Goal: Contribute content: Contribute content

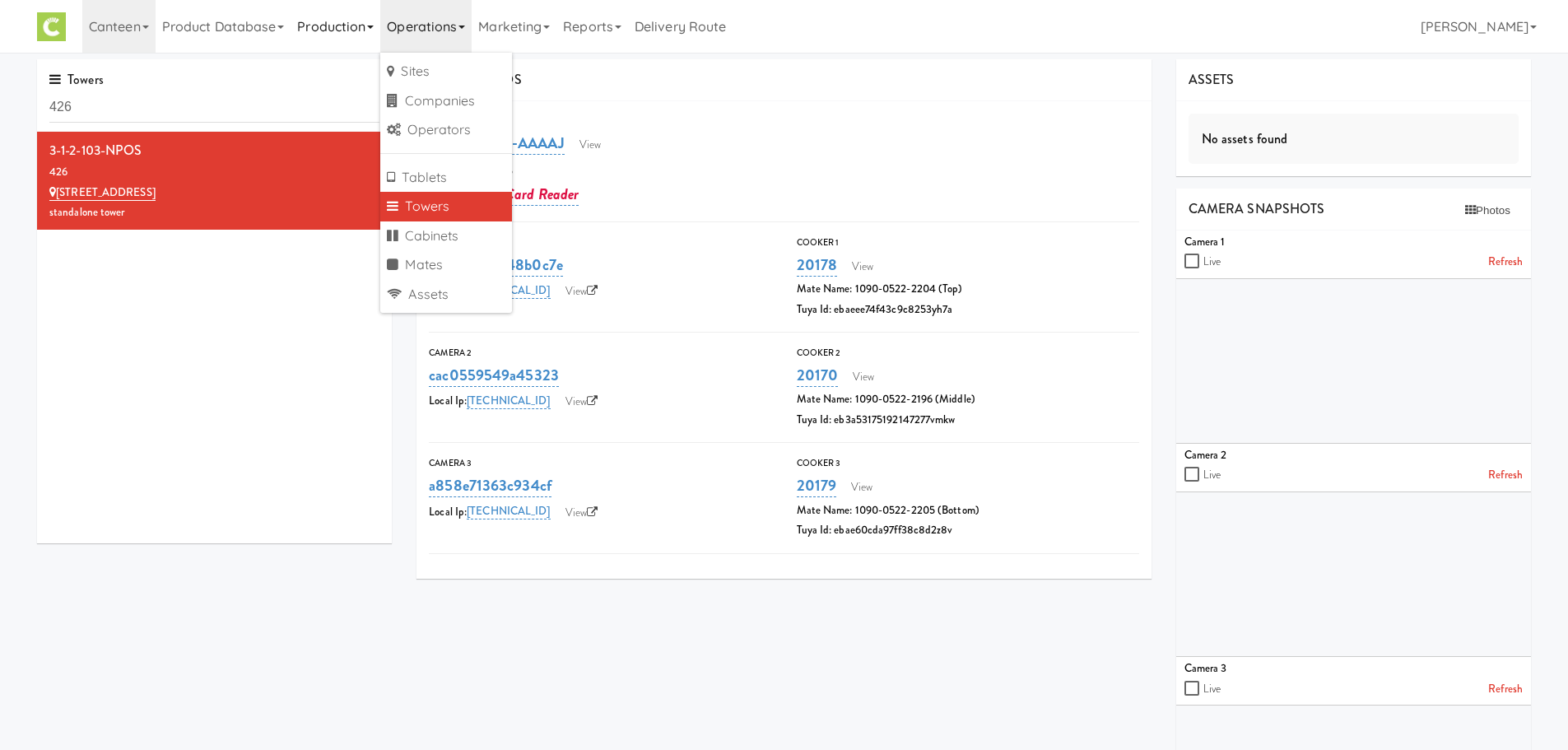
click at [312, 31] on link "Production" at bounding box center [335, 26] width 90 height 53
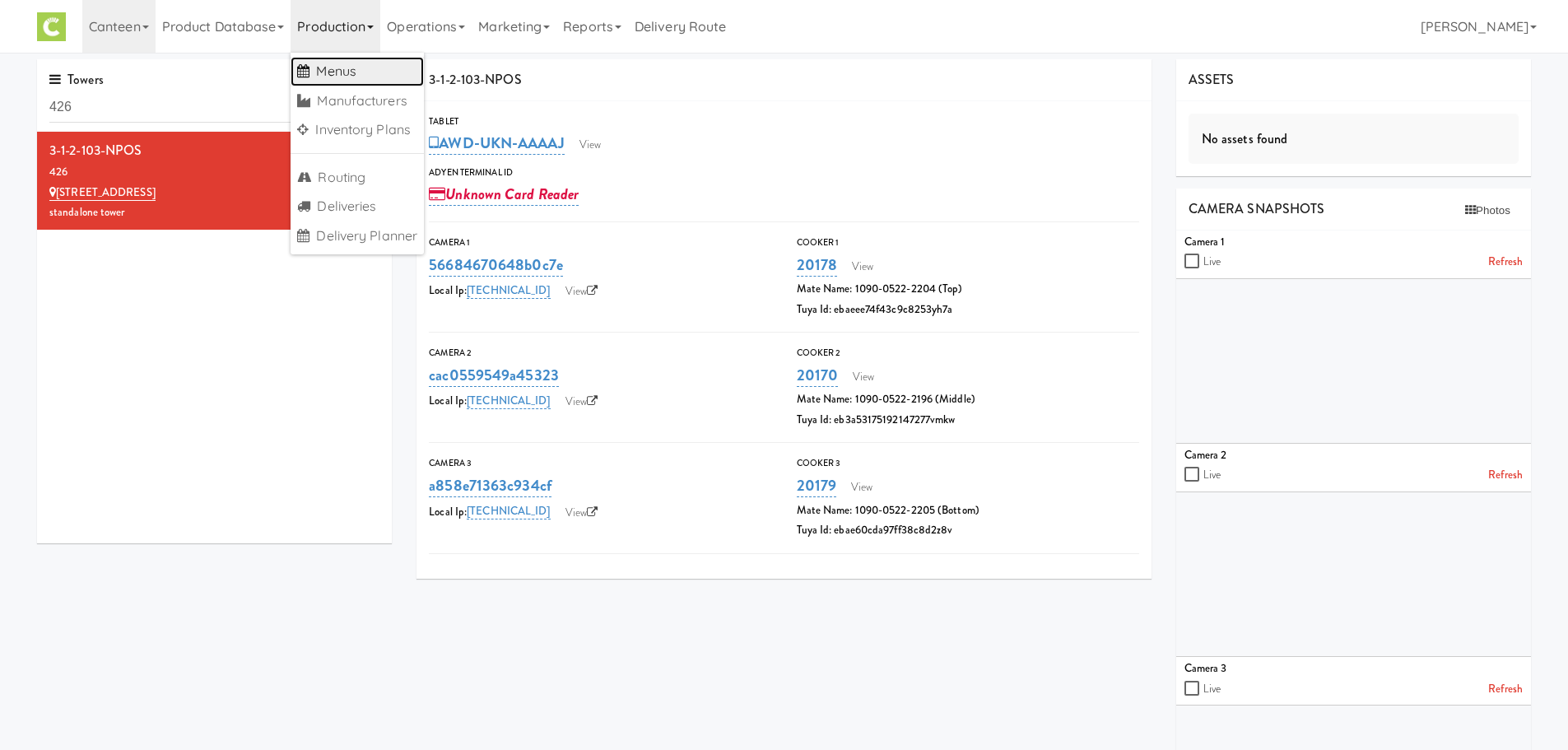
click at [321, 62] on link "Menus" at bounding box center [357, 71] width 134 height 29
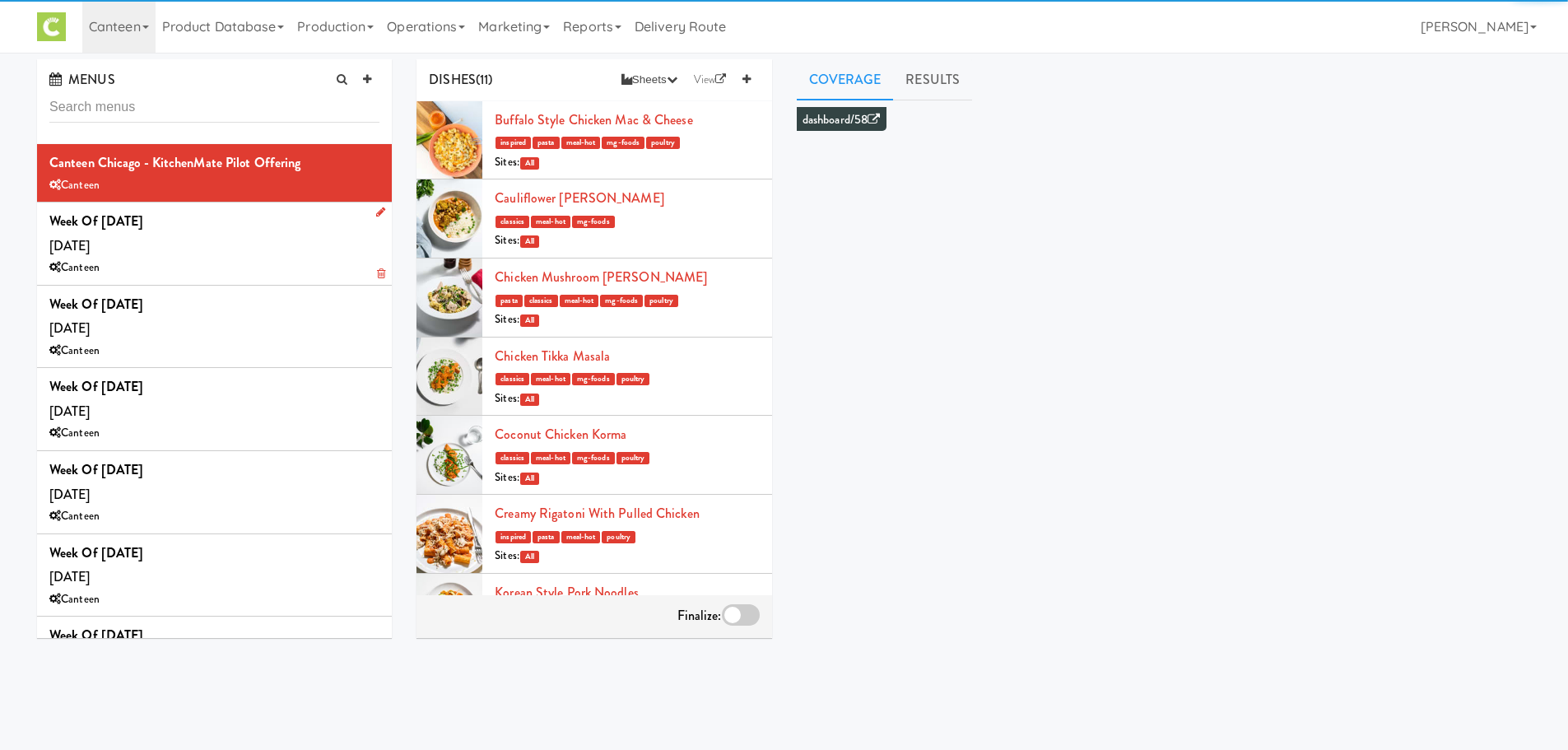
click at [247, 226] on div "Week of [DATE] [DATE] Canteen" at bounding box center [214, 244] width 330 height 70
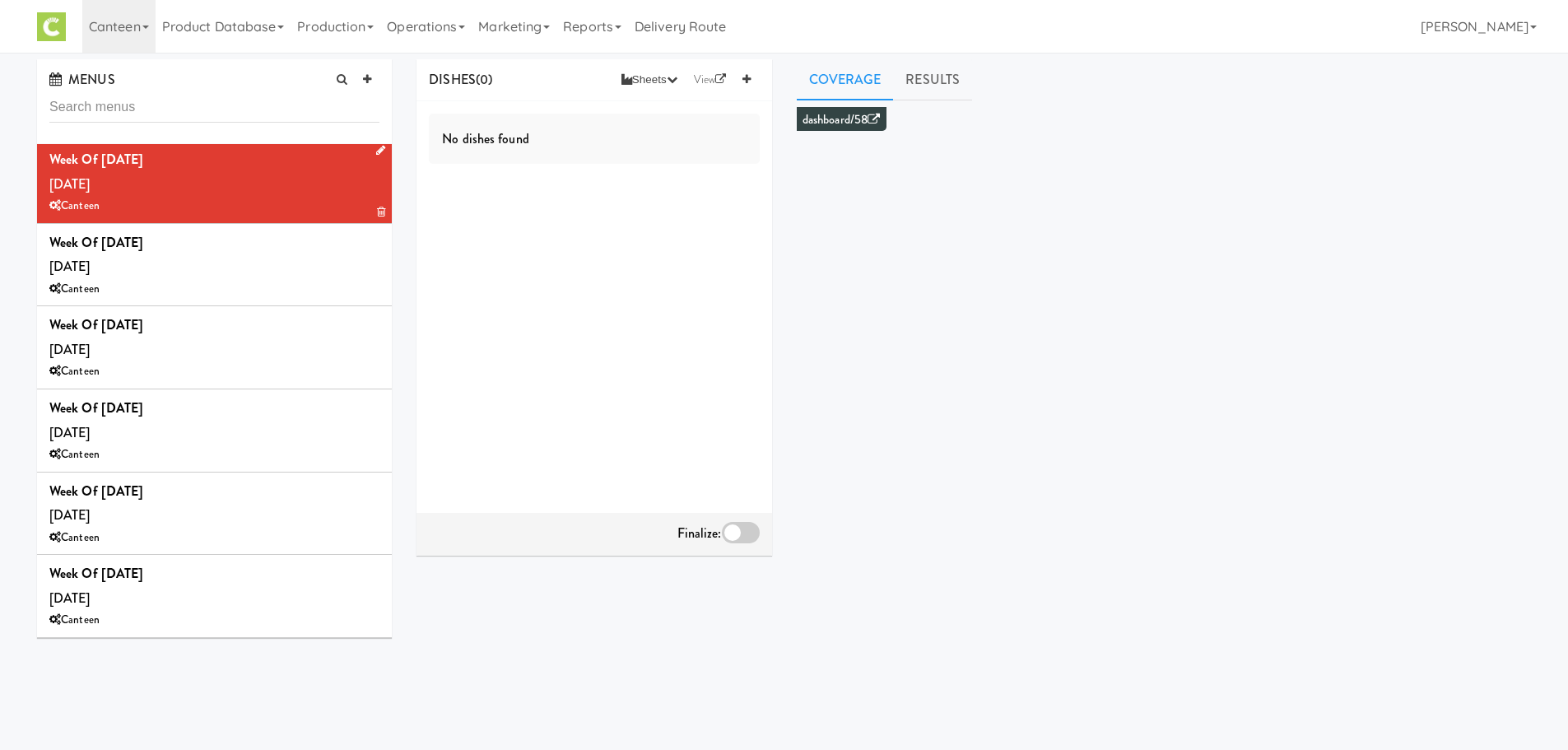
scroll to position [99, 0]
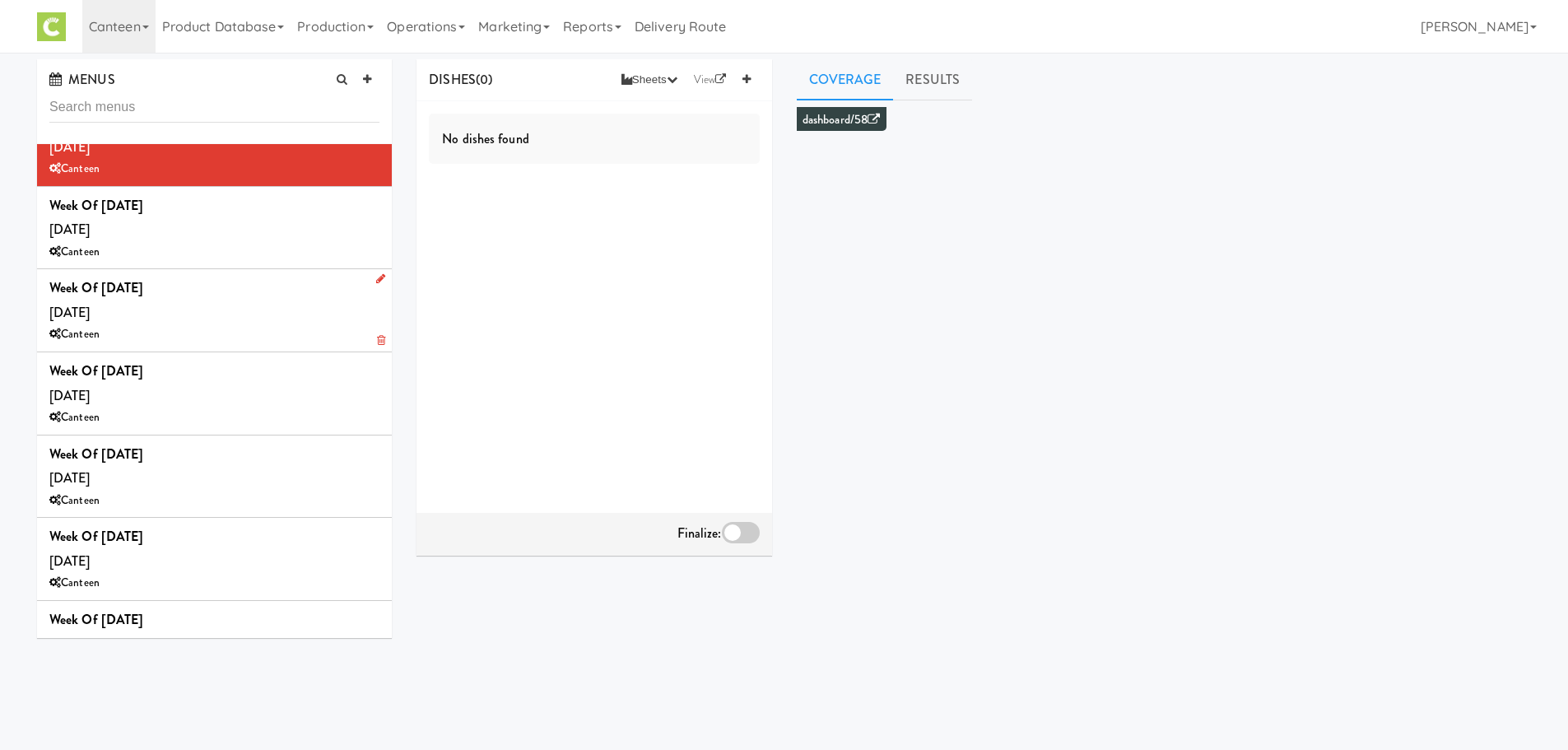
click at [245, 344] on div "Canteen" at bounding box center [214, 334] width 330 height 21
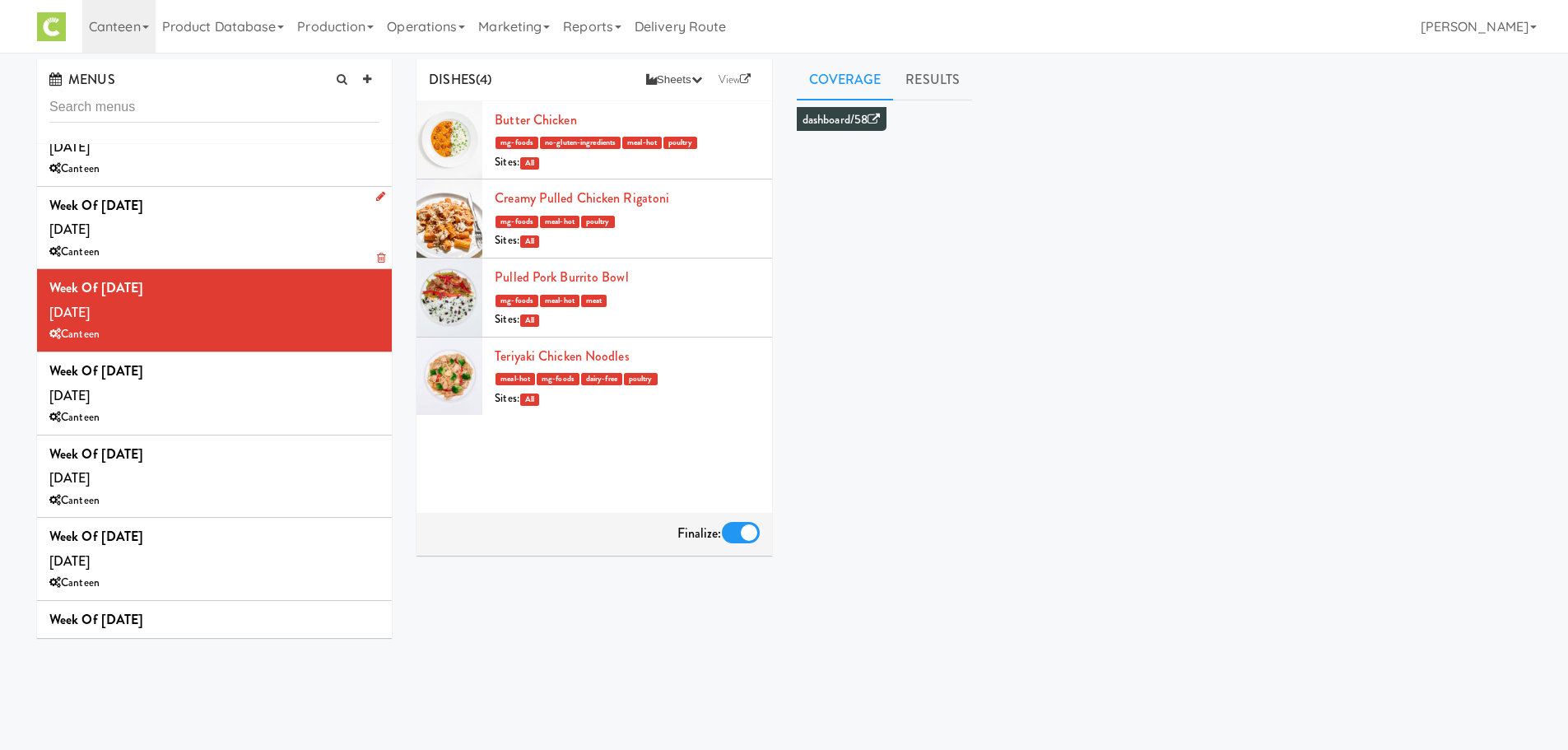
click at [324, 207] on div "Week of [DATE] [DATE] Canteen" at bounding box center [214, 228] width 330 height 70
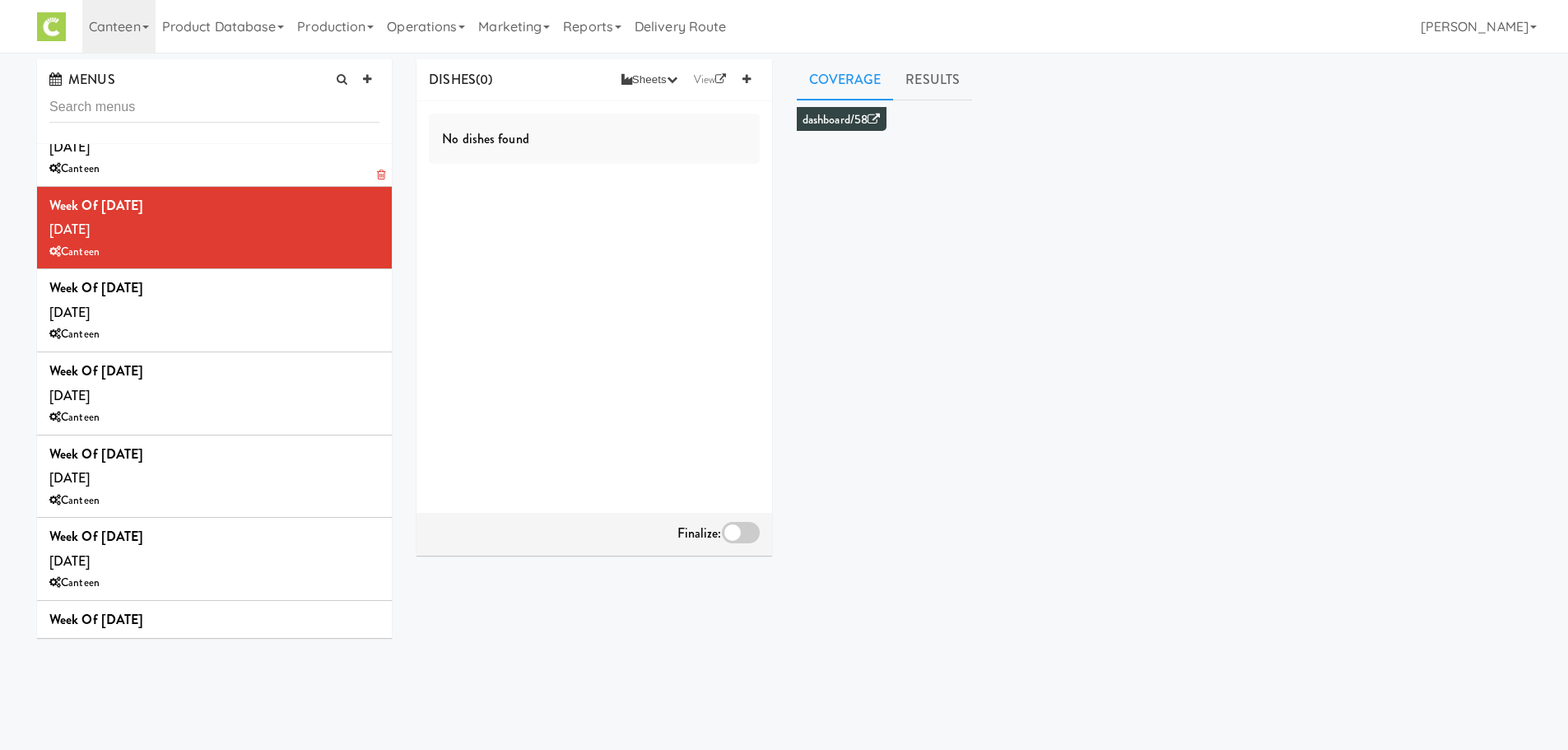
click at [236, 152] on div "Week of [DATE] [DATE] Canteen" at bounding box center [214, 145] width 330 height 70
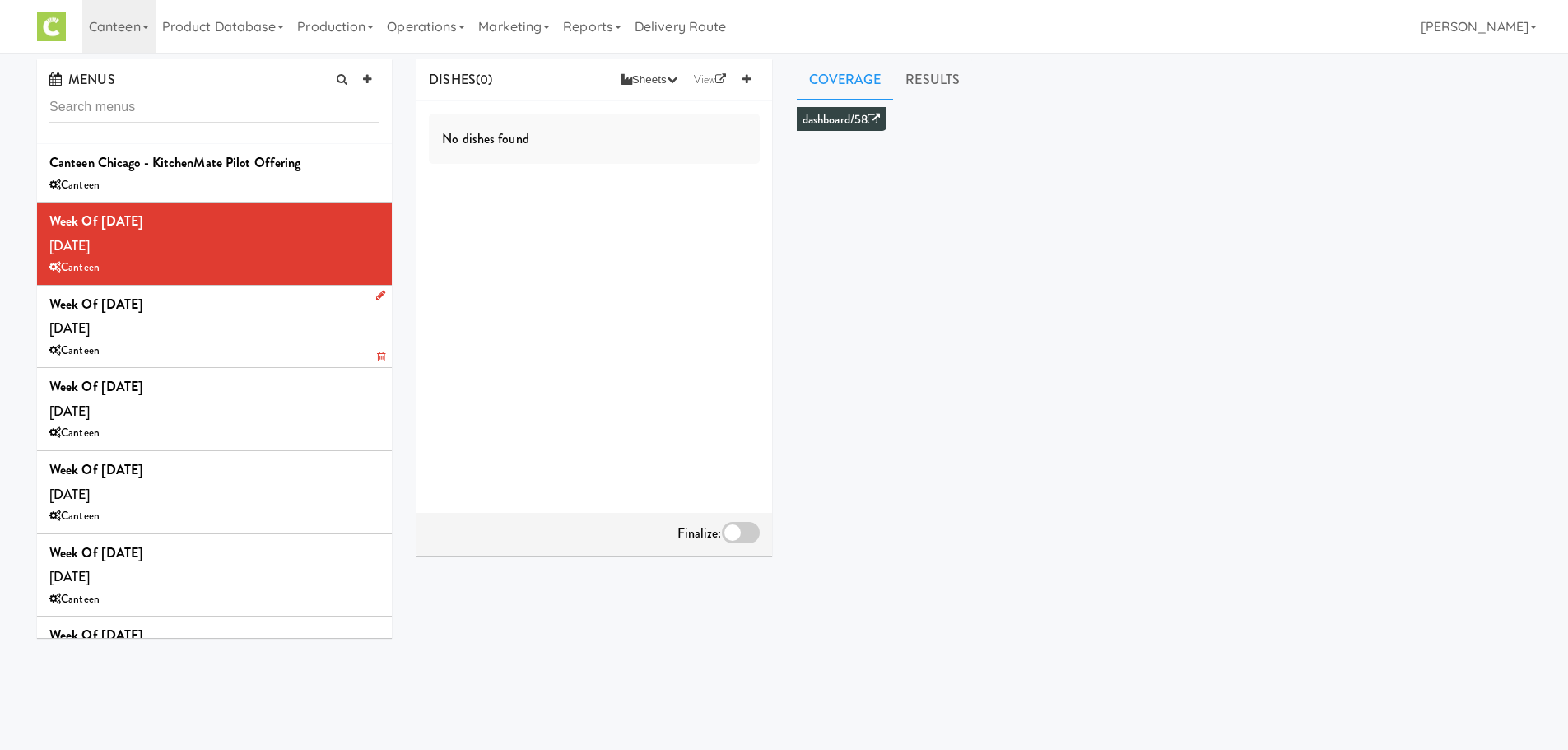
click at [249, 310] on div "Week of [DATE] [DATE] Canteen" at bounding box center [214, 327] width 330 height 70
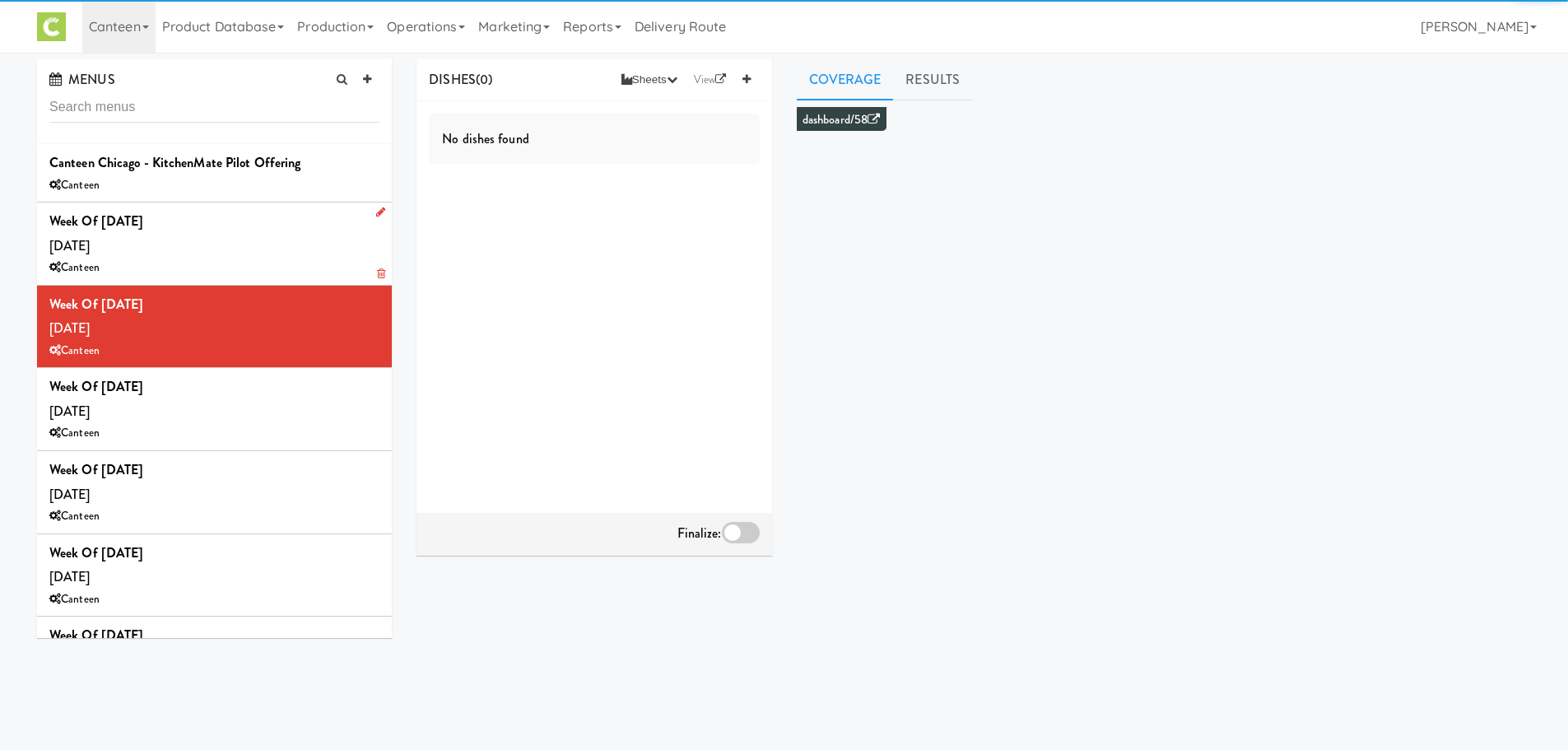
click at [255, 226] on div "Week of [DATE] [DATE] Canteen" at bounding box center [214, 244] width 330 height 70
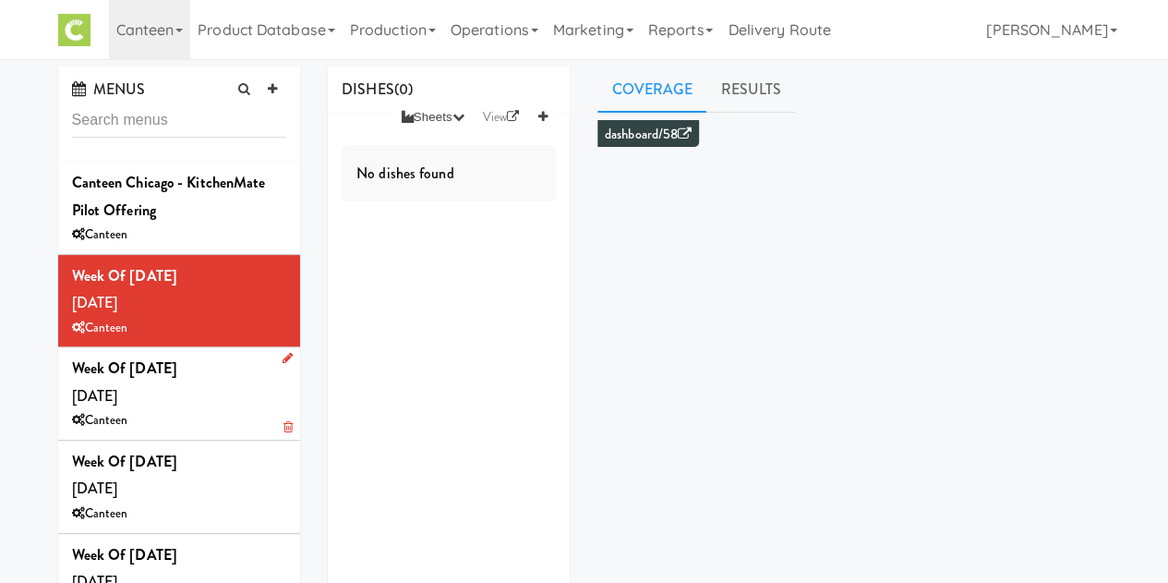
click at [177, 392] on span "Week of [DATE] [DATE]" at bounding box center [124, 381] width 105 height 49
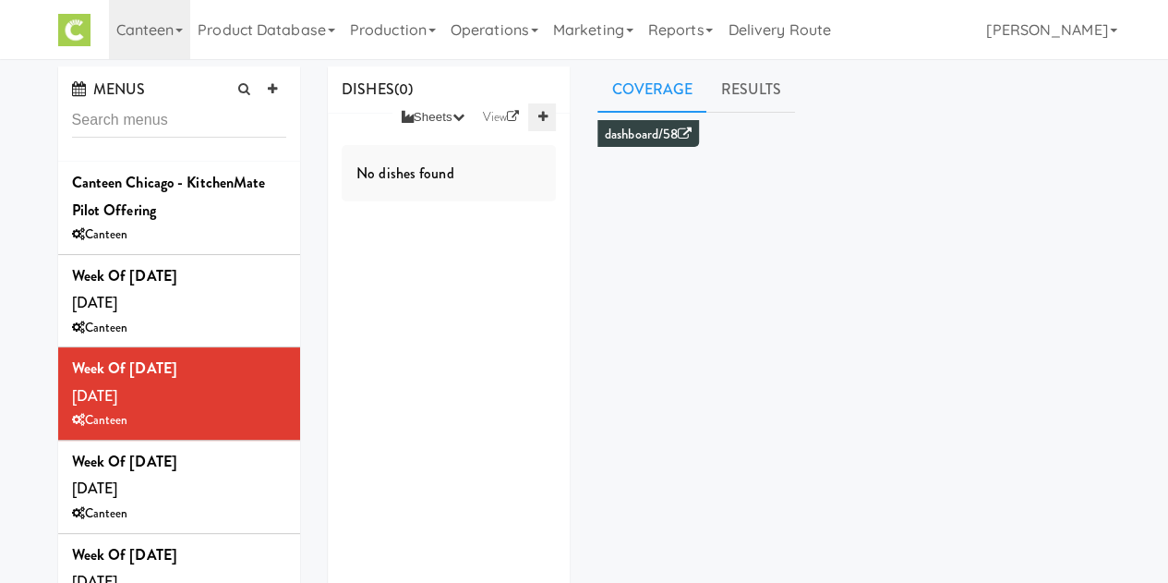
click at [547, 109] on link at bounding box center [542, 117] width 28 height 28
click at [452, 153] on input "text" at bounding box center [455, 156] width 78 height 24
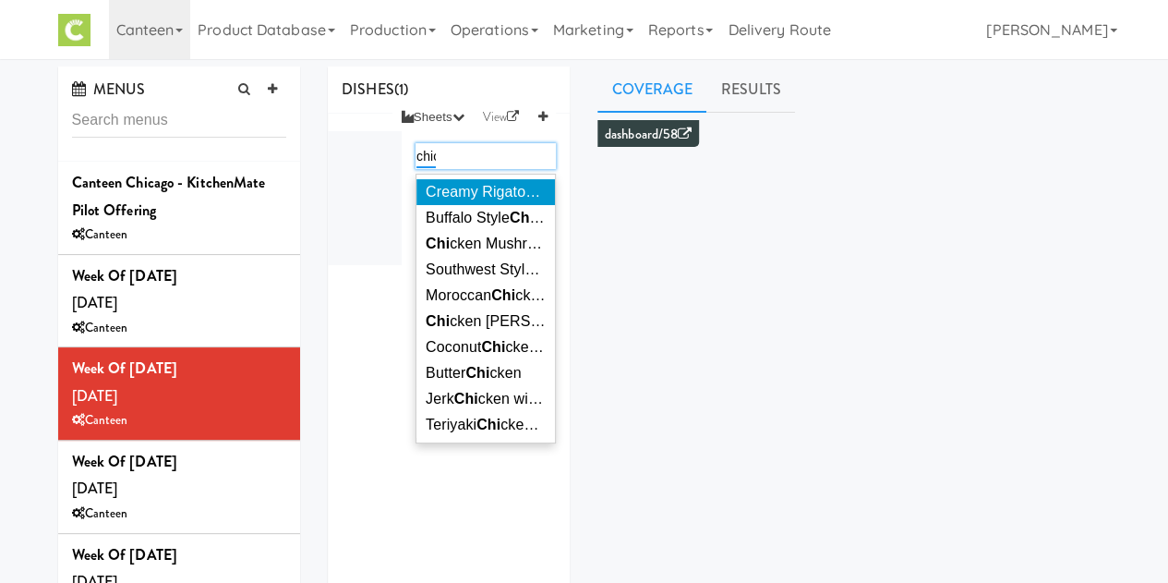
type input "[DEMOGRAPHIC_DATA]"
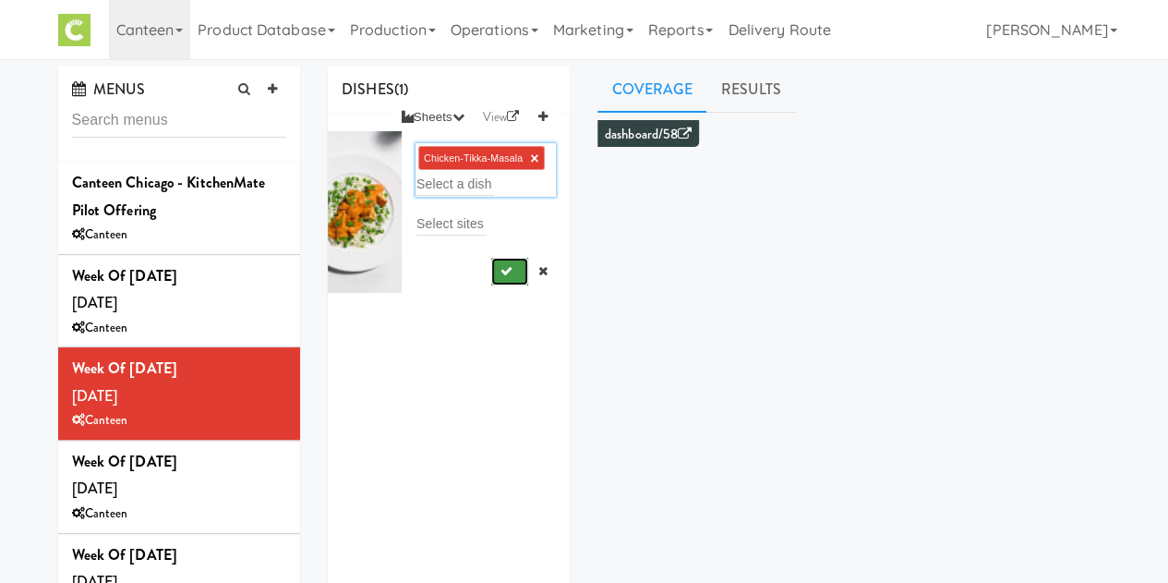
click at [494, 277] on button "submit" at bounding box center [510, 272] width 38 height 28
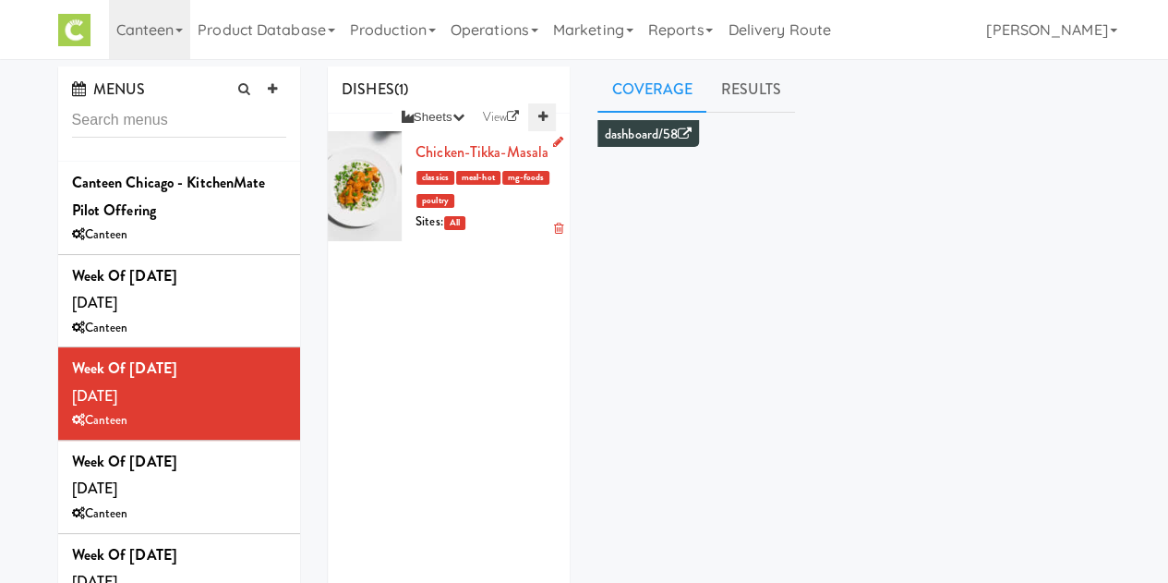
click at [546, 114] on icon at bounding box center [541, 117] width 9 height 12
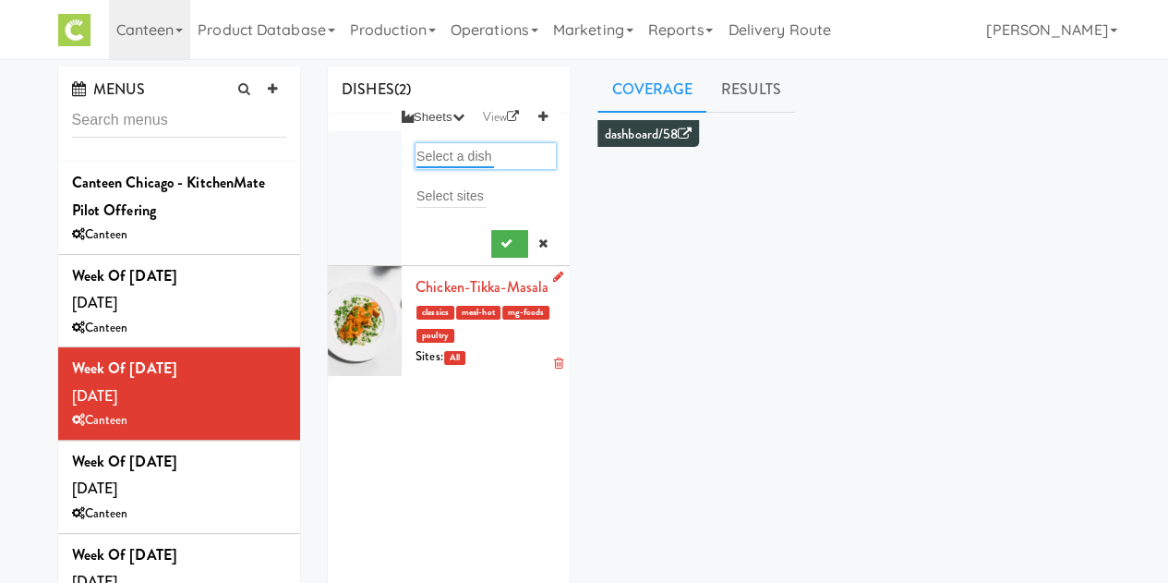
click at [473, 148] on input "text" at bounding box center [455, 156] width 78 height 24
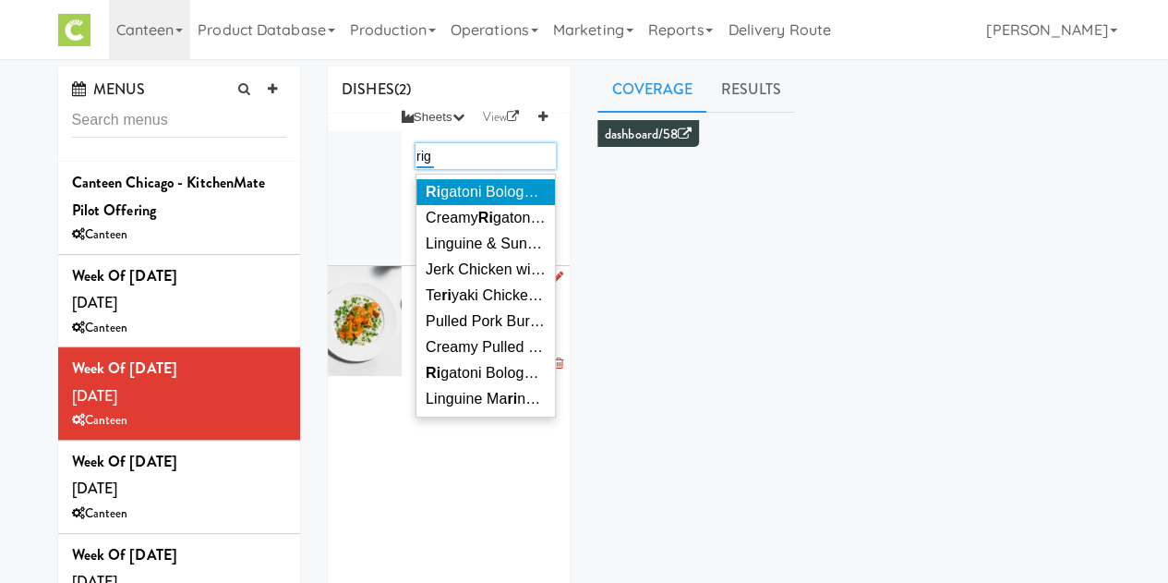
type input "[GEOGRAPHIC_DATA]"
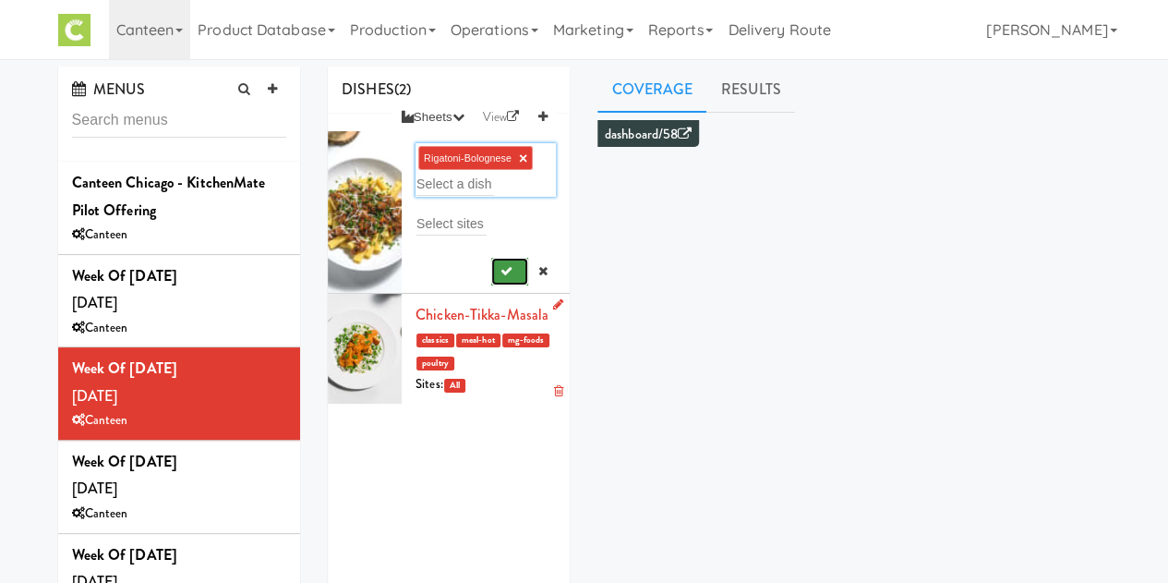
click at [491, 278] on button "submit" at bounding box center [510, 272] width 38 height 28
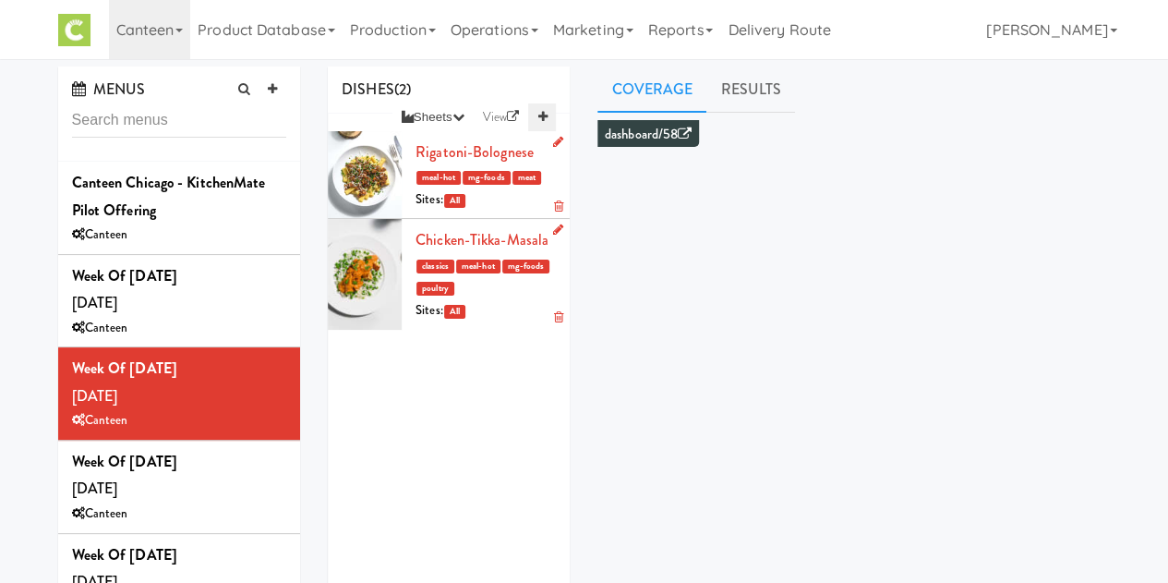
click at [549, 115] on link at bounding box center [542, 117] width 28 height 28
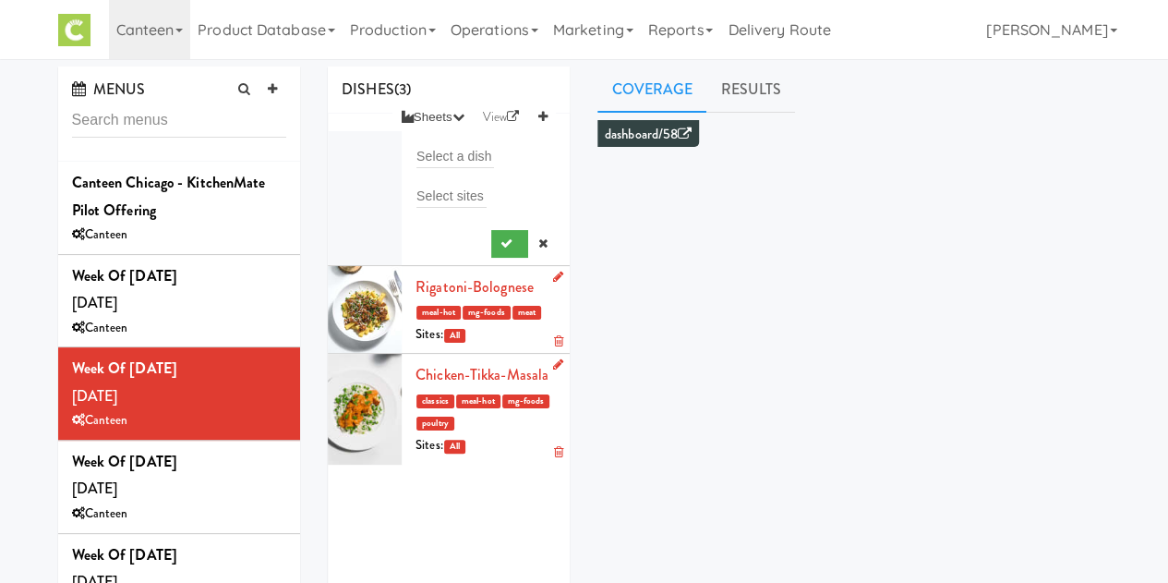
click at [470, 140] on li "Select a dish Select sites" at bounding box center [449, 198] width 242 height 135
click at [475, 151] on input "text" at bounding box center [455, 156] width 78 height 24
type input "[DEMOGRAPHIC_DATA]"
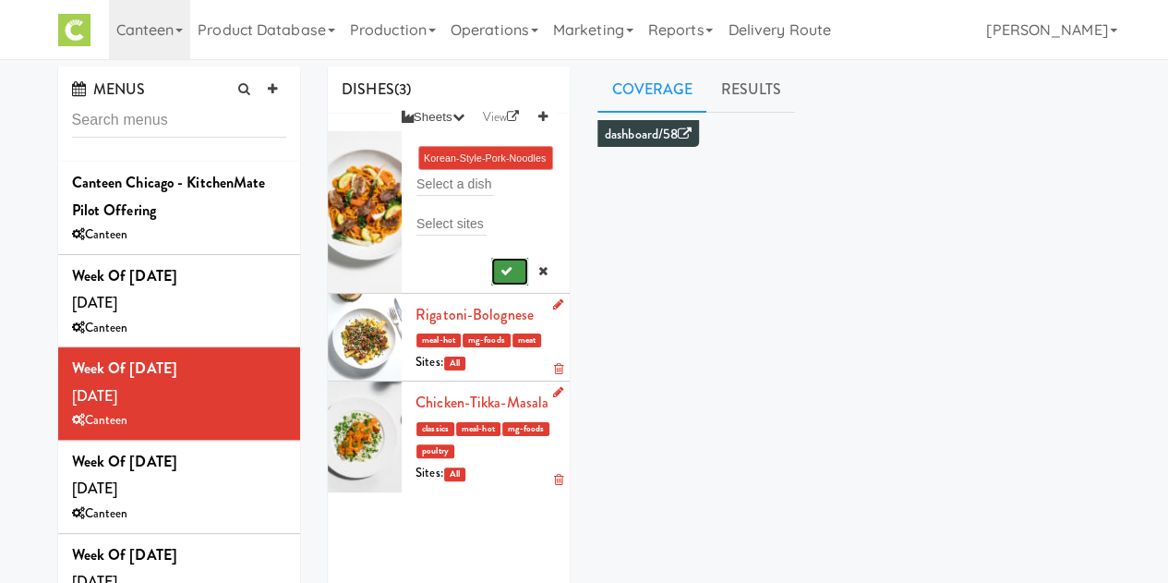
click at [502, 267] on button "submit" at bounding box center [510, 272] width 38 height 28
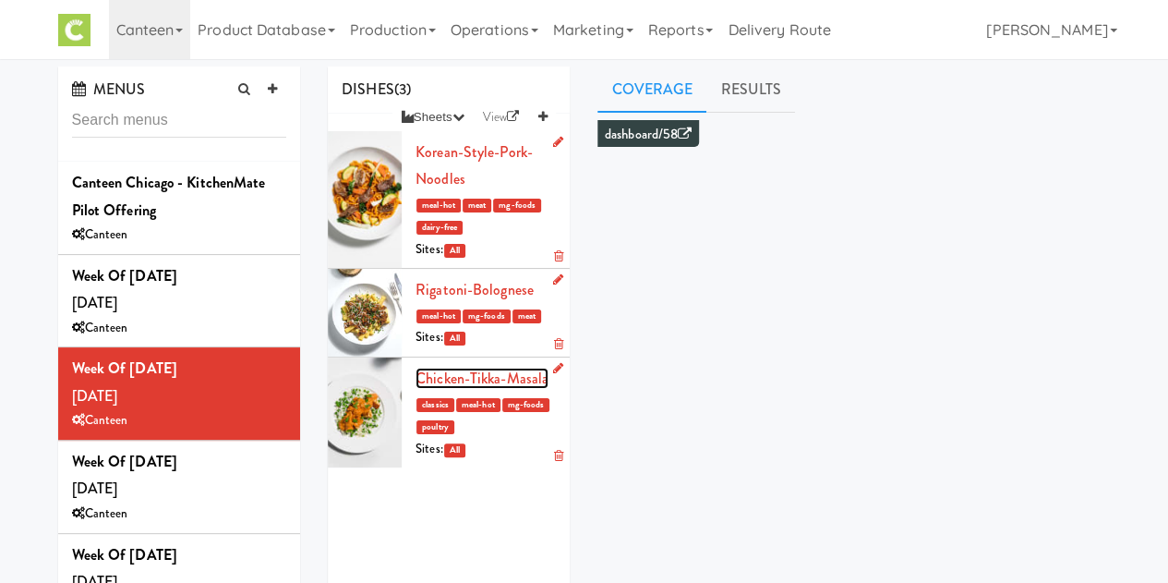
click at [454, 389] on link "Chicken-Tikka-Masala" at bounding box center [482, 378] width 133 height 21
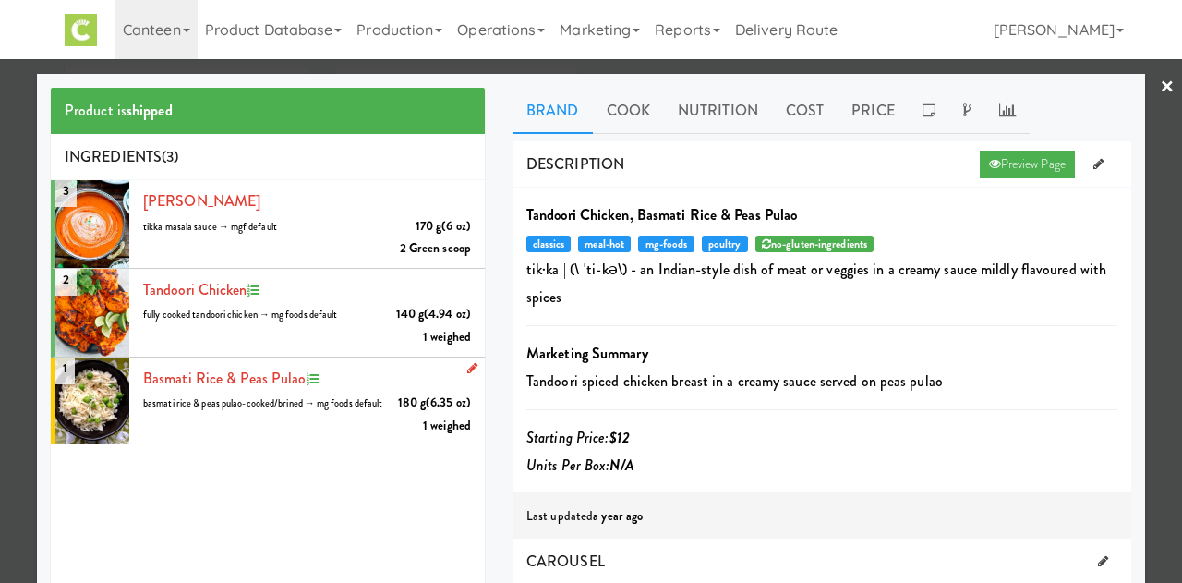
click at [294, 445] on li "1 Basmati Rice & Peas Pulao 180 g (6.35 oz) basmati rice & peas pulao-cooked/br…" at bounding box center [268, 401] width 434 height 88
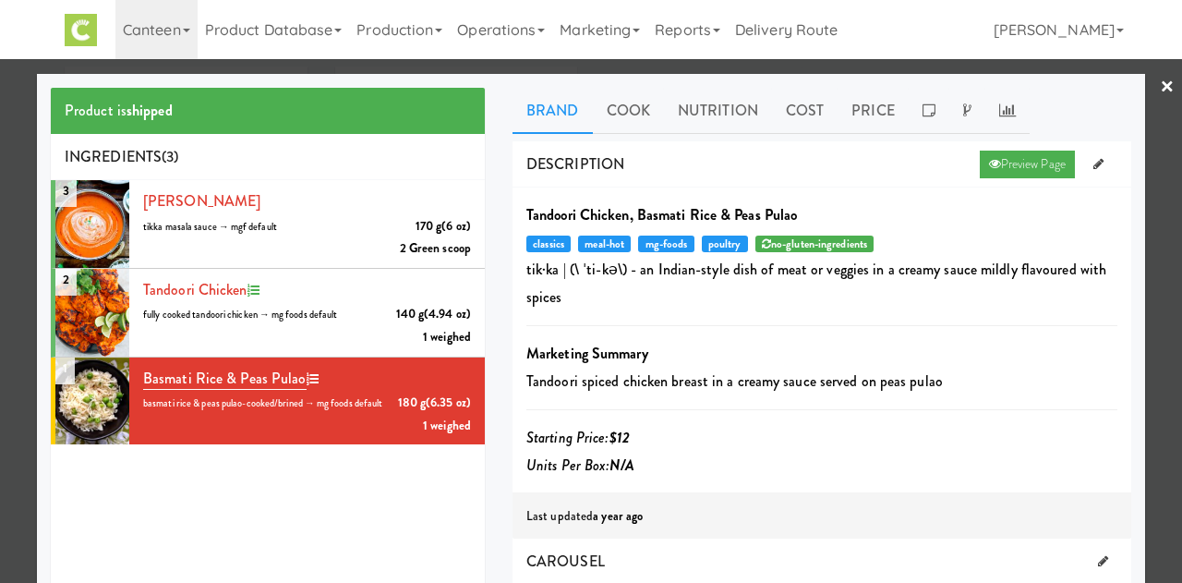
click at [1160, 81] on link "×" at bounding box center [1167, 87] width 15 height 57
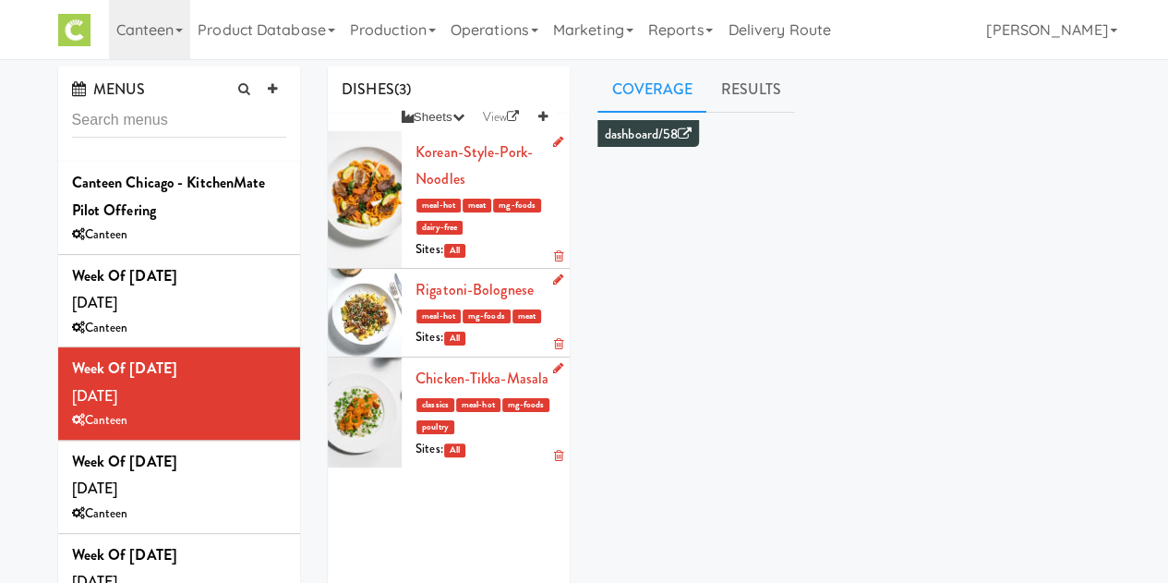
click at [549, 467] on li "Chicken-Tikka-Masala classics meal-hot mg-foods poultry Sites: All" at bounding box center [449, 412] width 242 height 110
drag, startPoint x: 542, startPoint y: 503, endPoint x: 492, endPoint y: 399, distance: 115.6
click at [492, 389] on link "Chicken-Tikka-Masala" at bounding box center [482, 378] width 133 height 21
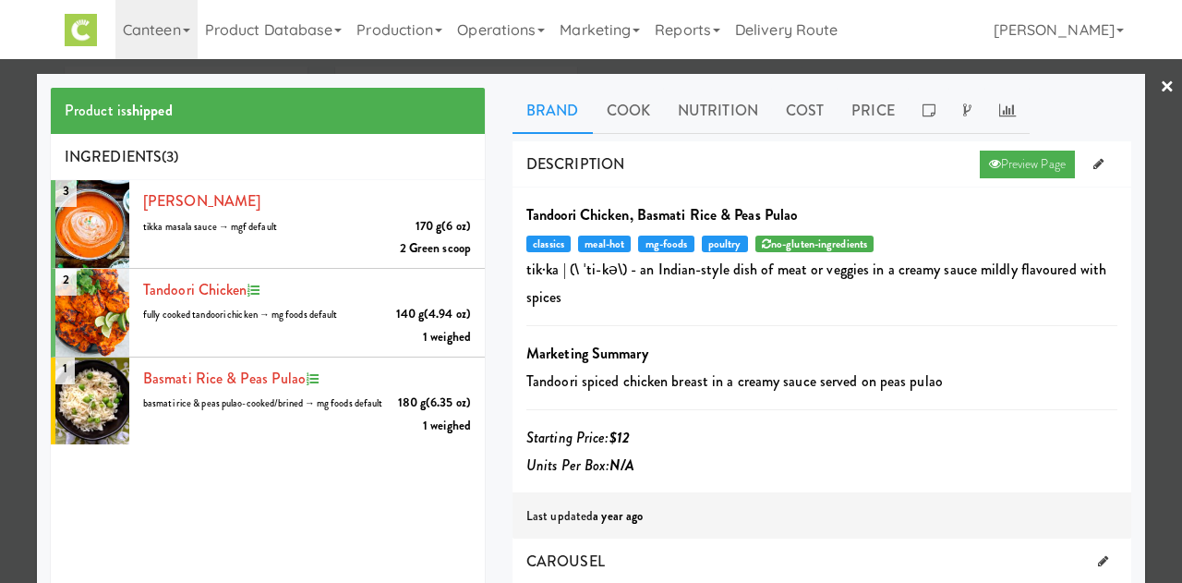
click at [1160, 86] on link "×" at bounding box center [1167, 87] width 15 height 57
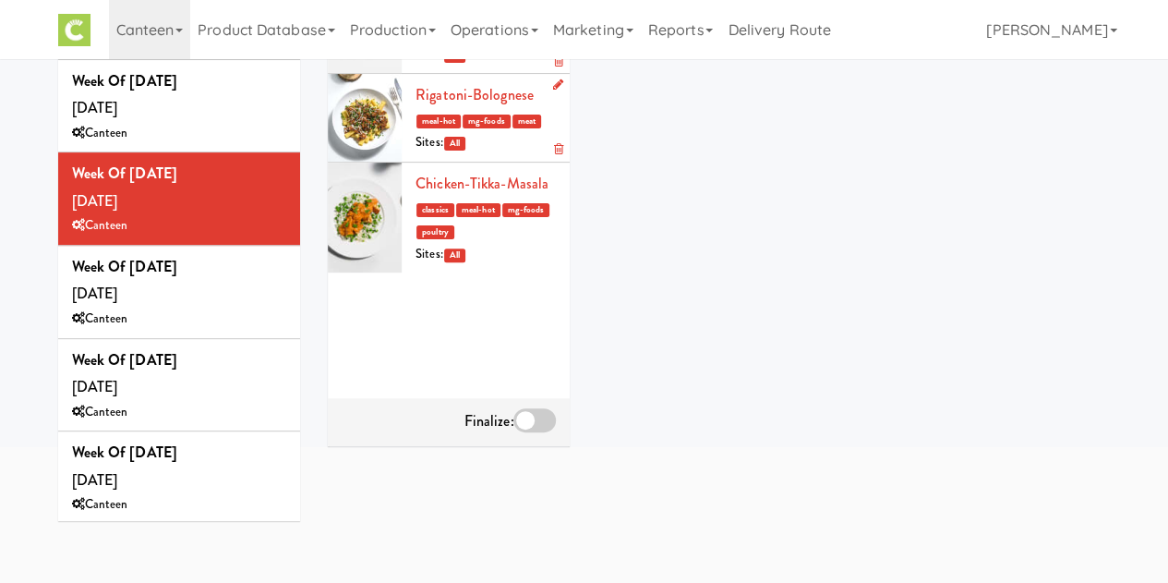
scroll to position [229, 0]
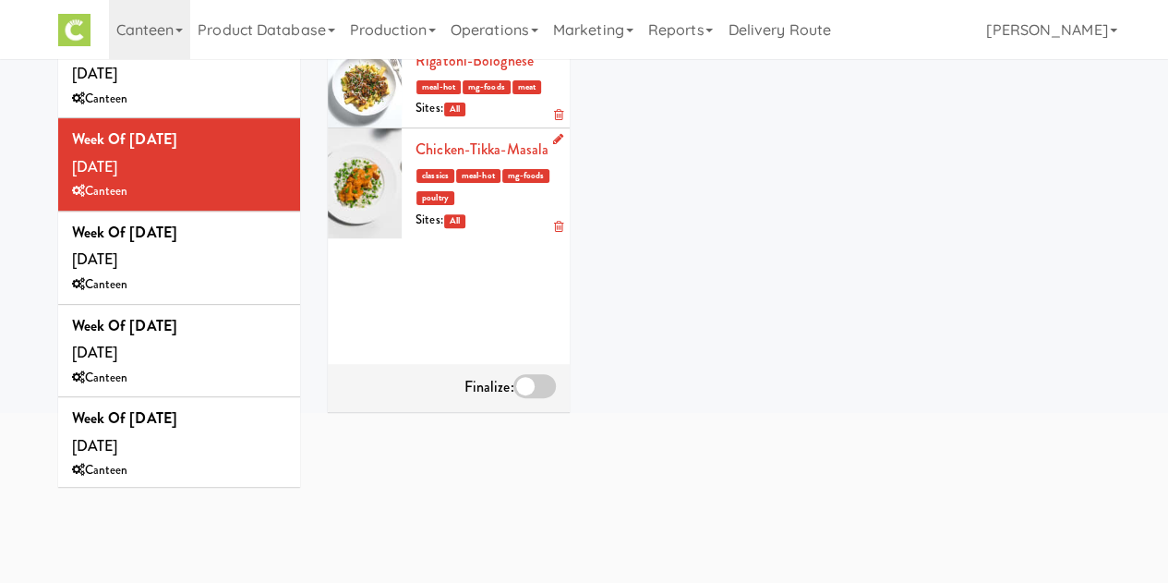
click at [553, 233] on icon at bounding box center [557, 227] width 9 height 12
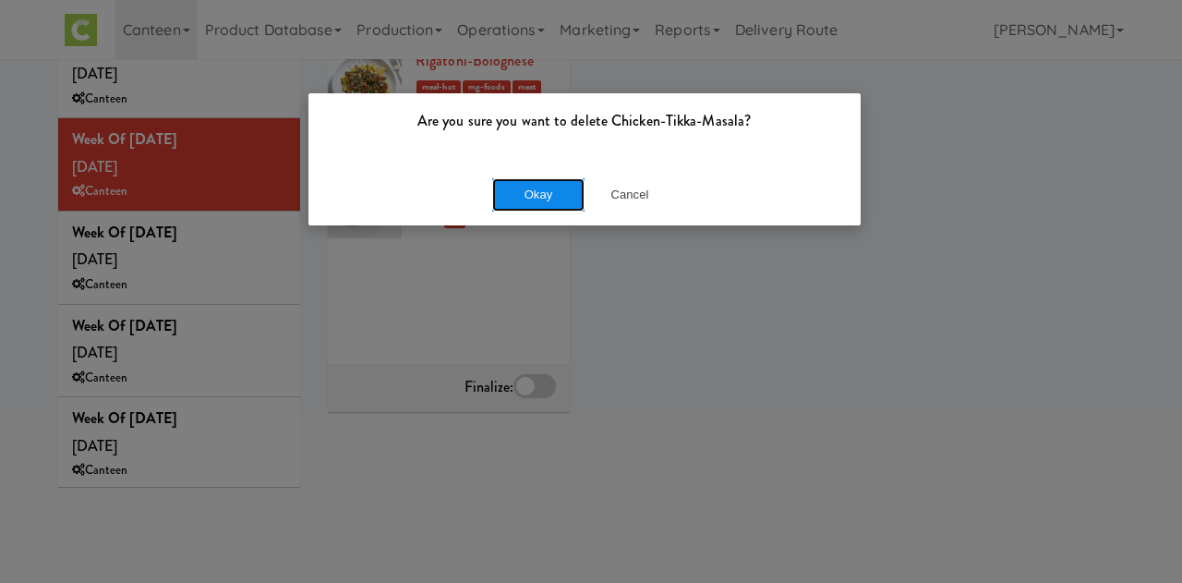
click at [550, 195] on button "Okay" at bounding box center [538, 194] width 92 height 33
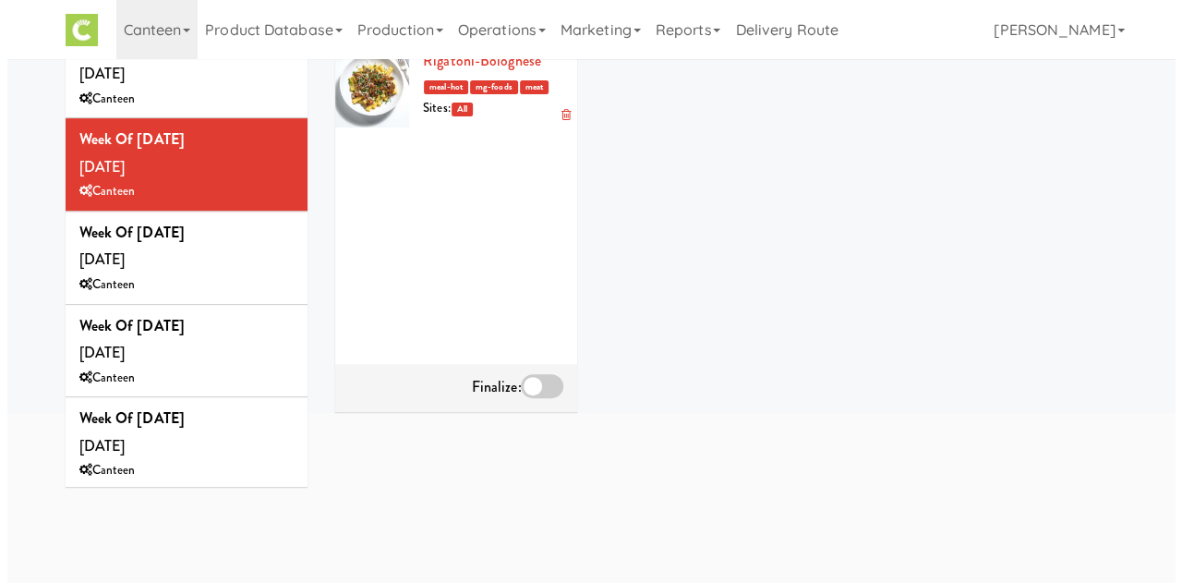
scroll to position [0, 0]
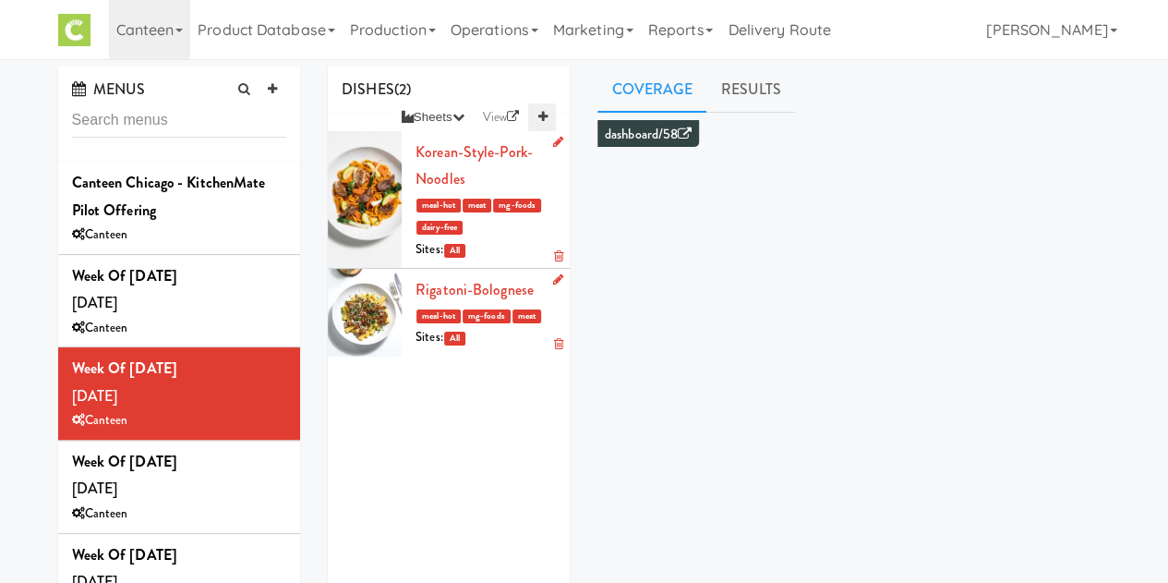
click at [547, 117] on link at bounding box center [542, 117] width 28 height 28
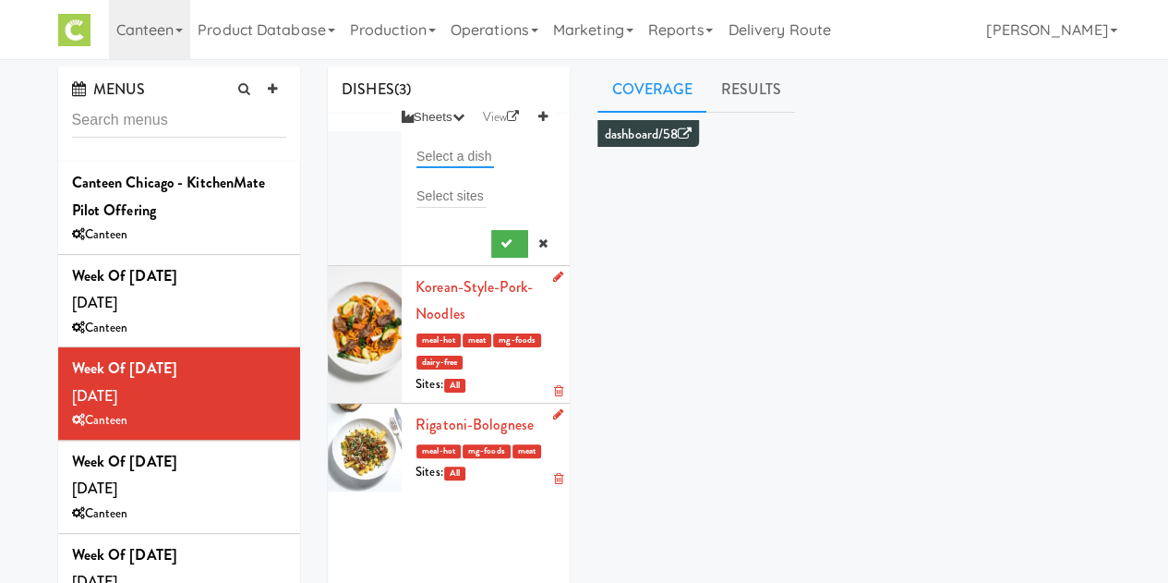
click at [463, 162] on input "text" at bounding box center [455, 156] width 78 height 24
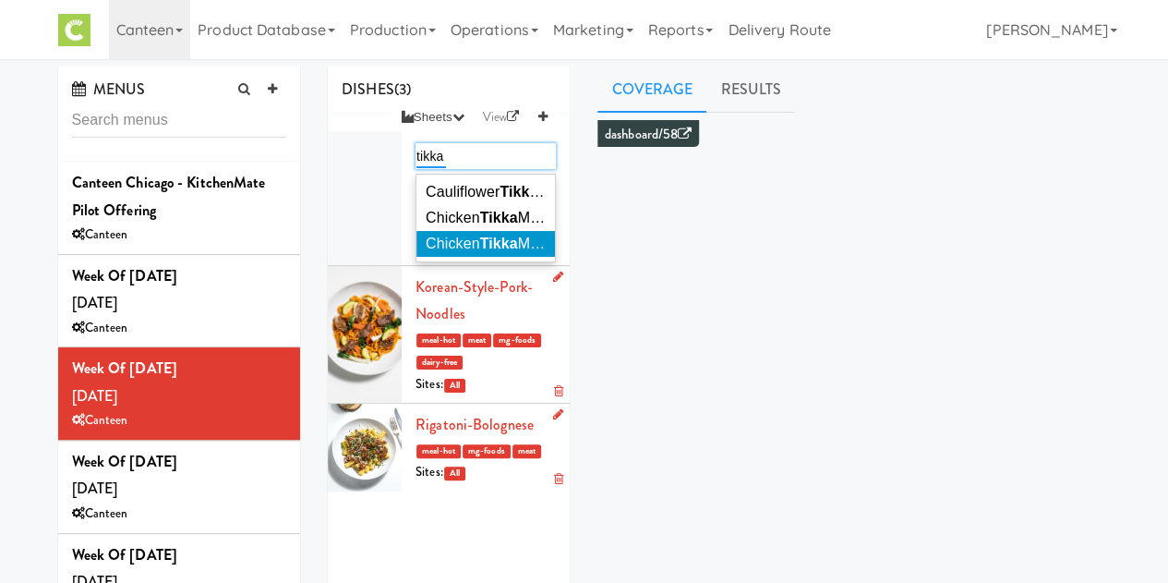
type input "tikka"
click at [476, 239] on span "Chicken Tikka Masala" at bounding box center [496, 243] width 140 height 16
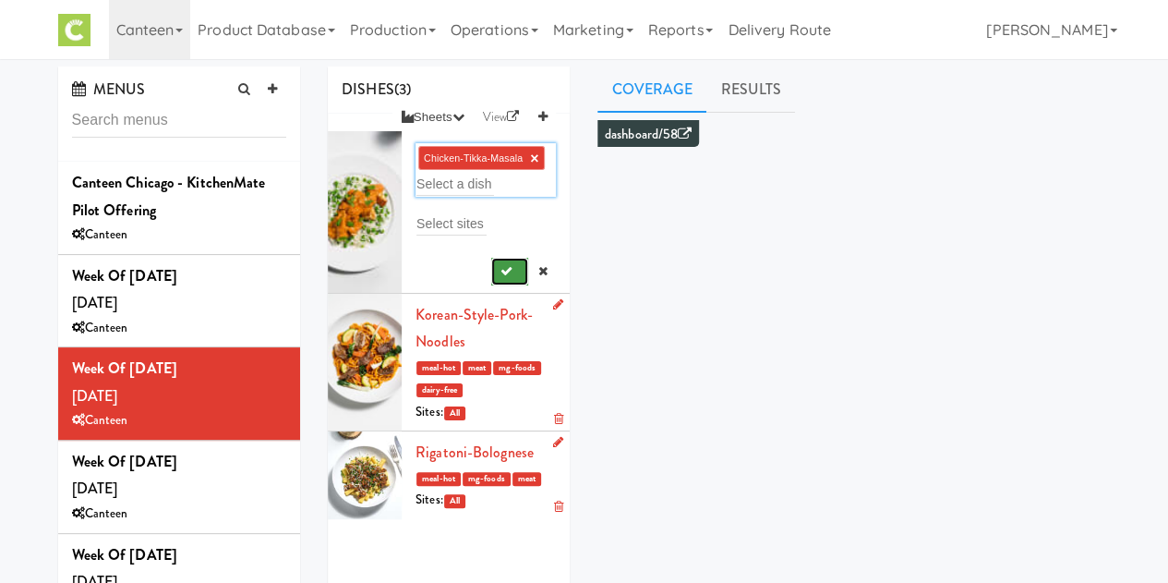
click at [500, 275] on icon "submit" at bounding box center [506, 271] width 12 height 12
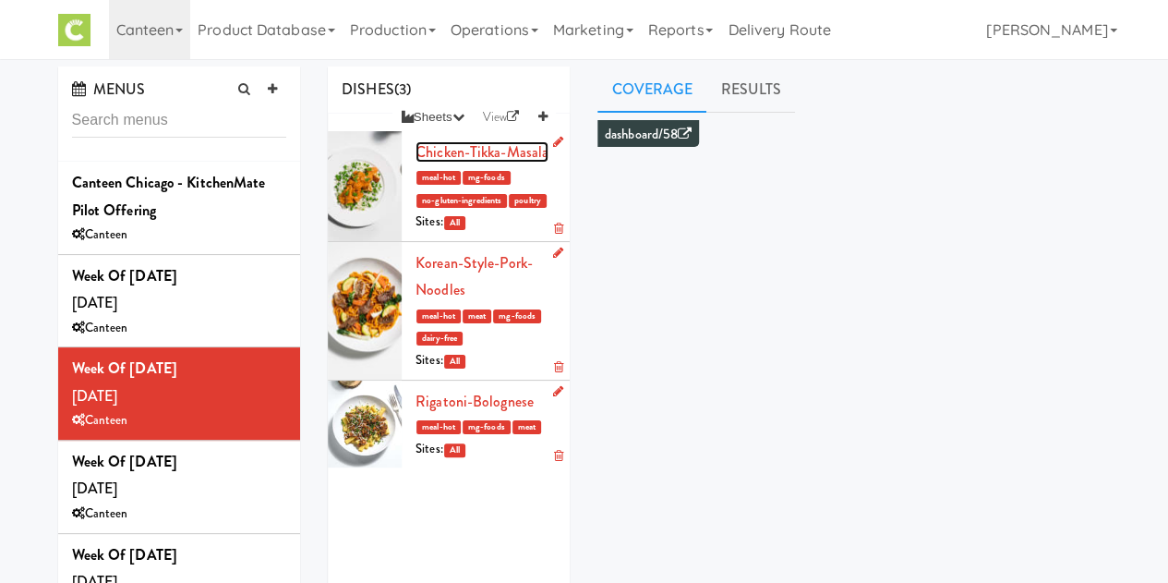
click at [454, 145] on link "Chicken-Tikka-Masala" at bounding box center [482, 151] width 133 height 21
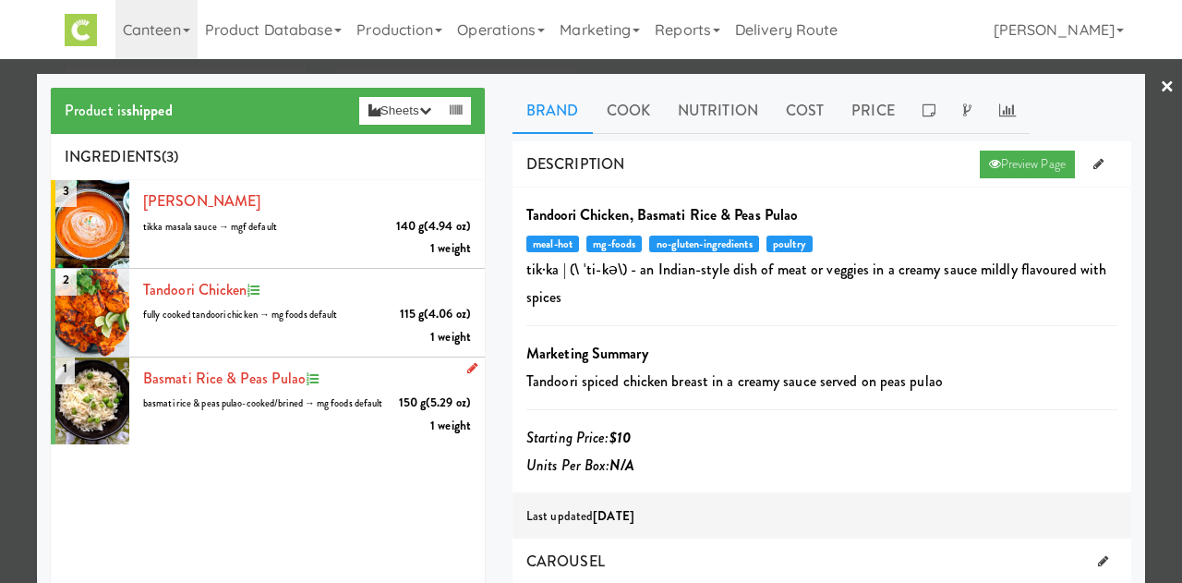
click at [356, 438] on div "Basmati Rice & Peas Pulao 150 g (5.29 oz) basmati rice & peas pulao-cooked/brin…" at bounding box center [307, 401] width 328 height 73
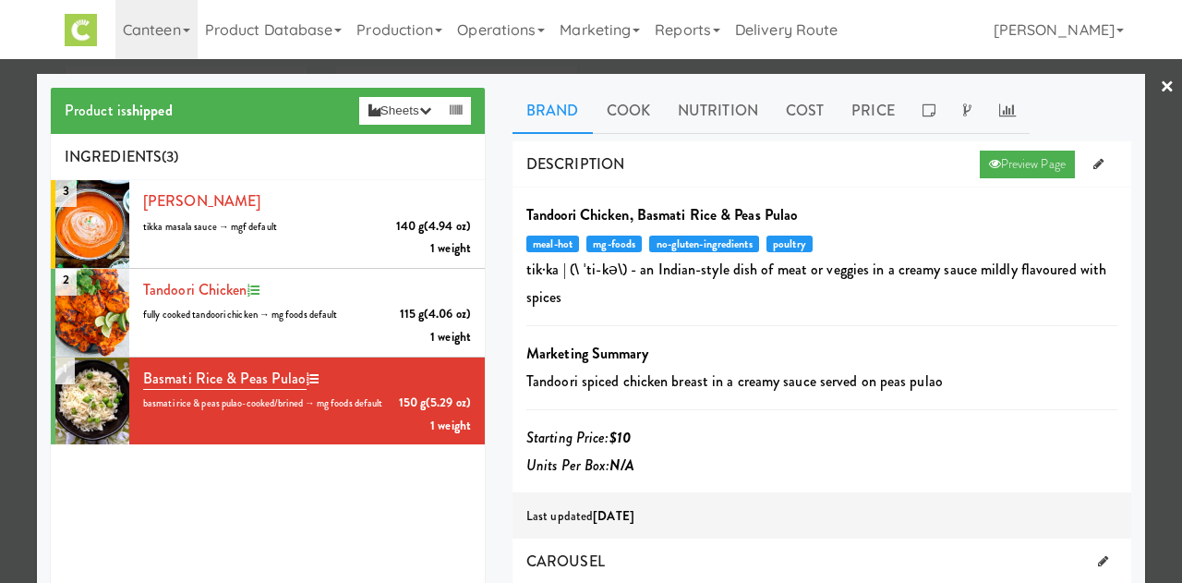
click at [1160, 80] on link "×" at bounding box center [1167, 87] width 15 height 57
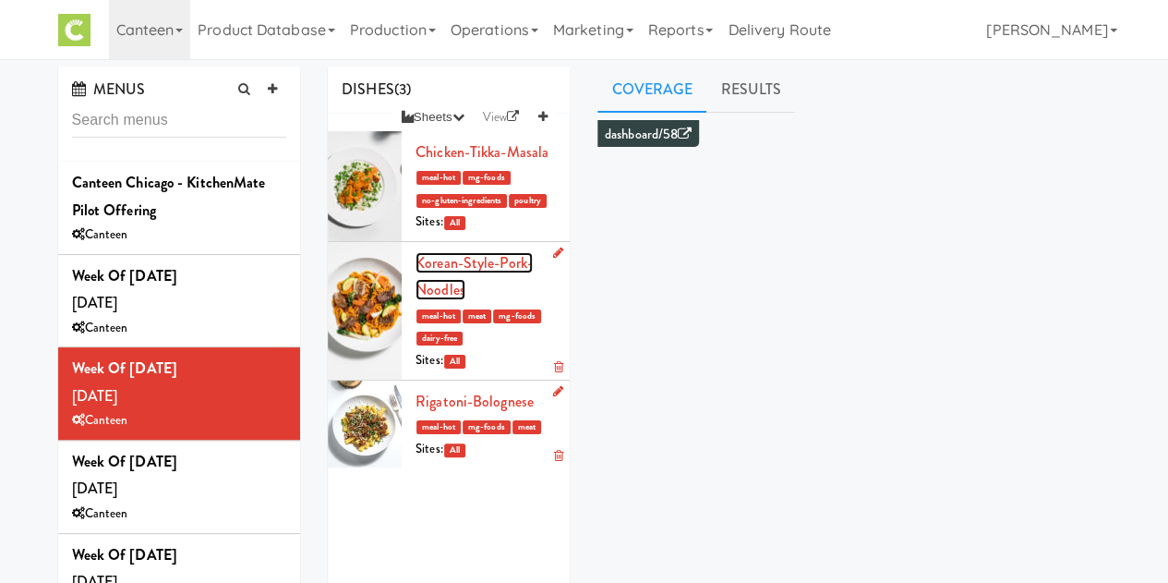
click at [464, 301] on link "Korean-Style-Pork-Noodles" at bounding box center [474, 276] width 117 height 49
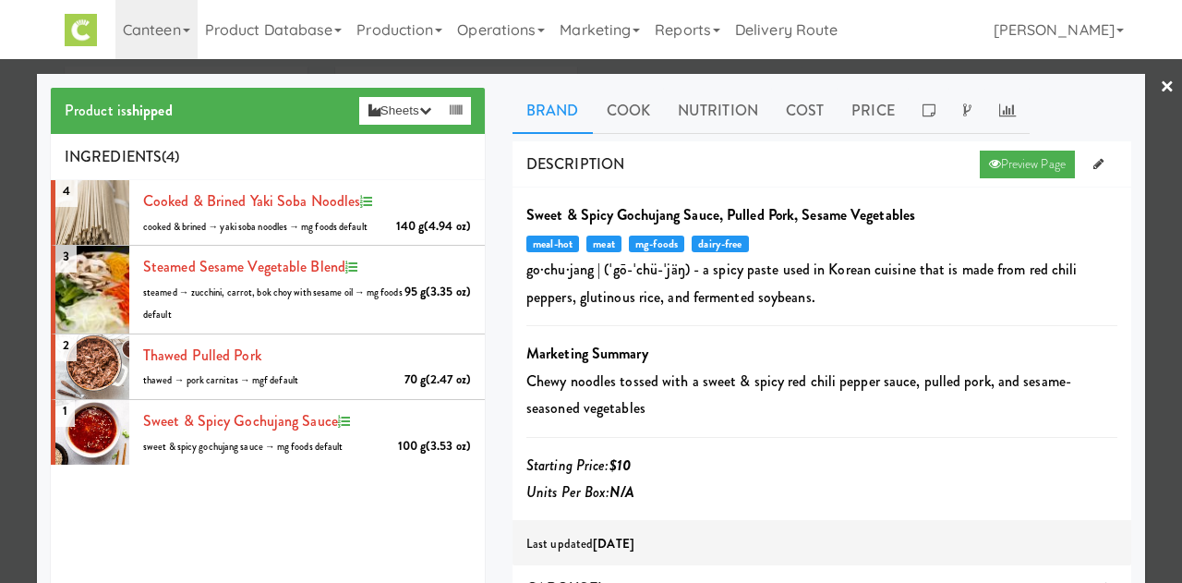
click at [427, 515] on div "4 cooked & brined Yaki Soba Noodles 140 g (4.94 oz) cooked & brined → yaki soba…" at bounding box center [268, 411] width 434 height 462
click at [1160, 86] on link "×" at bounding box center [1167, 87] width 15 height 57
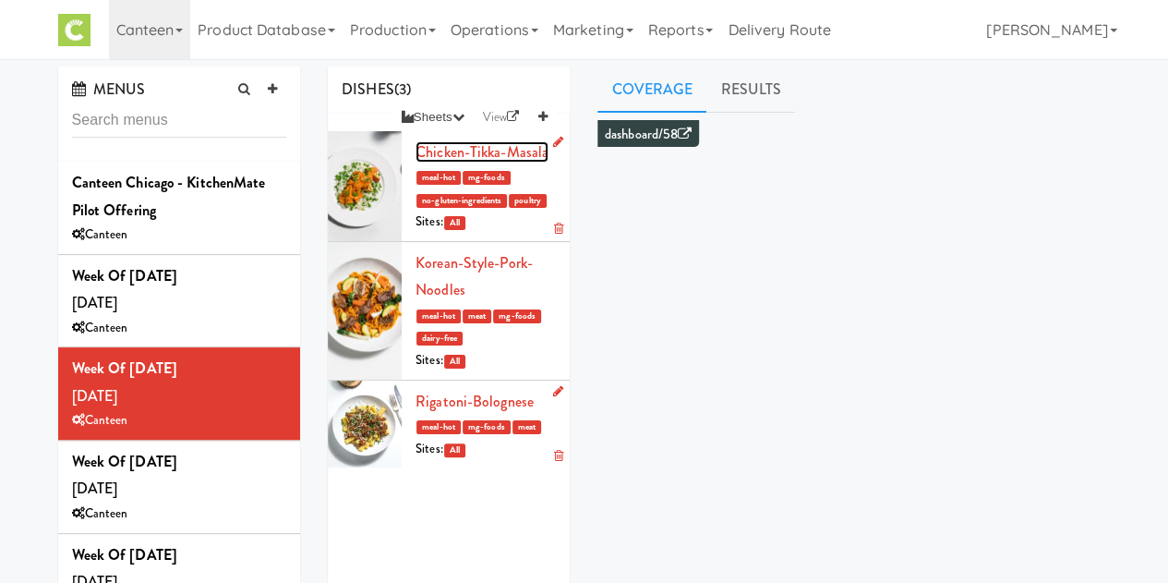
click at [447, 152] on link "Chicken-Tikka-Masala" at bounding box center [482, 151] width 133 height 21
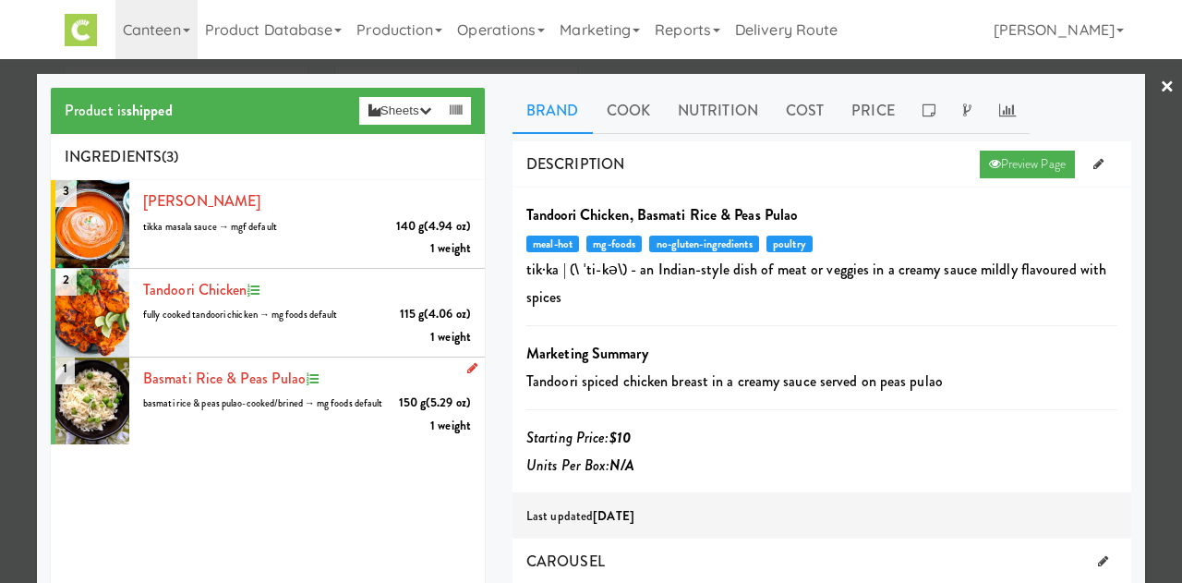
click at [320, 445] on li "1 Basmati Rice & Peas Pulao 150 g (5.29 oz) basmati rice & peas pulao-cooked/br…" at bounding box center [268, 401] width 434 height 88
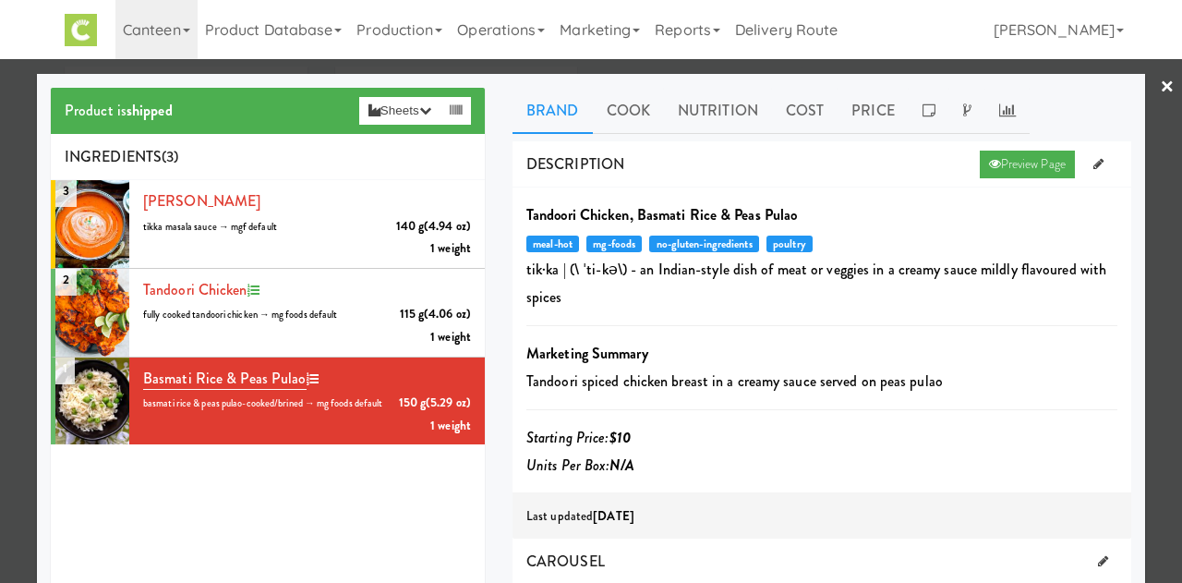
click at [1160, 85] on link "×" at bounding box center [1167, 87] width 15 height 57
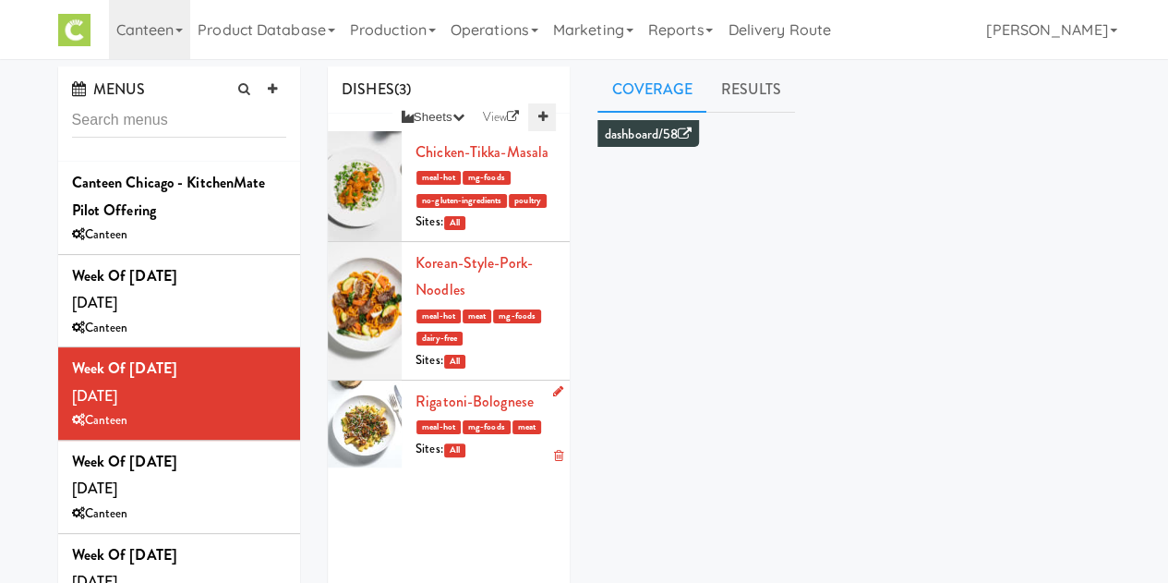
click at [536, 106] on link at bounding box center [542, 117] width 28 height 28
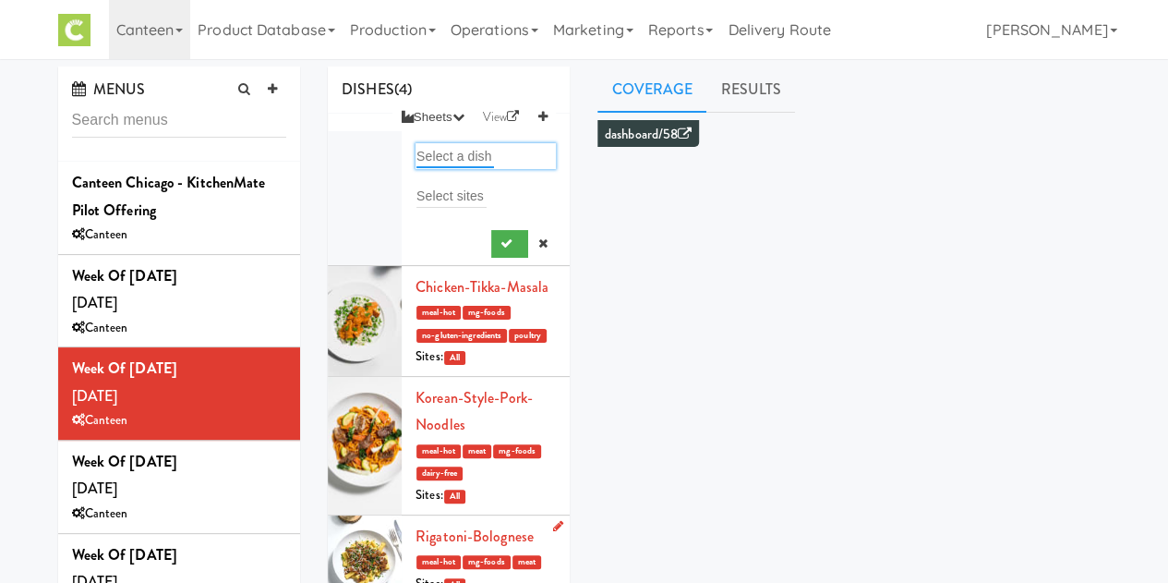
click at [450, 151] on input "text" at bounding box center [455, 156] width 78 height 24
type input "mor"
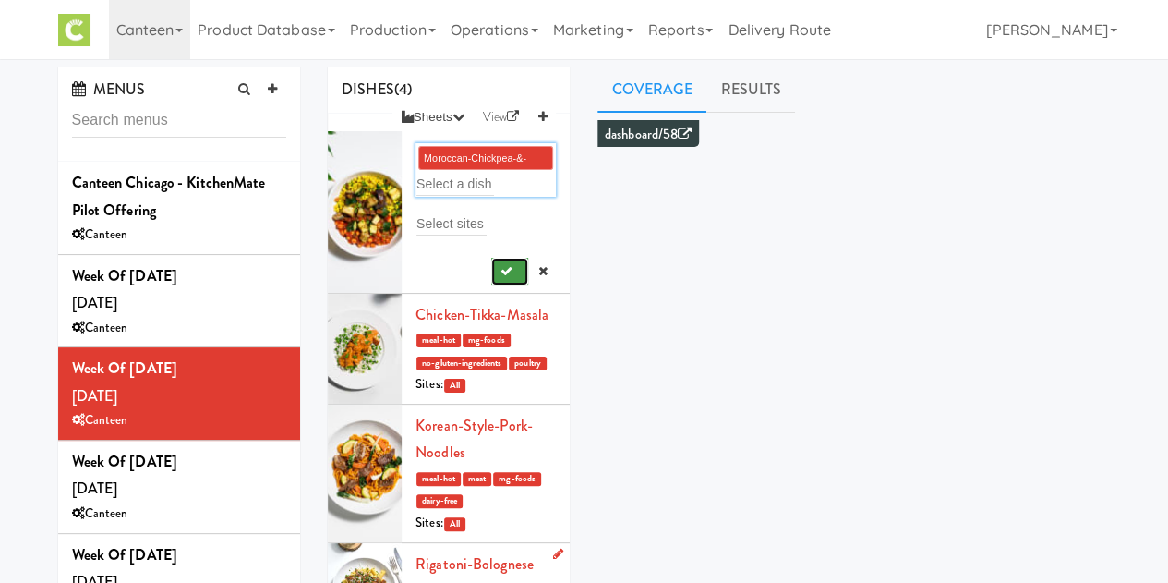
click at [500, 269] on icon "submit" at bounding box center [506, 271] width 12 height 12
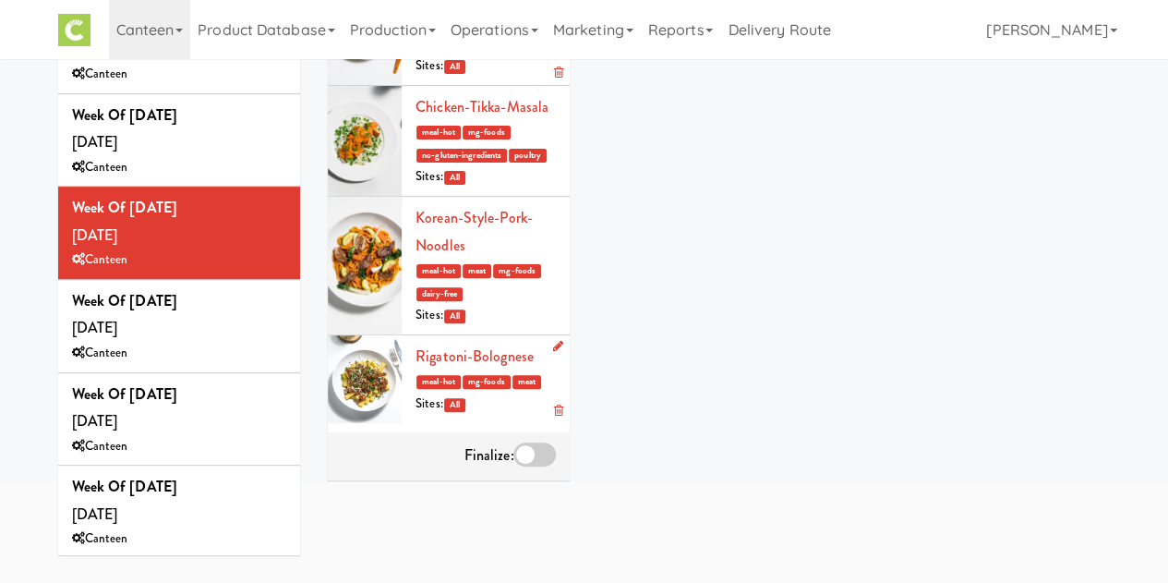
scroll to position [201, 0]
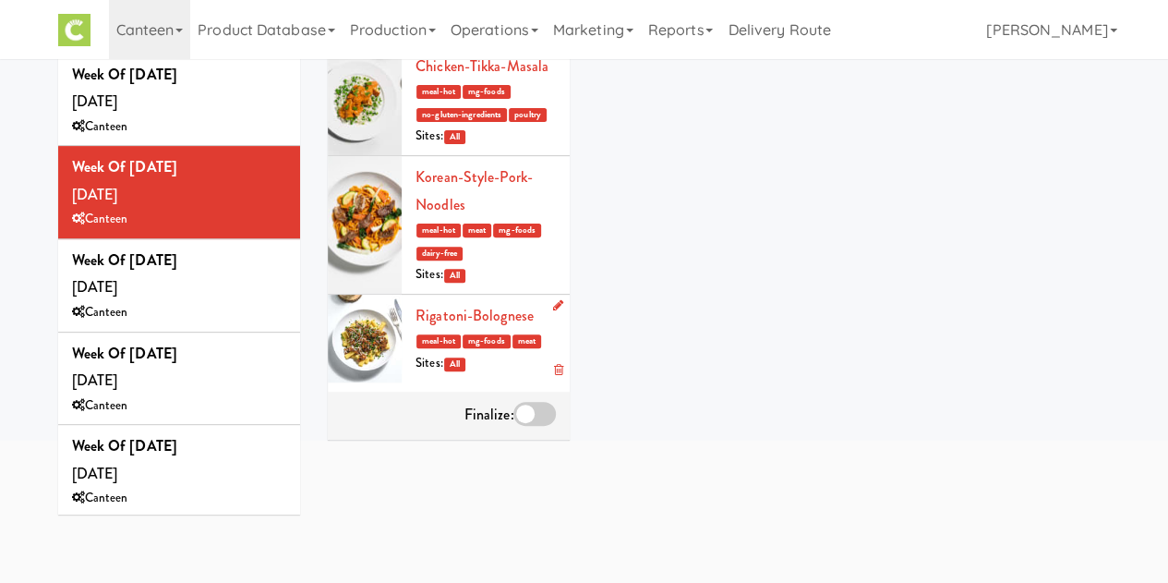
click at [524, 426] on div at bounding box center [534, 414] width 42 height 24
click at [0, 0] on input "checkbox" at bounding box center [0, 0] width 0 height 0
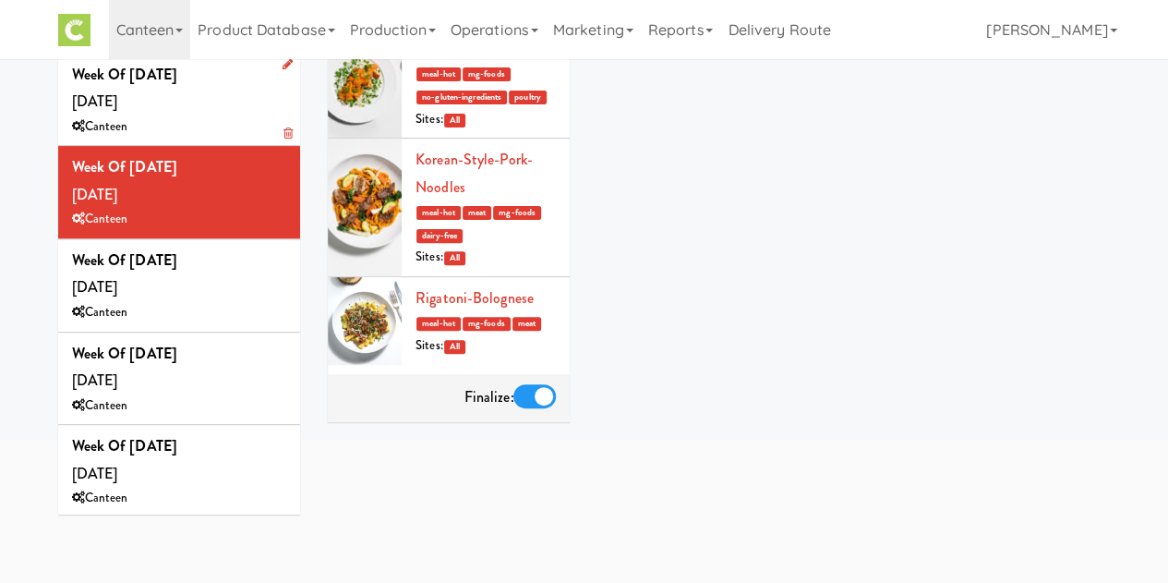
click at [189, 130] on div "Canteen" at bounding box center [179, 126] width 215 height 23
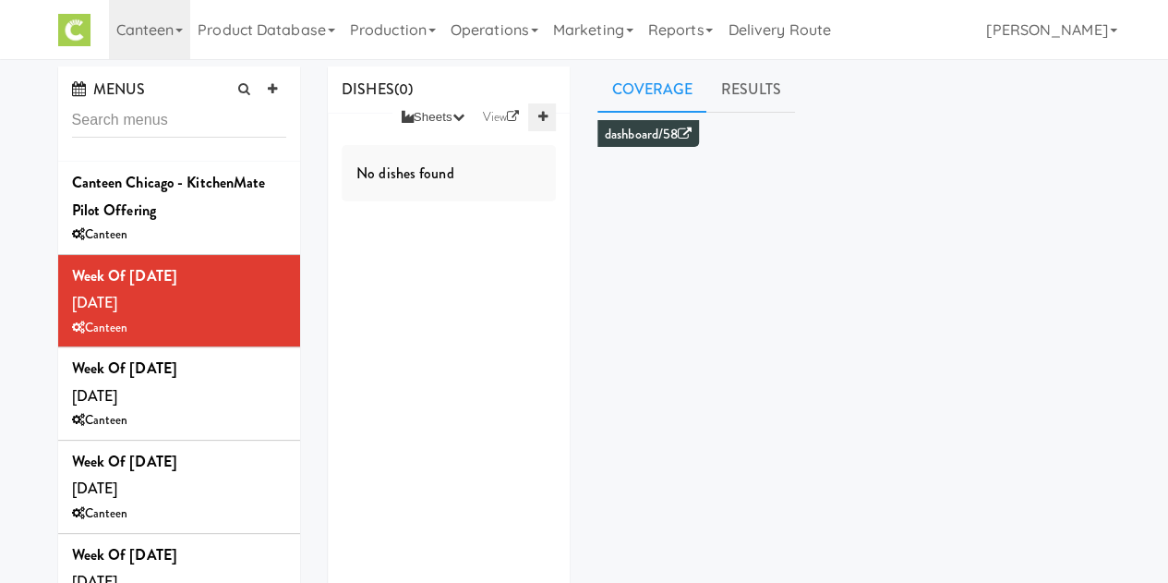
click at [537, 115] on icon at bounding box center [541, 117] width 9 height 12
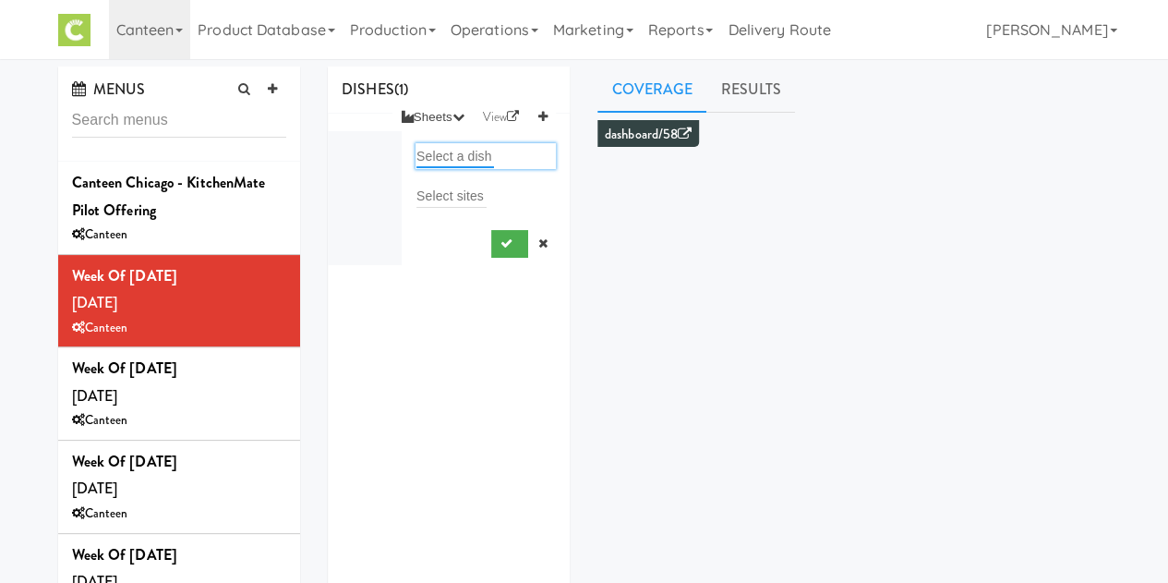
click at [432, 152] on input "text" at bounding box center [455, 156] width 78 height 24
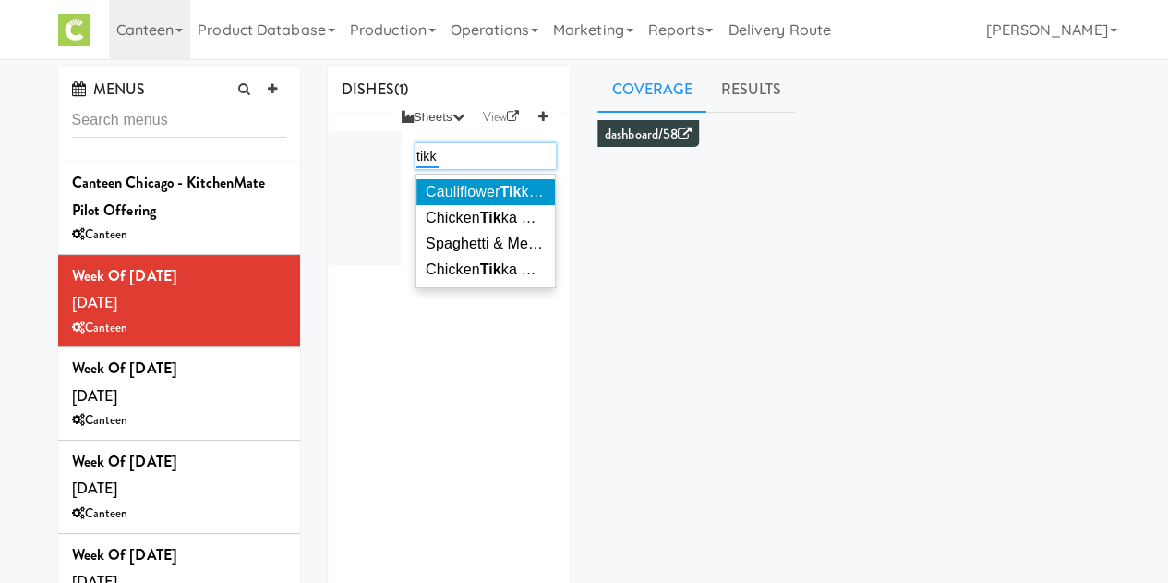
type input "tikka"
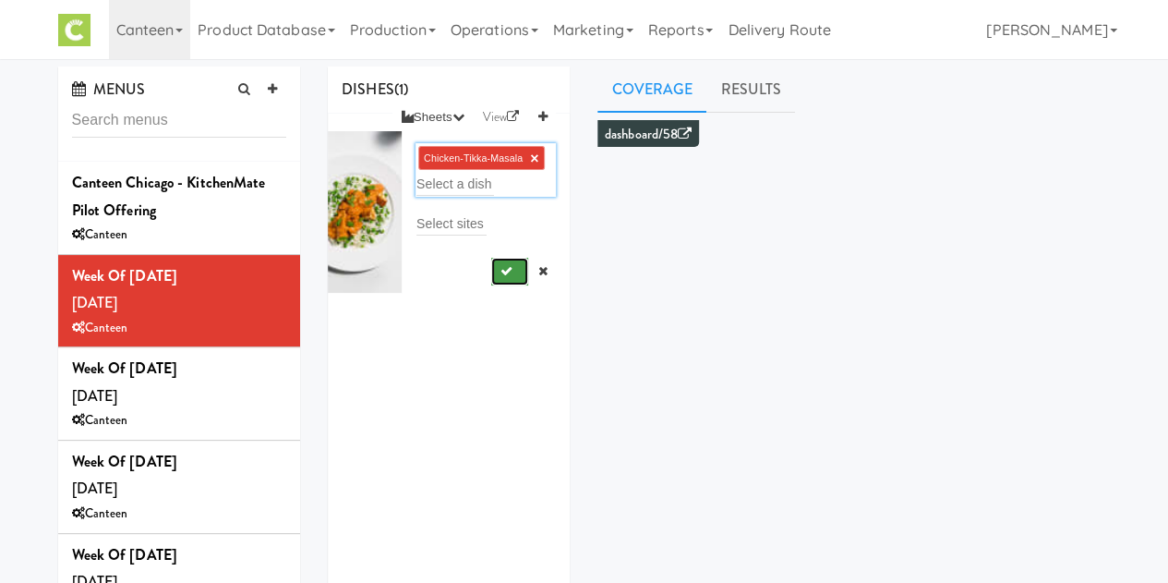
click at [500, 275] on icon "submit" at bounding box center [506, 271] width 12 height 12
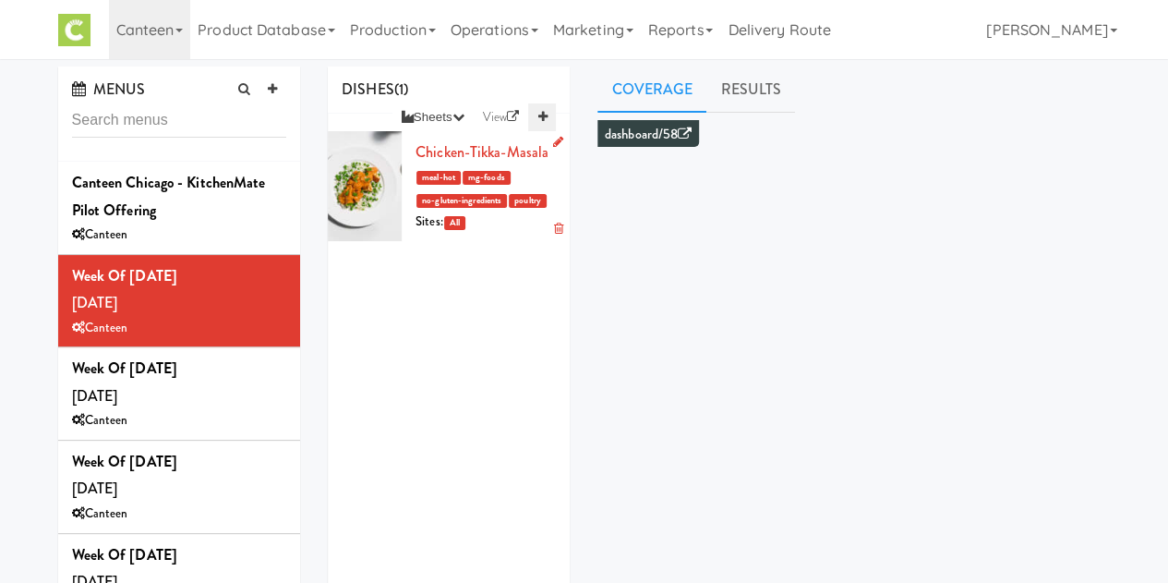
click at [538, 118] on icon at bounding box center [541, 117] width 9 height 12
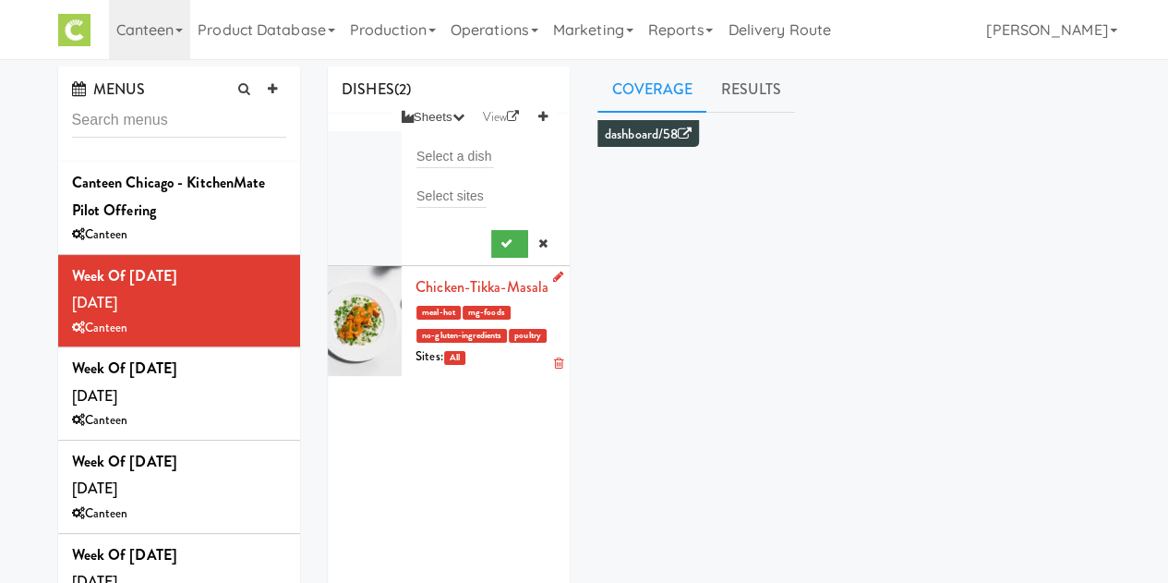
click at [478, 138] on li "Select a dish Select sites" at bounding box center [449, 198] width 242 height 135
click at [490, 152] on input "text" at bounding box center [455, 156] width 78 height 24
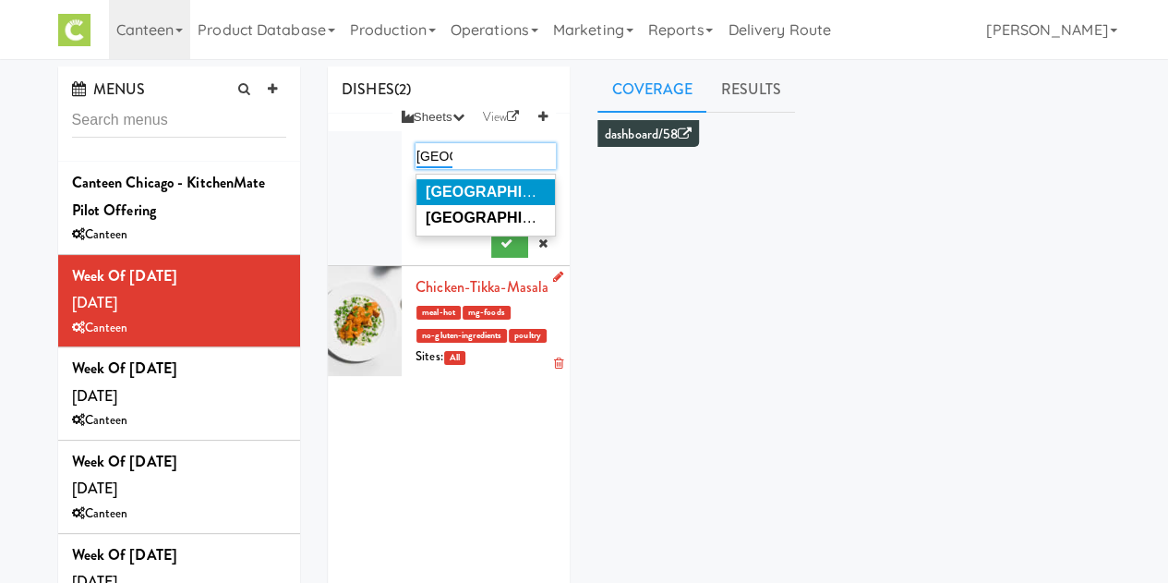
type input "[DEMOGRAPHIC_DATA]"
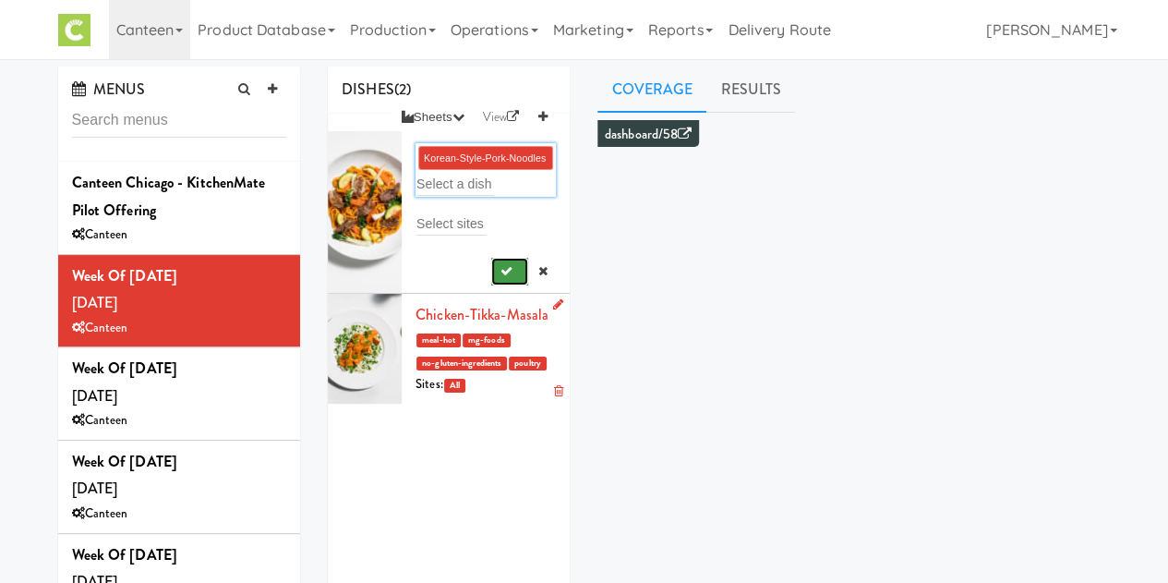
click at [500, 271] on icon "submit" at bounding box center [506, 271] width 12 height 12
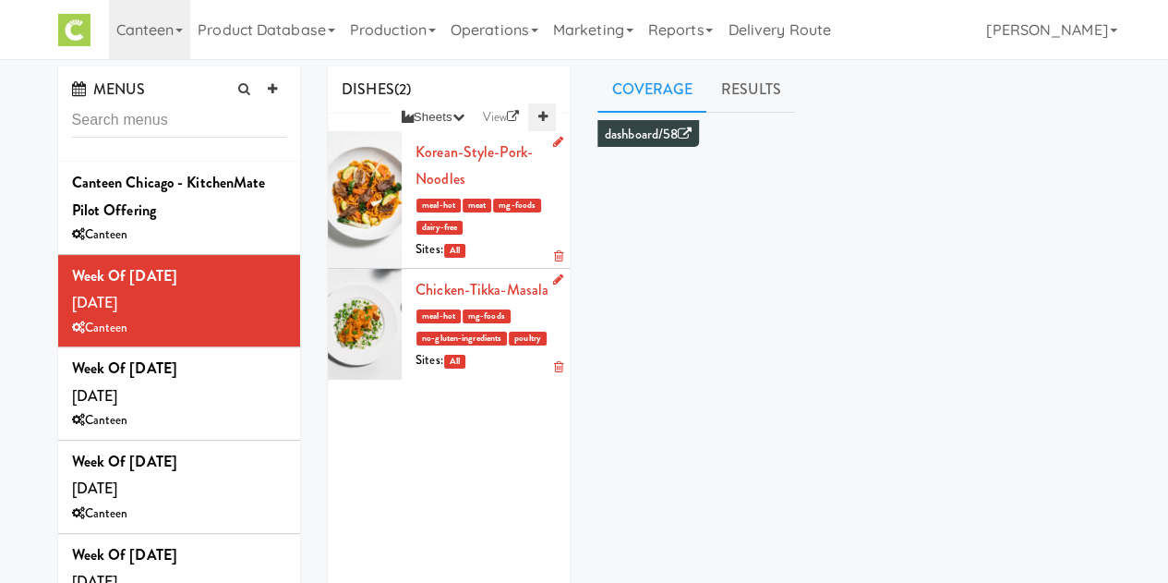
click at [536, 115] on link at bounding box center [542, 117] width 28 height 28
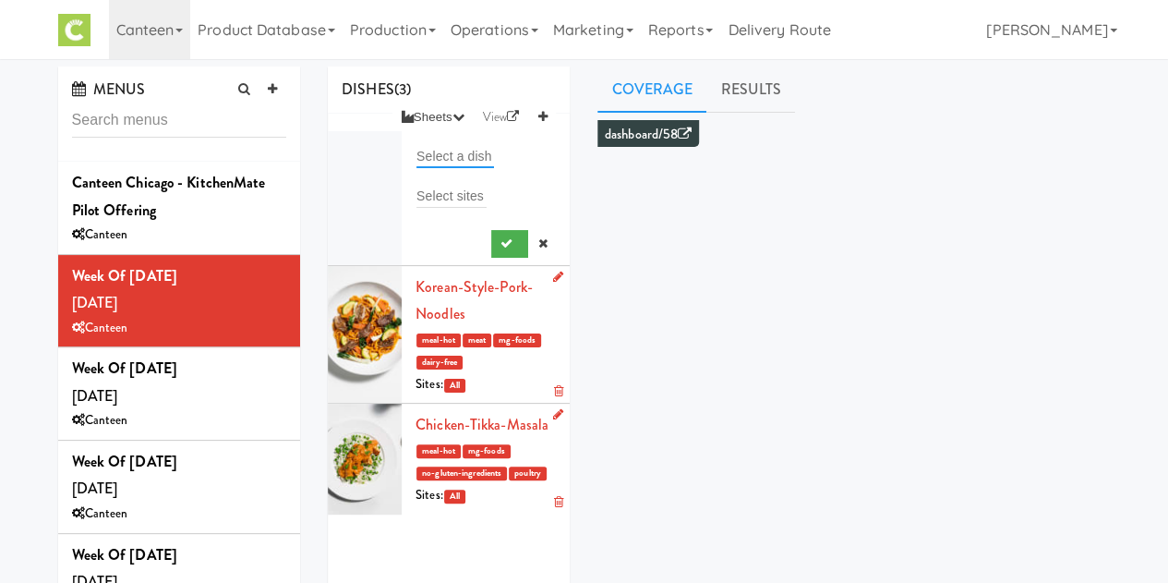
click at [464, 159] on input "text" at bounding box center [455, 156] width 78 height 24
type input "o"
type input "mor"
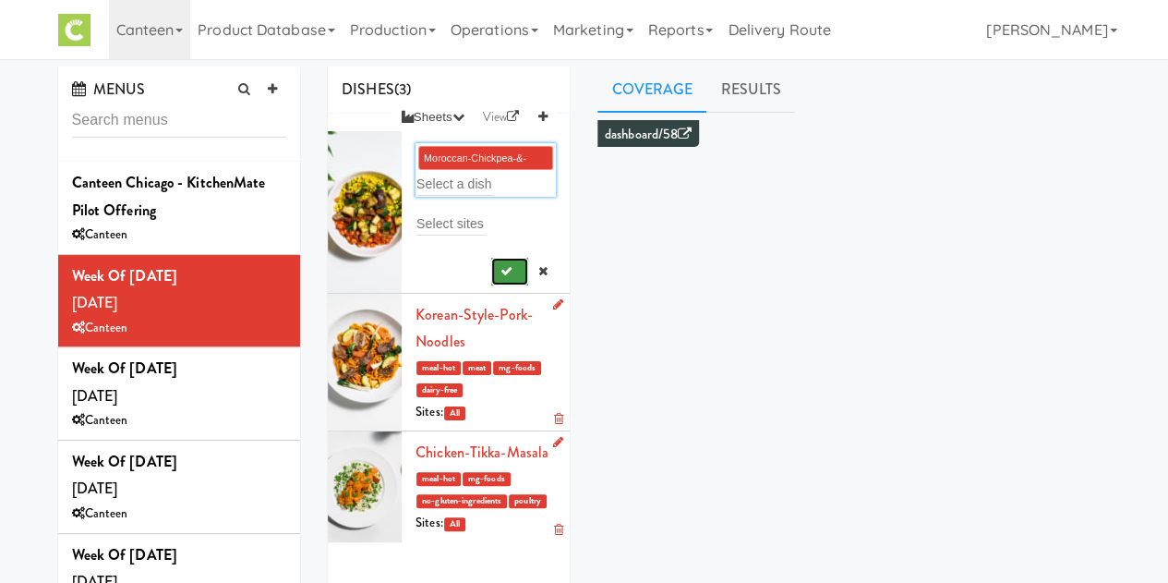
click at [500, 272] on icon "submit" at bounding box center [506, 271] width 12 height 12
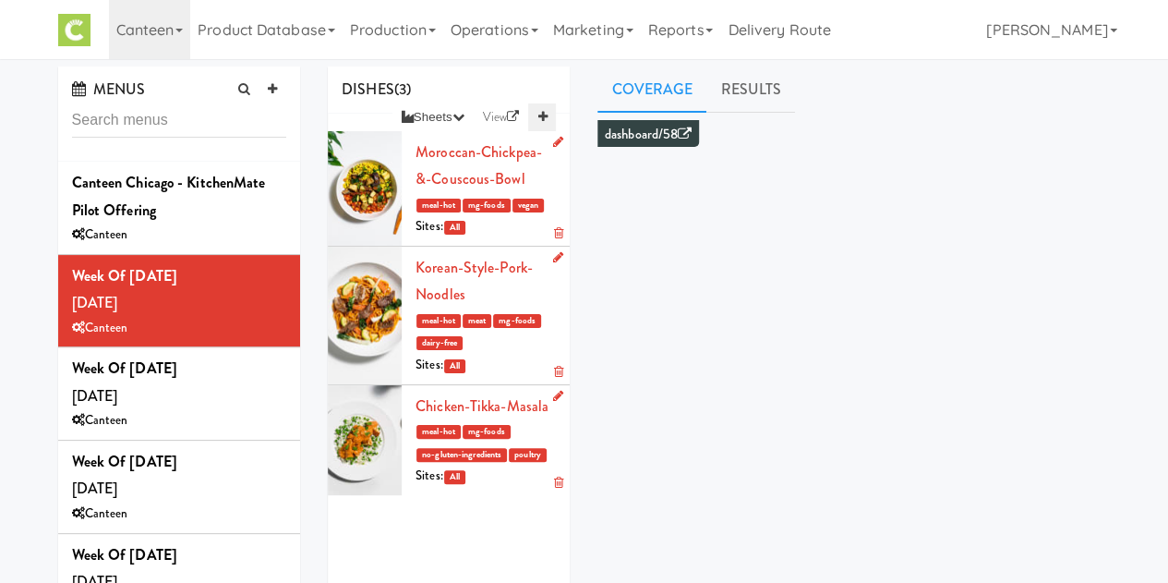
click at [538, 117] on icon at bounding box center [541, 117] width 9 height 12
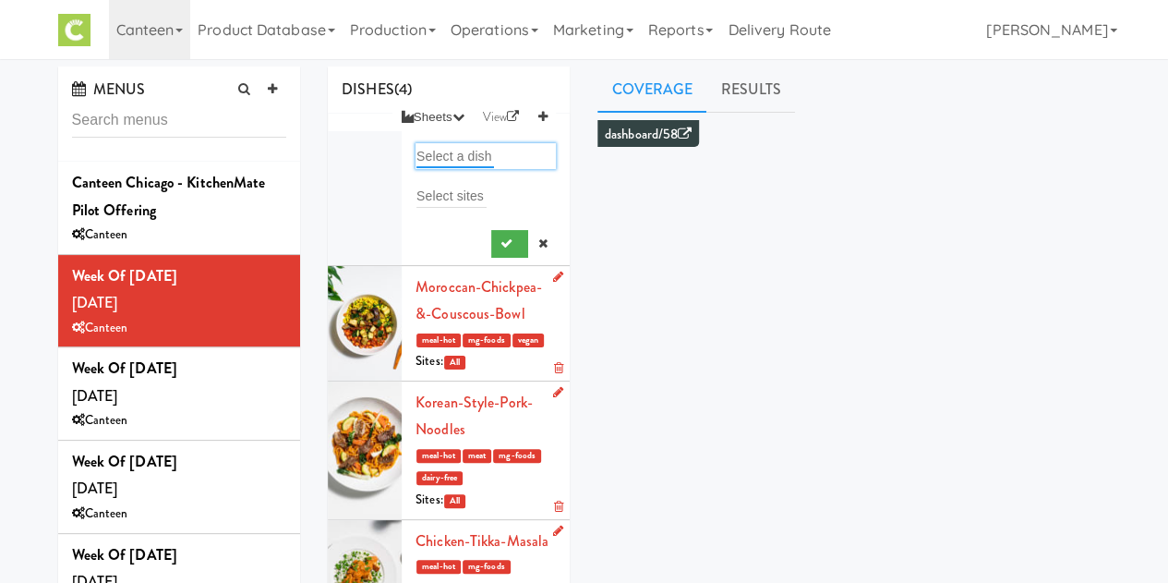
click at [445, 158] on input "text" at bounding box center [455, 156] width 78 height 24
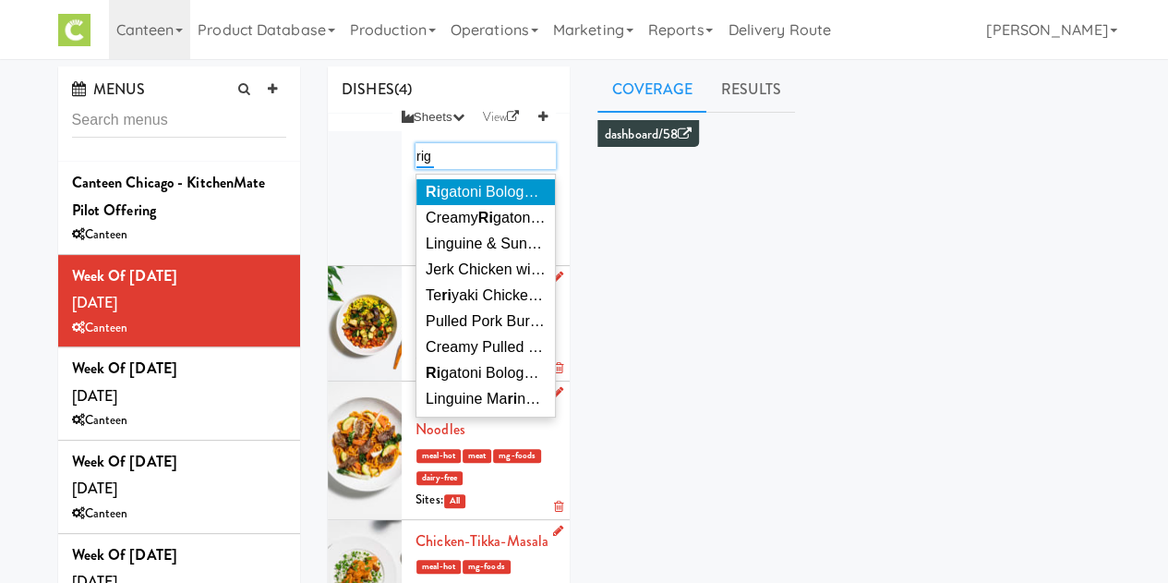
type input "[GEOGRAPHIC_DATA]"
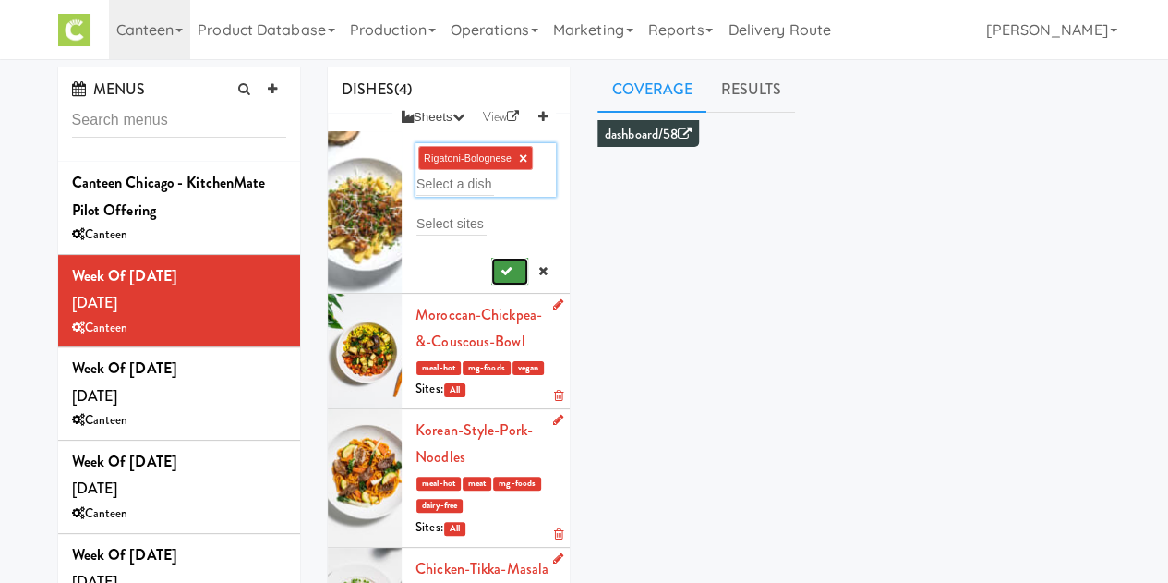
click at [500, 268] on icon "submit" at bounding box center [506, 271] width 12 height 12
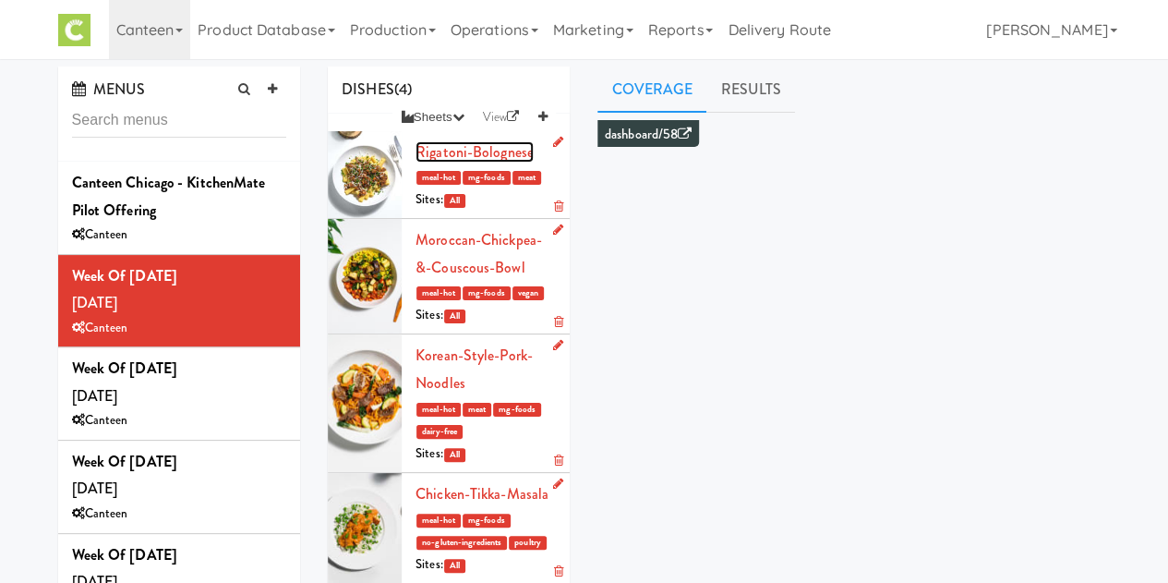
click at [470, 152] on link "Rigatoni-Bolognese" at bounding box center [475, 151] width 118 height 21
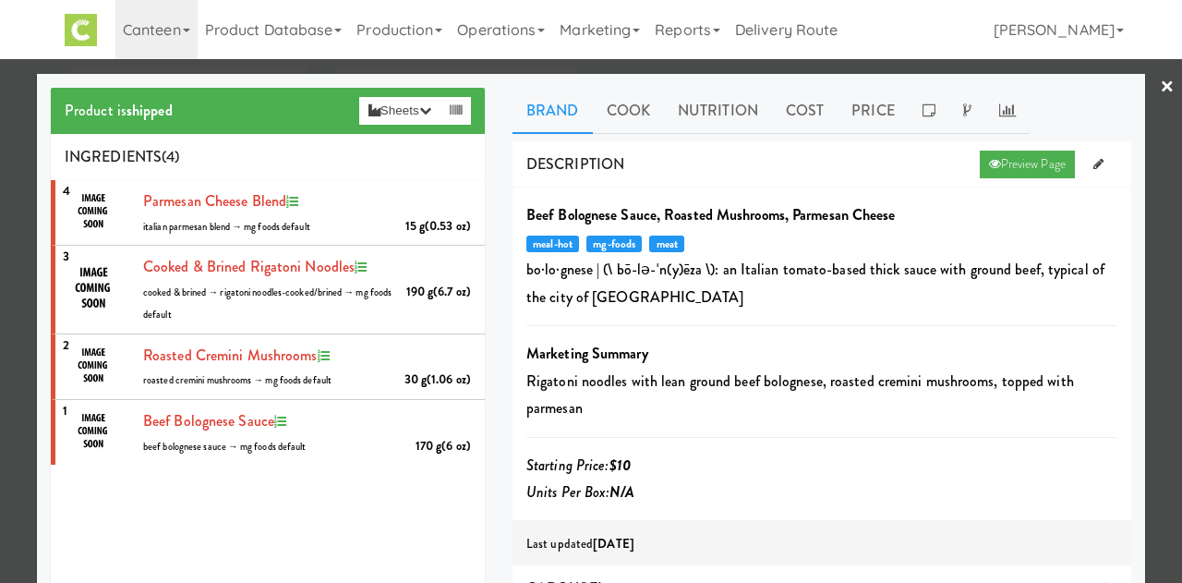
click at [333, 531] on div "4 Parmesan Cheese Blend 15 g (0.53 oz) italian parmesan blend → mg foods defaul…" at bounding box center [268, 411] width 434 height 462
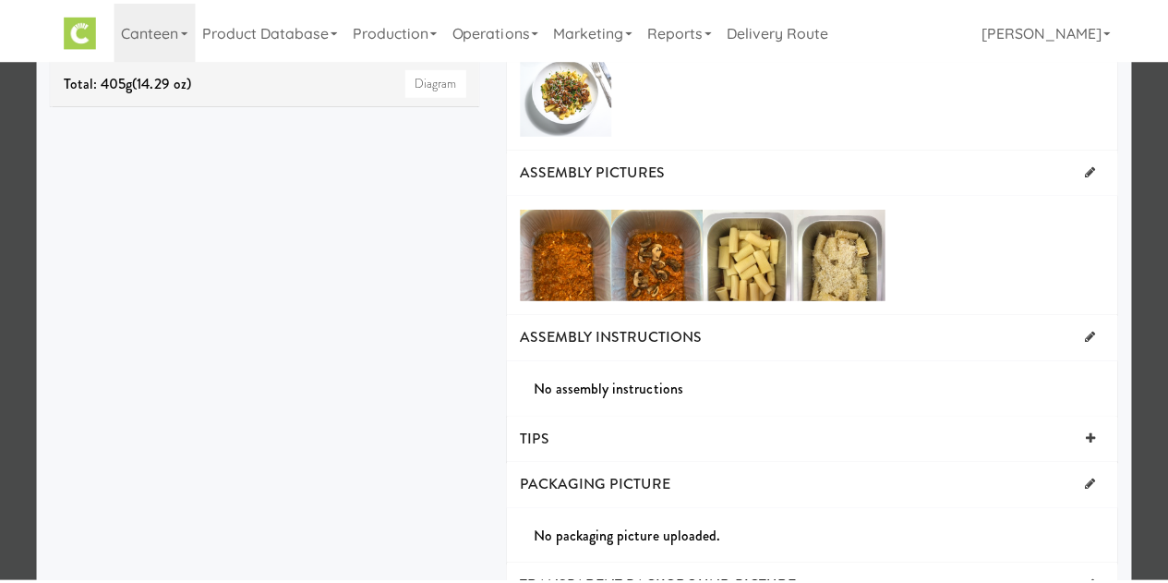
scroll to position [74, 0]
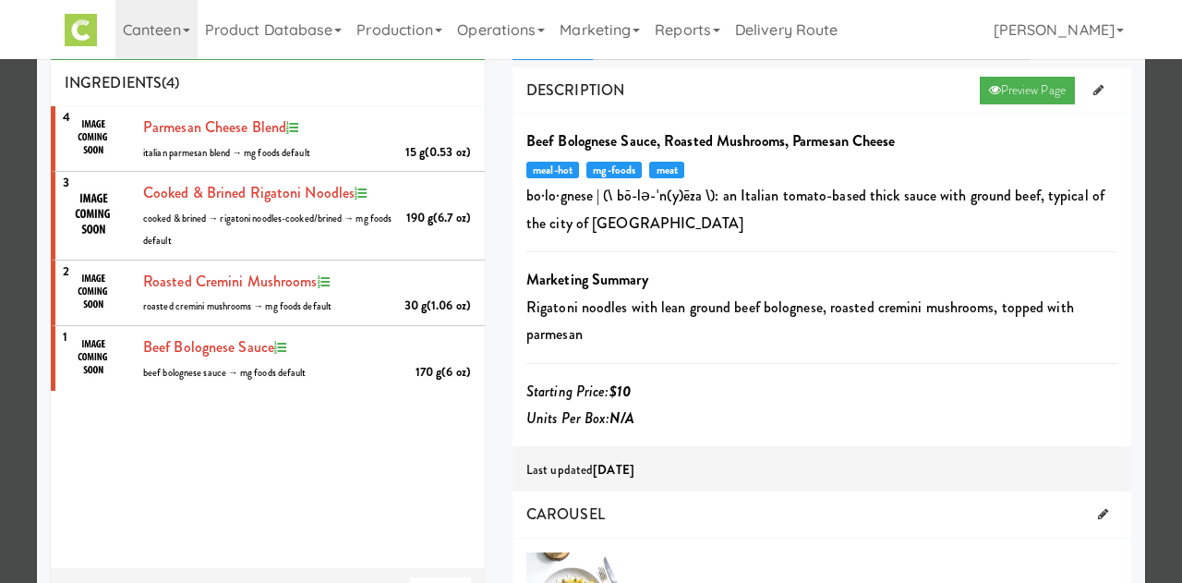
click at [1160, 350] on div at bounding box center [591, 291] width 1182 height 583
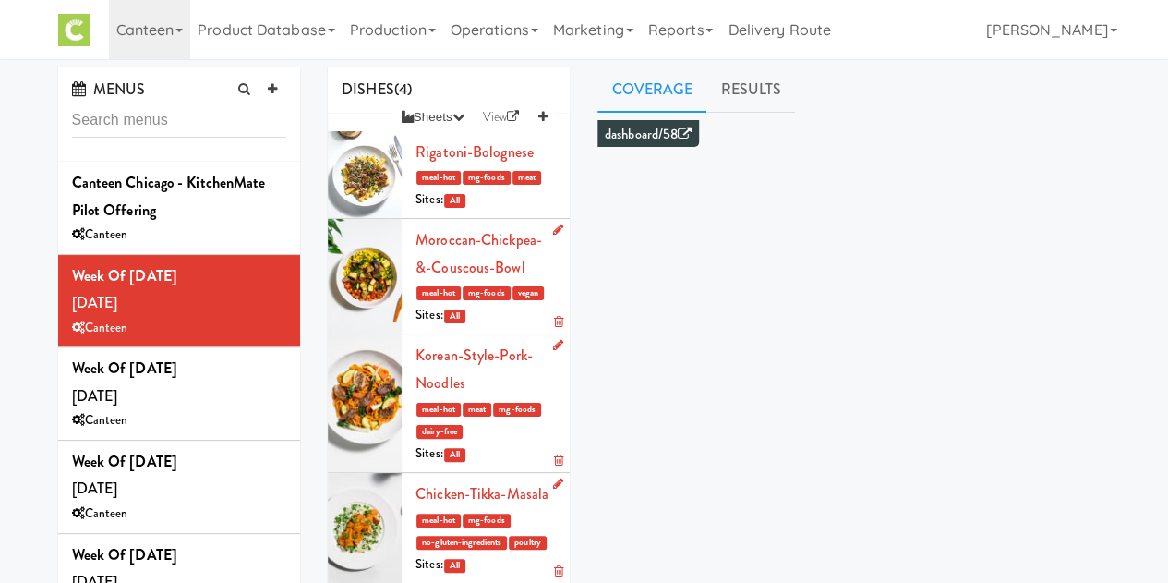
scroll to position [229, 0]
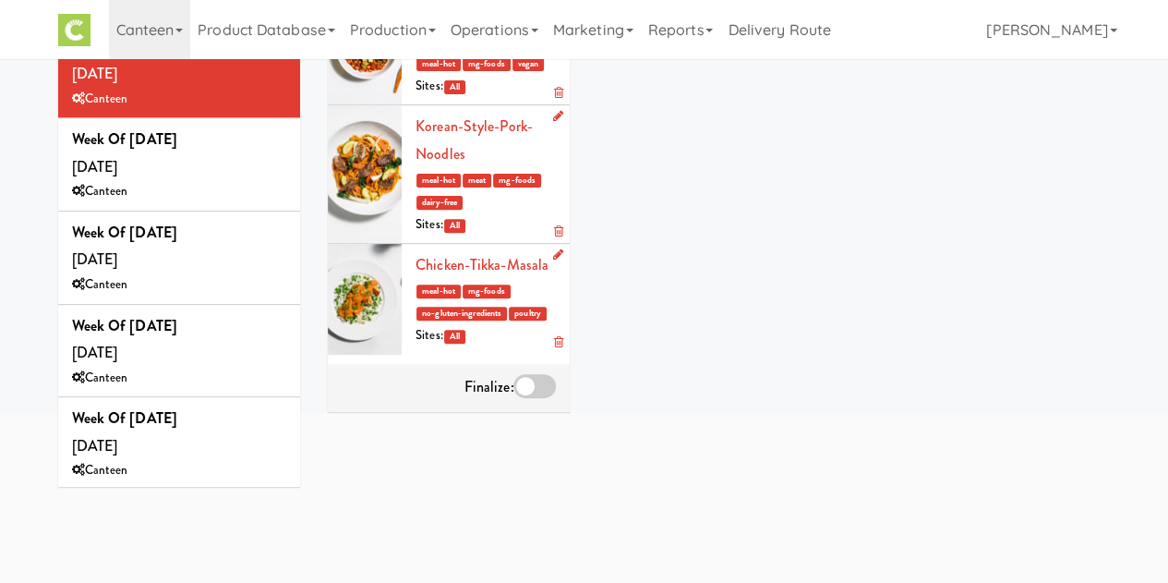
click at [530, 398] on div at bounding box center [534, 386] width 42 height 24
click at [0, 0] on input "checkbox" at bounding box center [0, 0] width 0 height 0
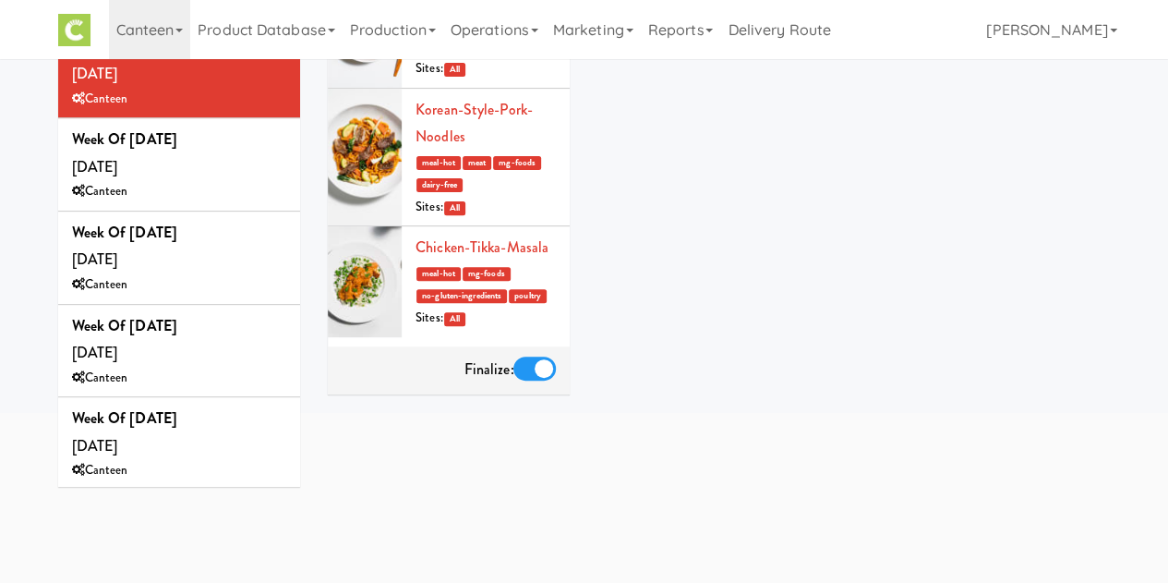
click at [239, 519] on div "MENUS Canteen [GEOGRAPHIC_DATA] - KitchenMate Pilot Offering Canteen Week of [D…" at bounding box center [584, 210] width 1080 height 746
click at [262, 544] on div "MENUS Canteen [GEOGRAPHIC_DATA] - KitchenMate Pilot Offering Canteen Week of [D…" at bounding box center [584, 210] width 1080 height 746
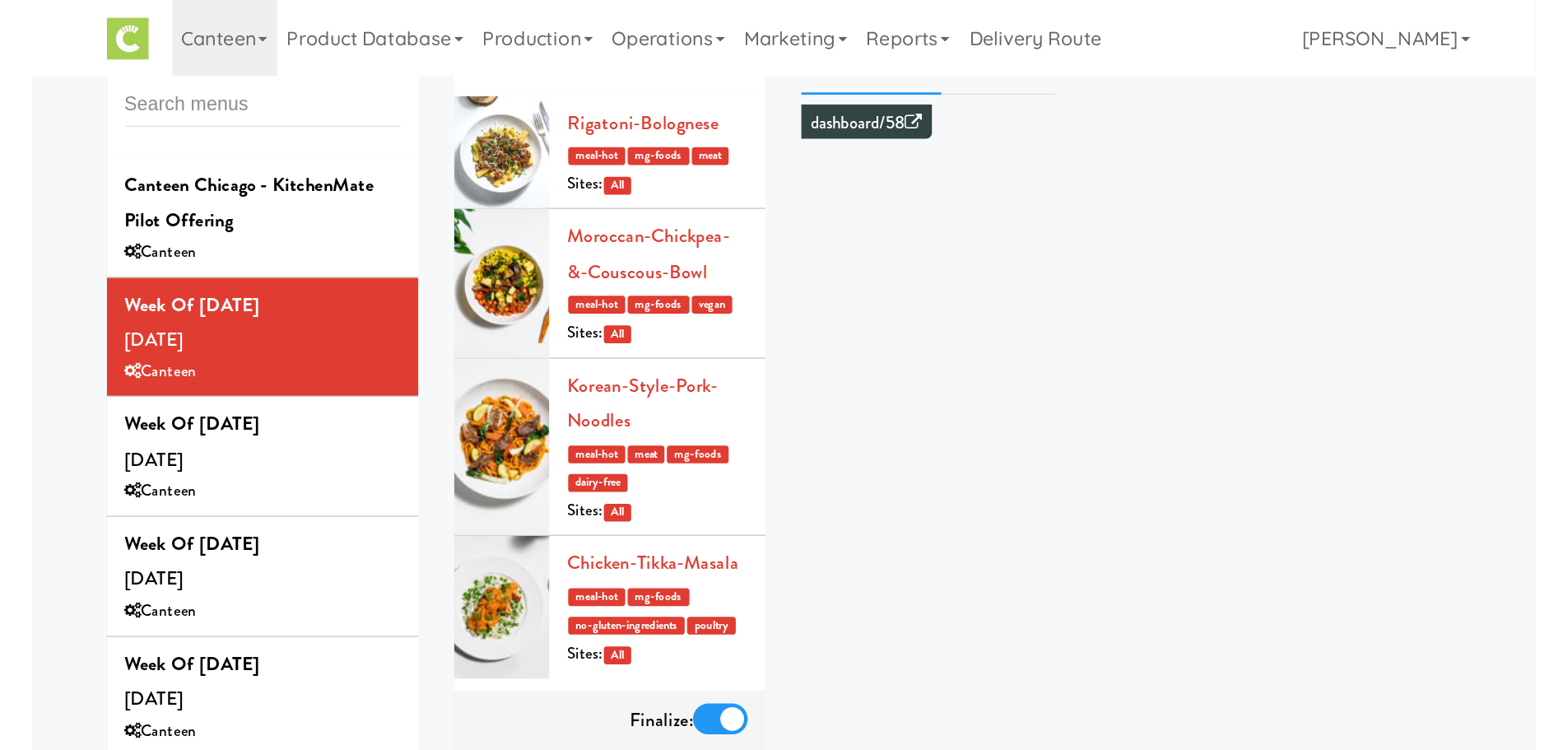
scroll to position [0, 0]
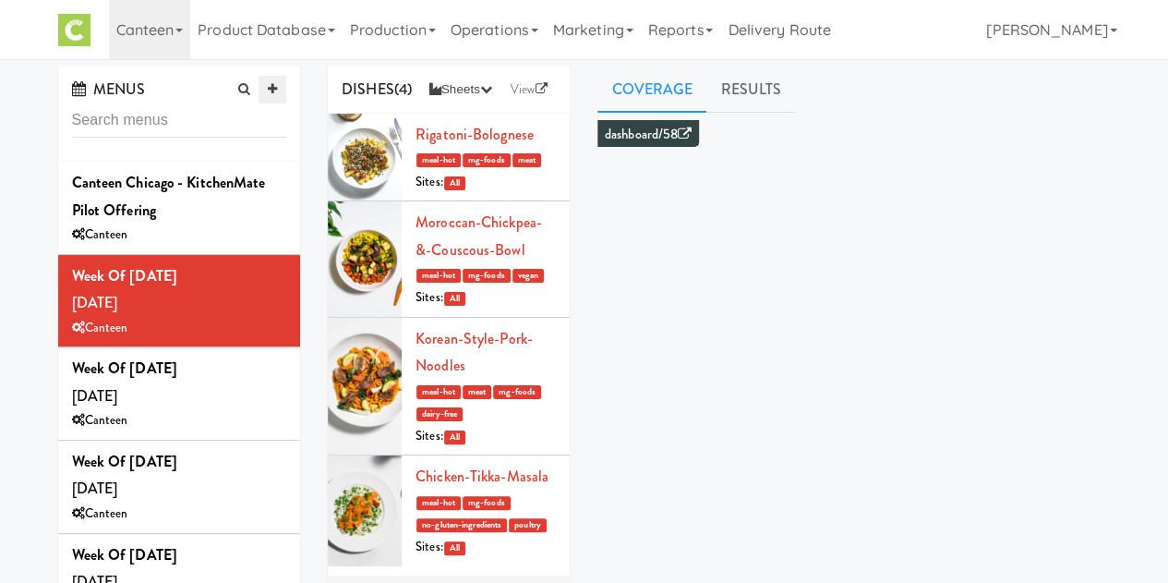
click at [275, 84] on icon at bounding box center [272, 89] width 9 height 12
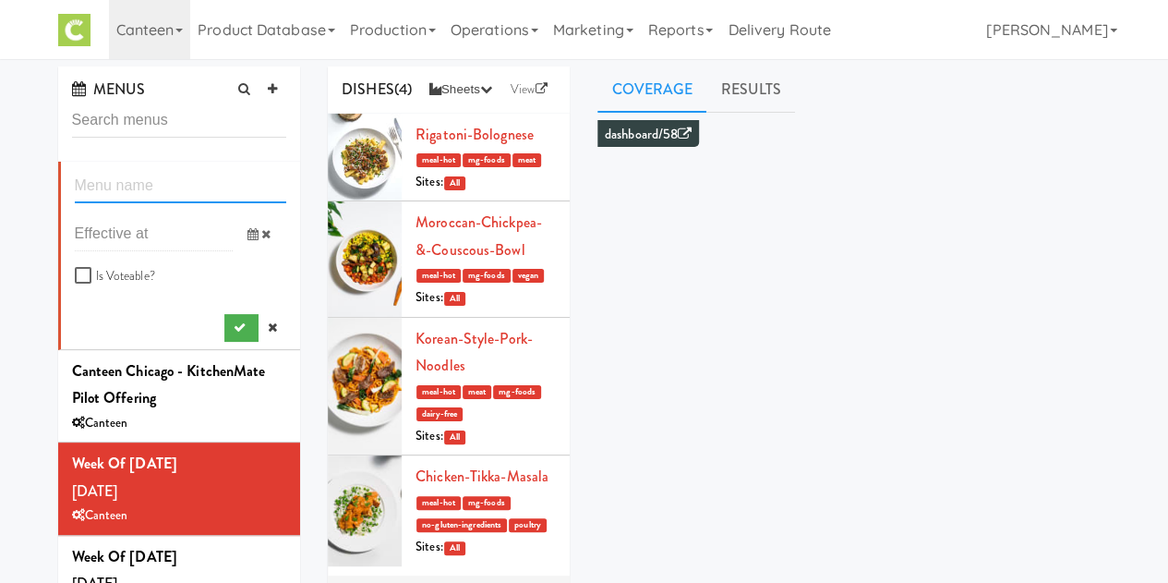
click at [175, 187] on input "text" at bounding box center [181, 186] width 212 height 34
click at [233, 222] on span at bounding box center [260, 234] width 54 height 34
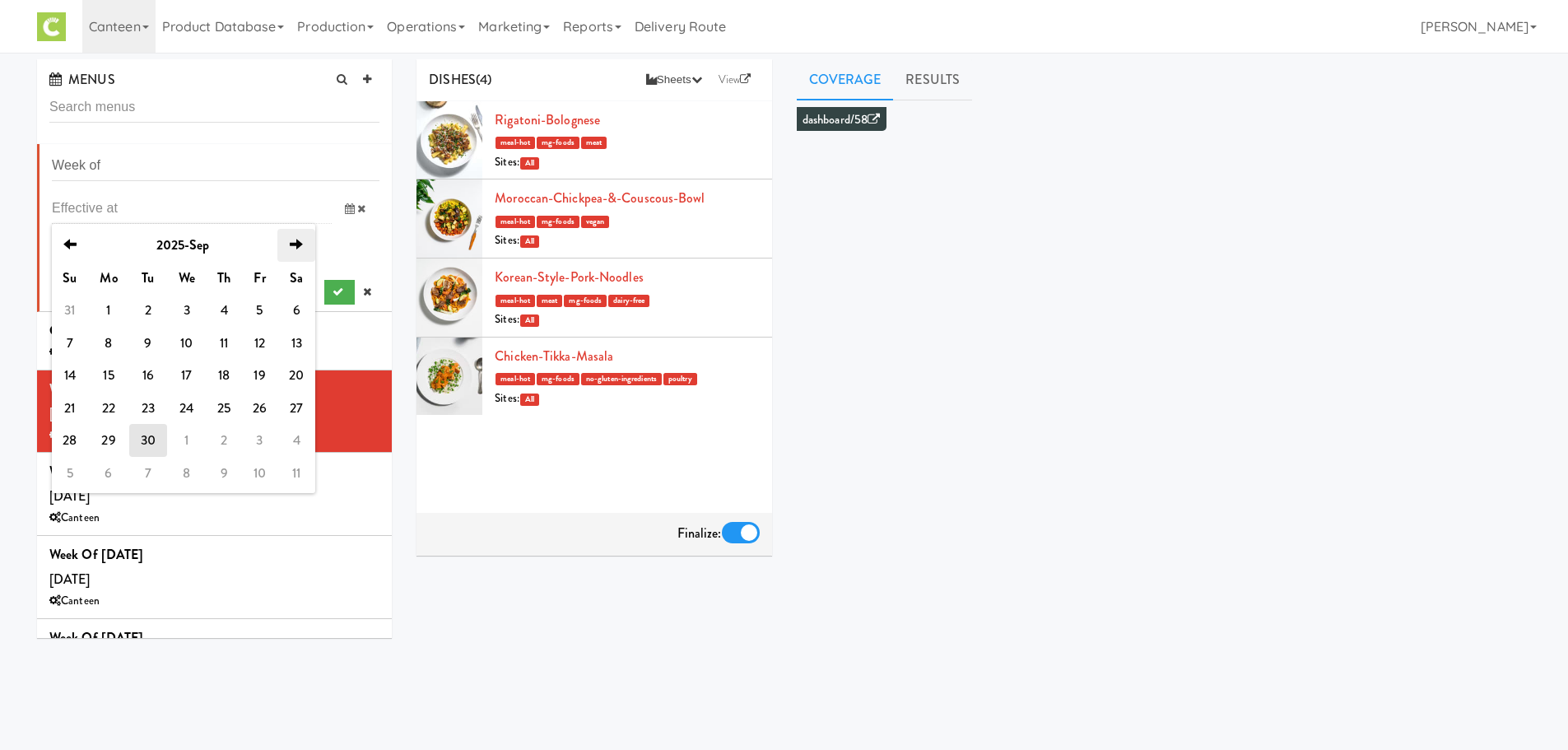
click at [314, 246] on th "next" at bounding box center [296, 245] width 37 height 33
click at [179, 409] on td "22" at bounding box center [186, 408] width 40 height 33
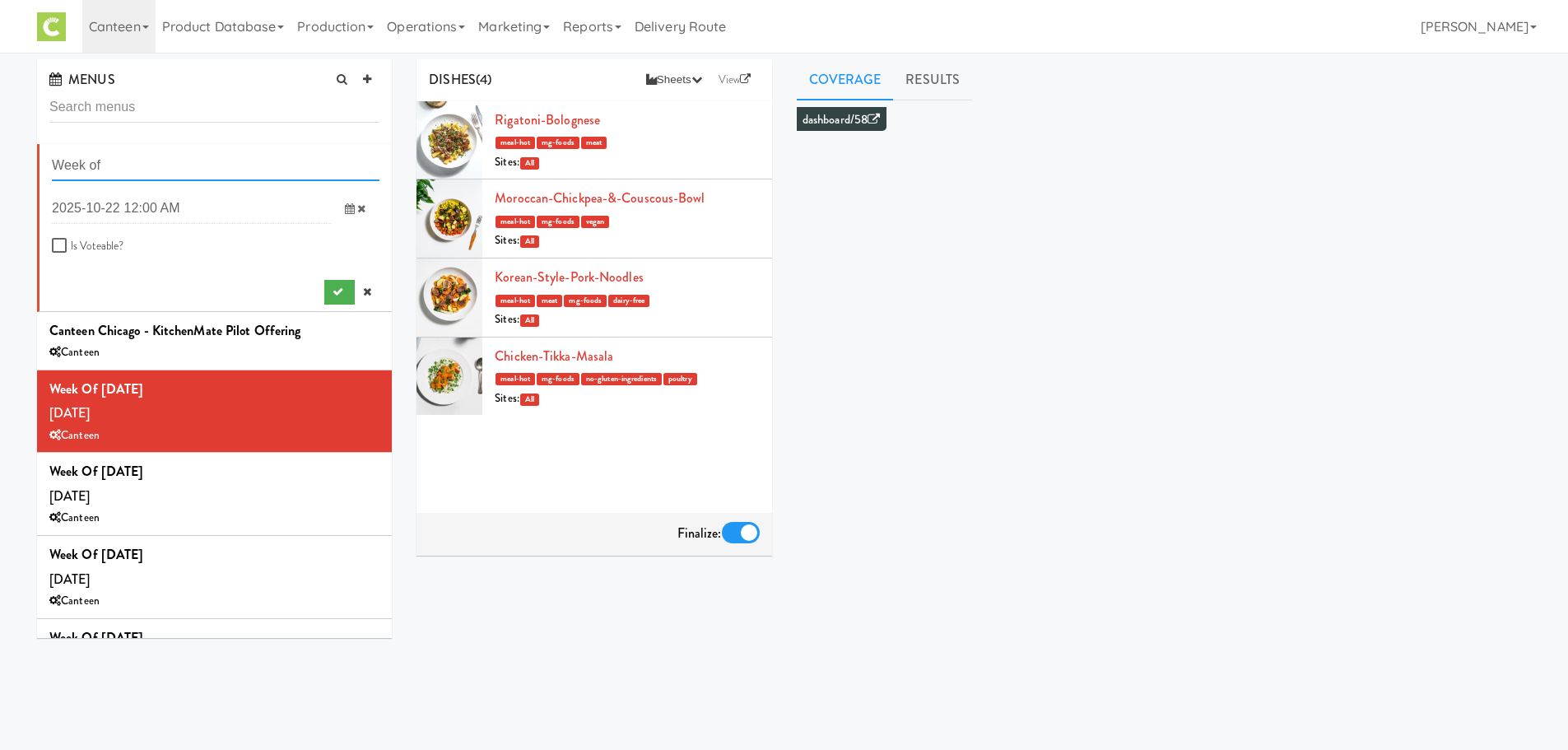
click at [190, 162] on input "Week of" at bounding box center [216, 166] width 328 height 30
click at [163, 169] on input "Week of" at bounding box center [216, 166] width 328 height 30
type input "Week of [DATE]"
click at [324, 284] on button "submit" at bounding box center [340, 293] width 30 height 25
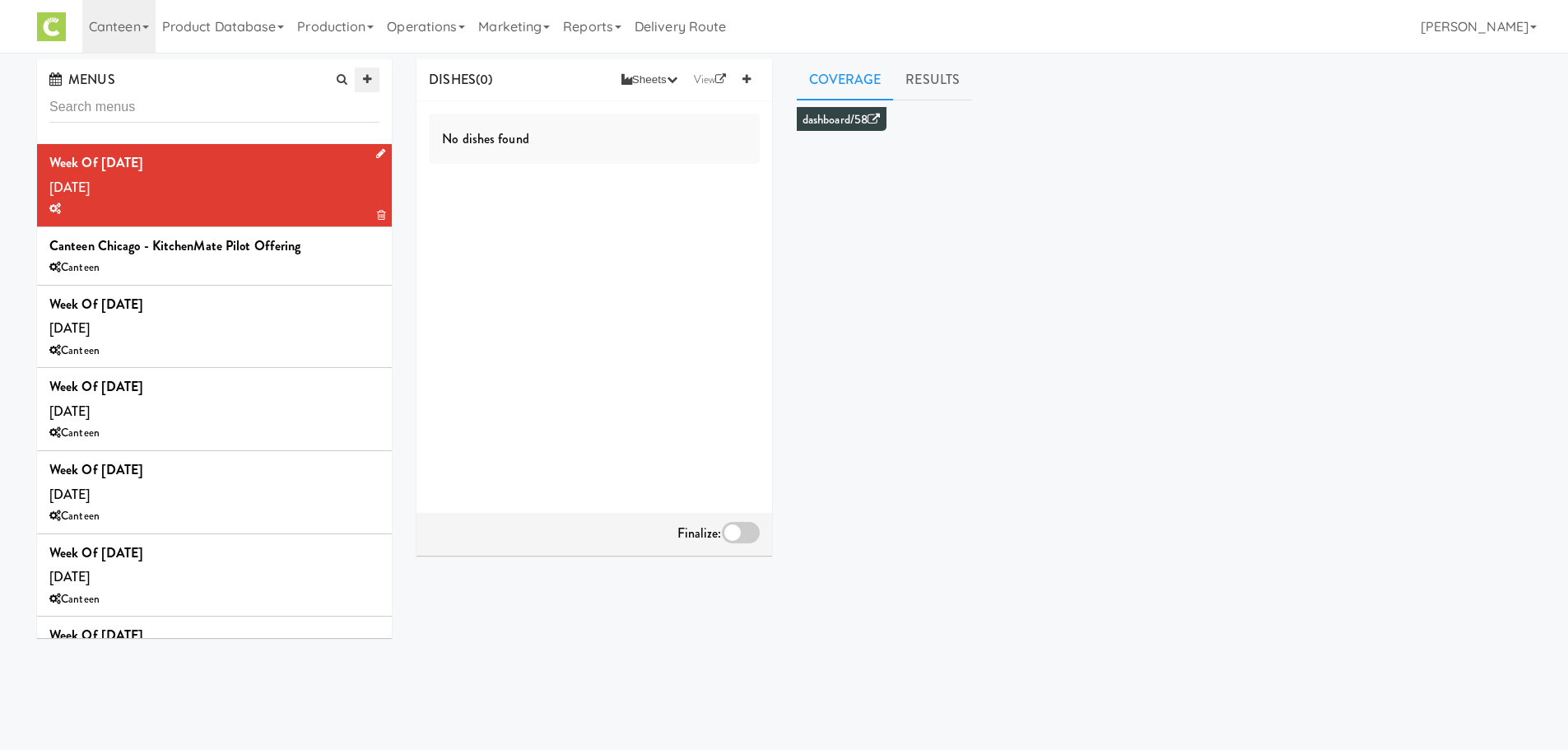
click at [371, 86] on link at bounding box center [367, 80] width 25 height 25
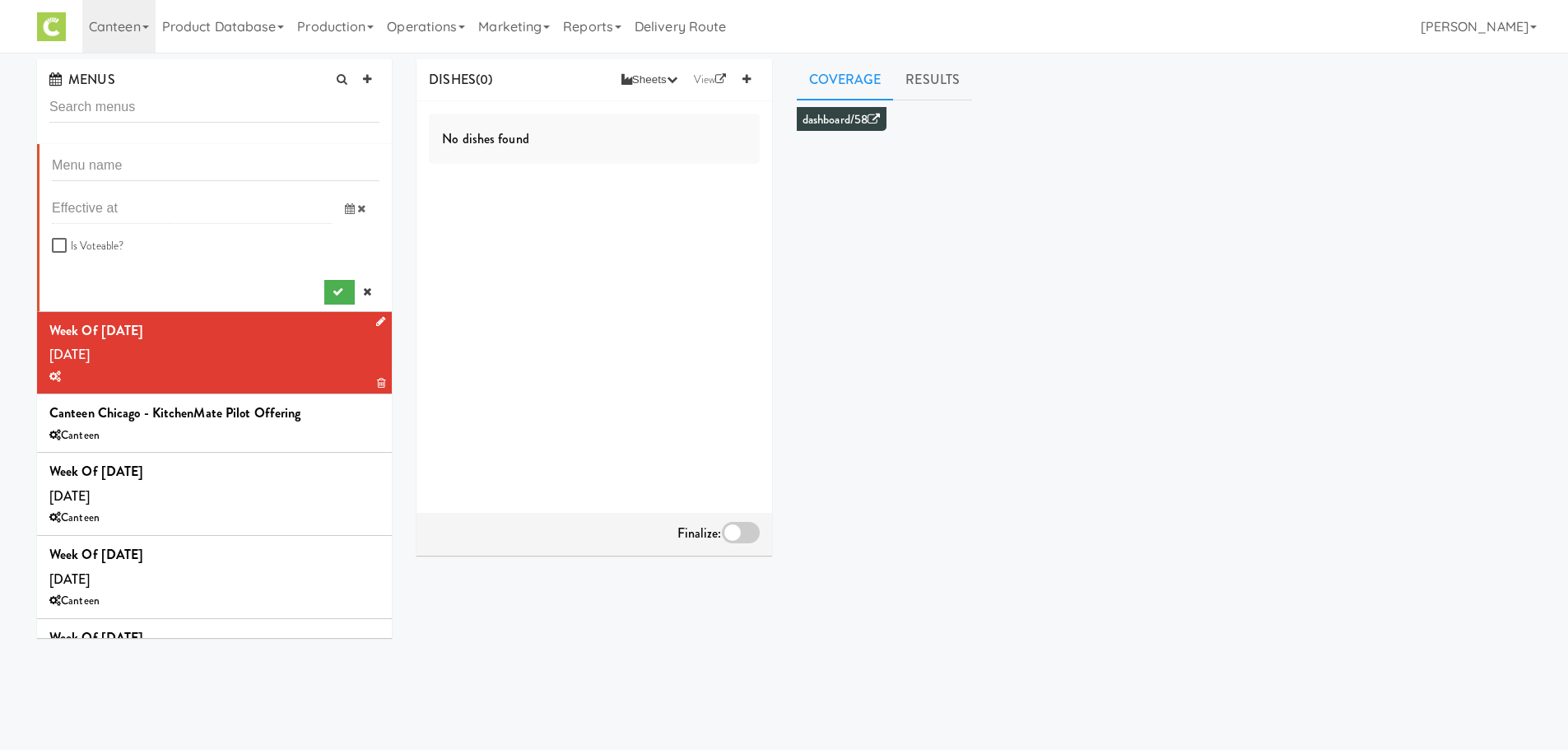
click at [345, 209] on icon at bounding box center [349, 209] width 10 height 11
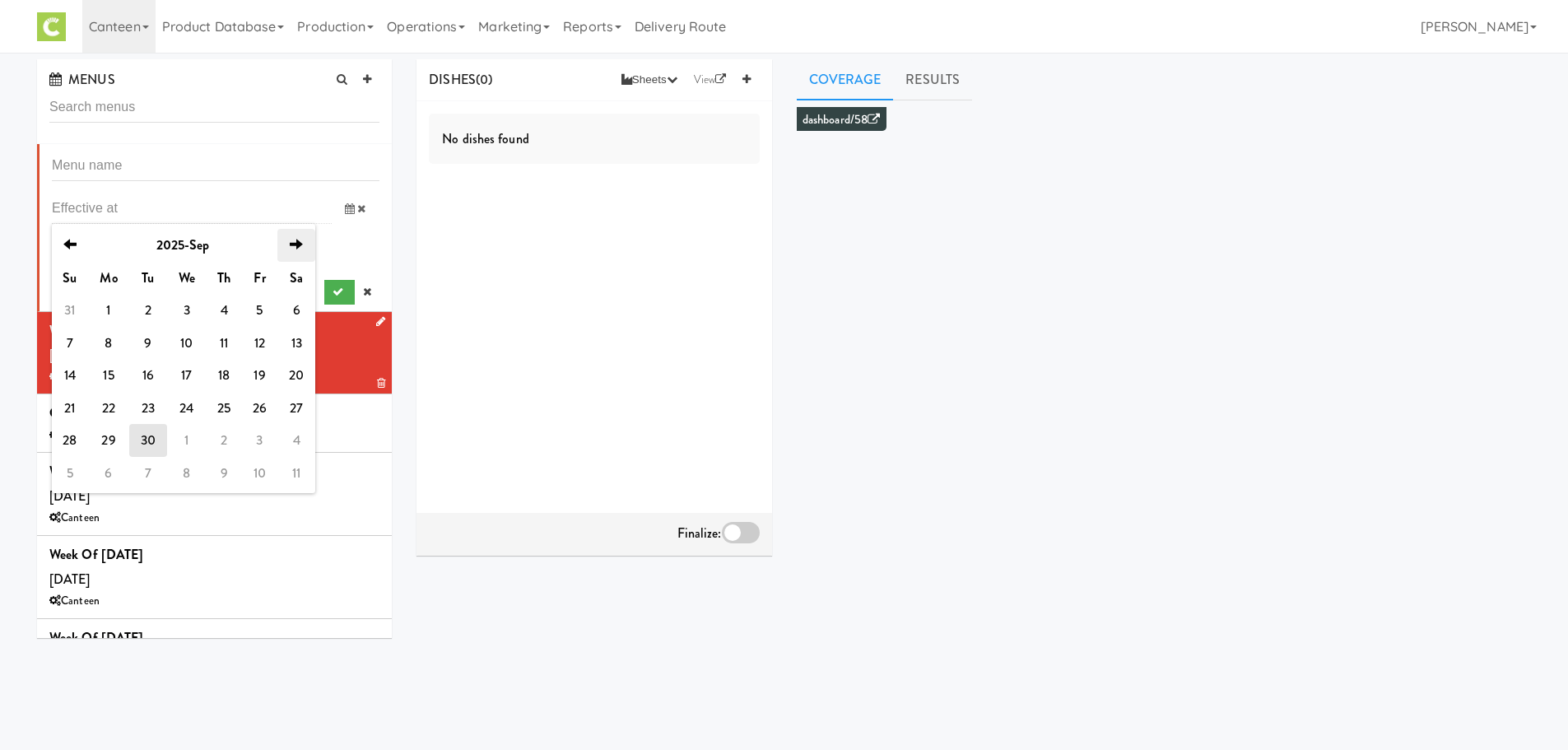
click at [300, 260] on th "next" at bounding box center [296, 245] width 37 height 33
click at [177, 437] on td "29" at bounding box center [186, 441] width 40 height 33
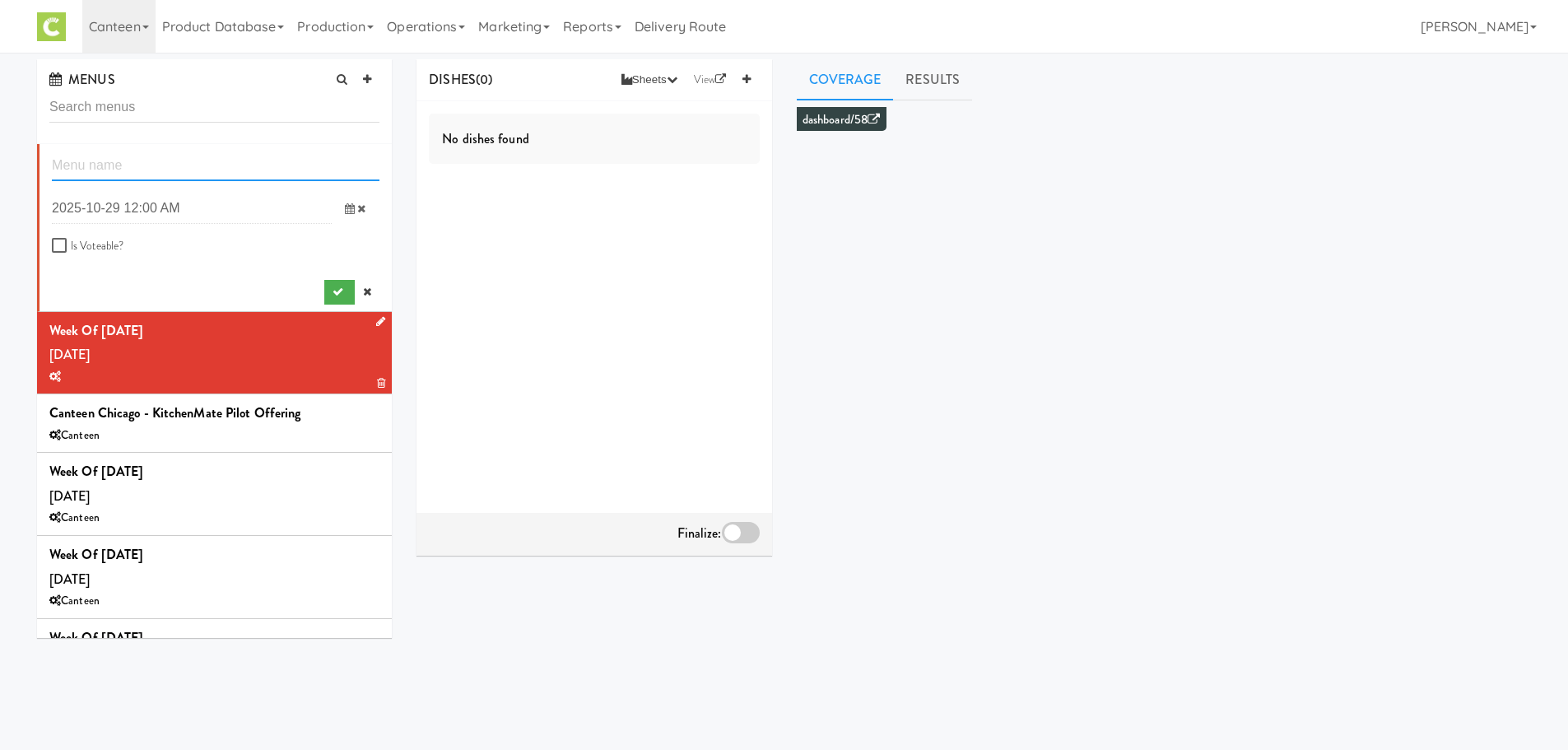
click at [154, 168] on input "text" at bounding box center [216, 166] width 328 height 30
type input "Week of Octocber 27th, 2025"
click at [328, 282] on button "submit" at bounding box center [340, 293] width 30 height 25
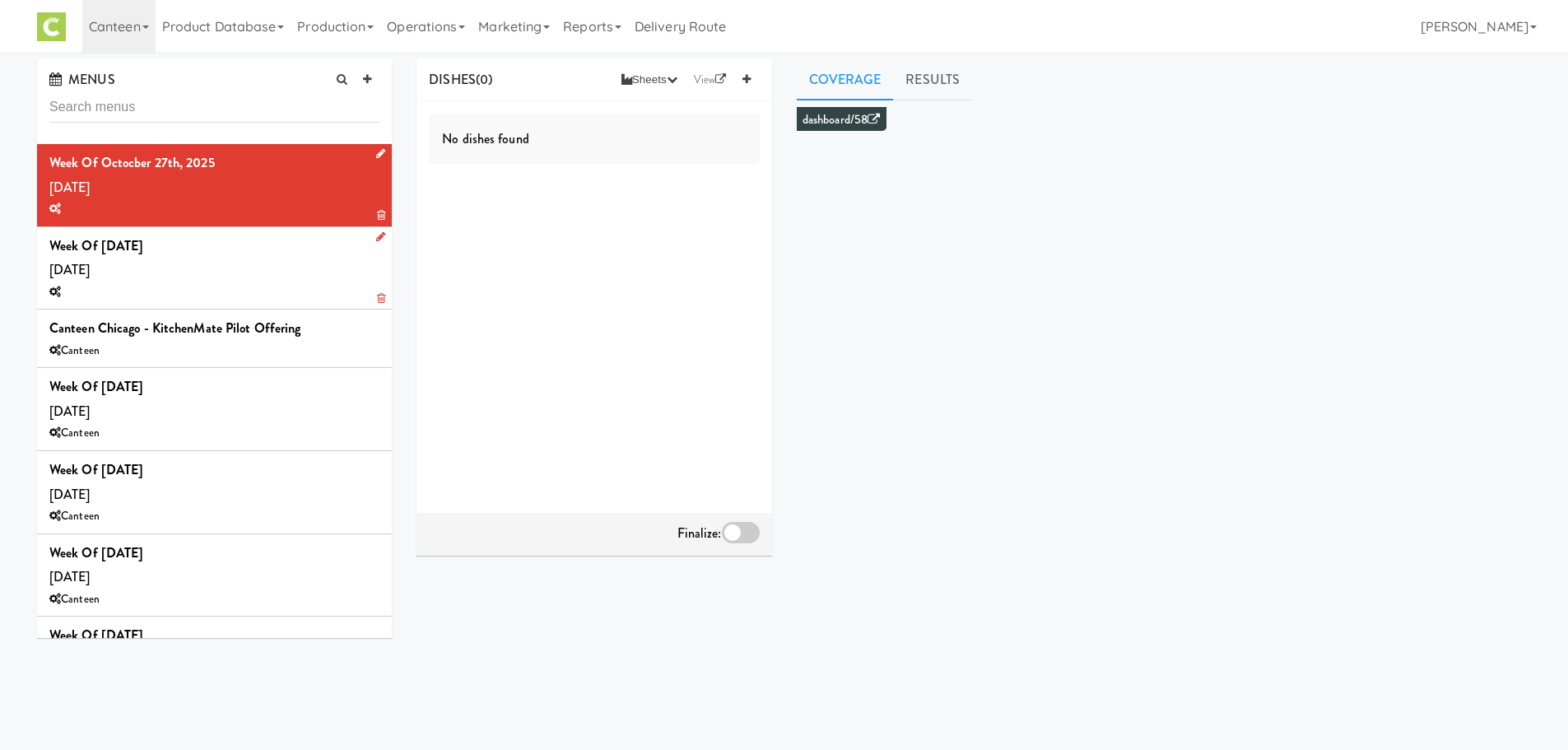
click at [285, 265] on div "Week of [DATE] [DATE]" at bounding box center [214, 268] width 330 height 70
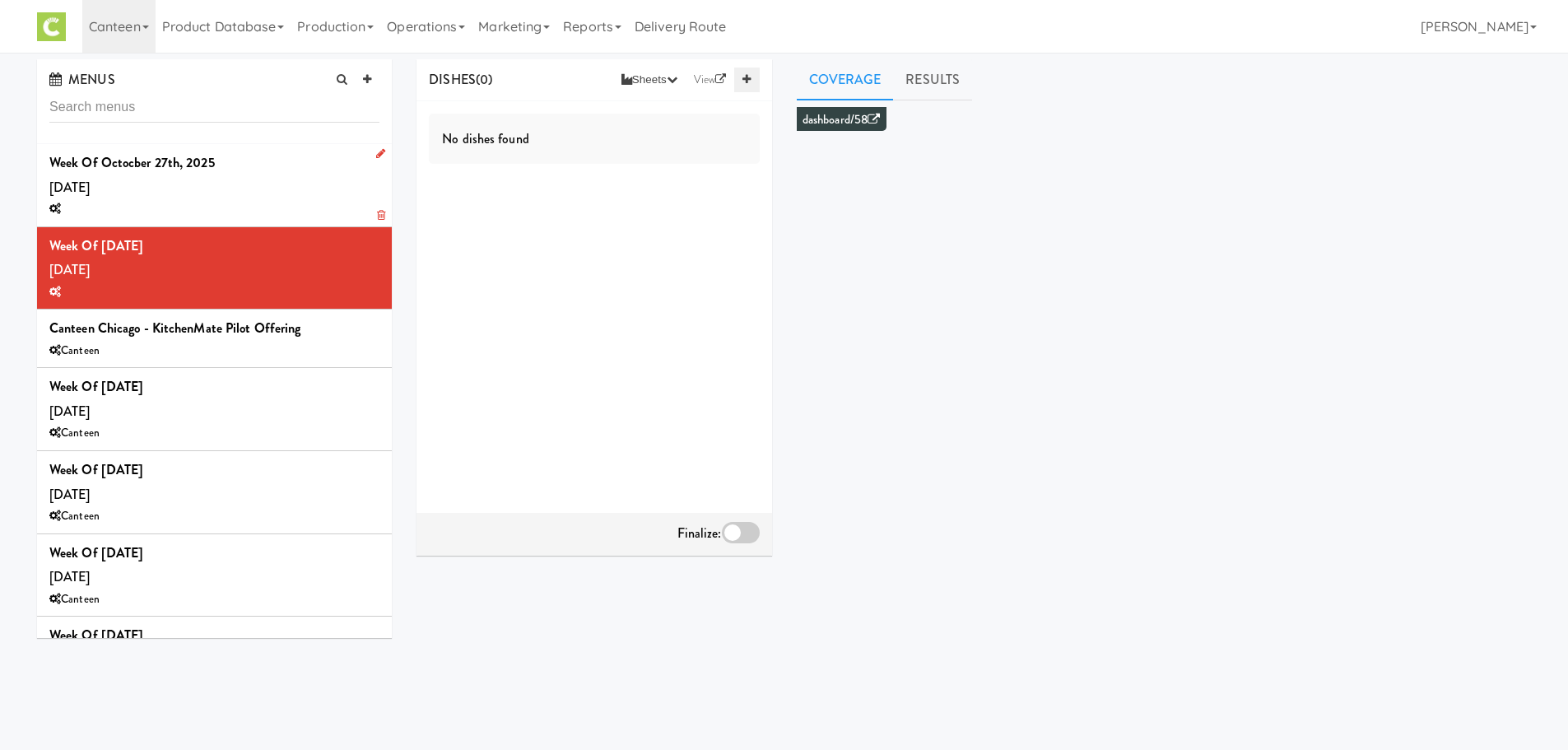
click at [747, 78] on icon at bounding box center [746, 79] width 8 height 11
click at [587, 123] on div "Select a dish" at bounding box center [627, 124] width 264 height 23
type input "butter"
click at [710, 212] on button "submit" at bounding box center [718, 205] width 34 height 25
click at [751, 77] on icon at bounding box center [746, 79] width 8 height 11
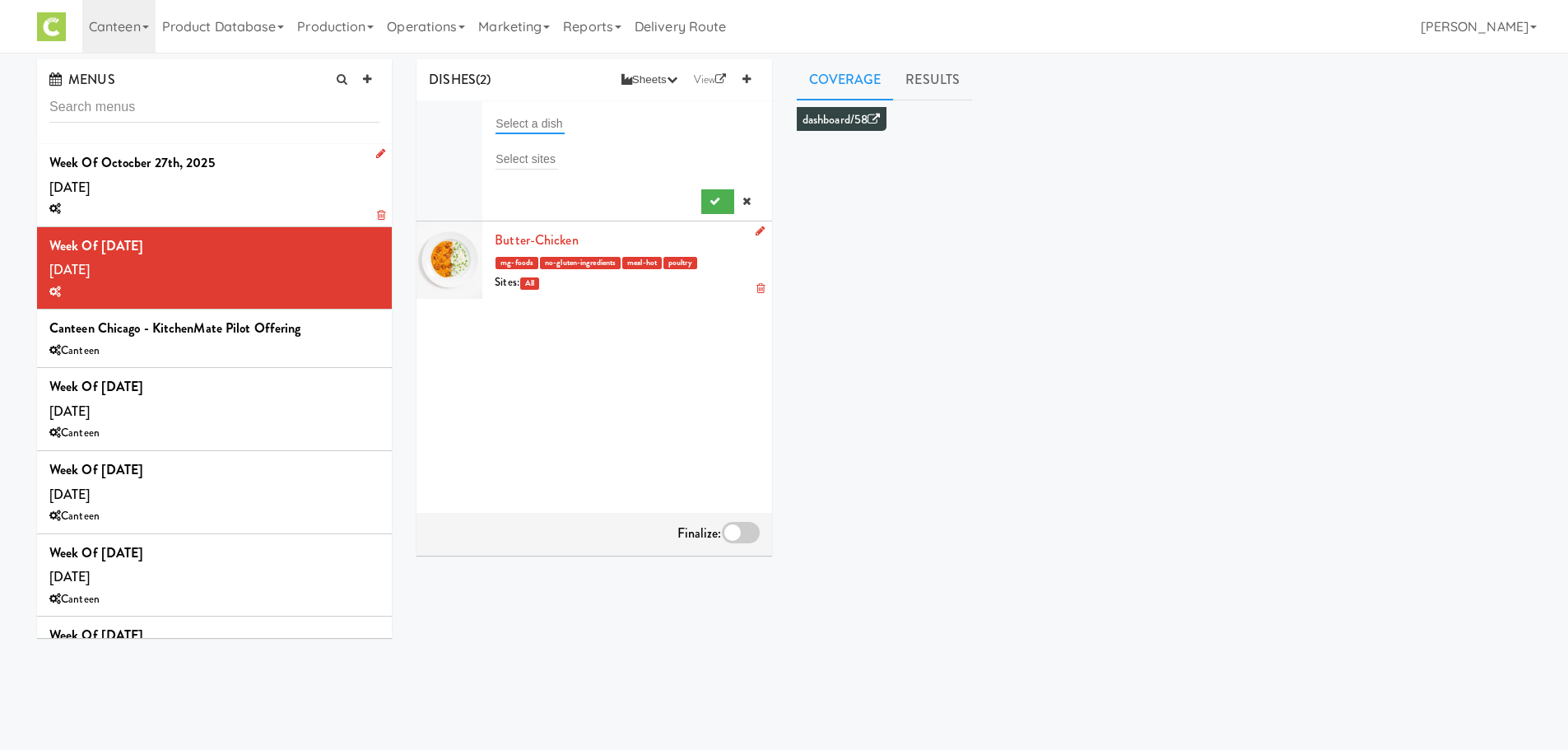
click at [532, 124] on input "text" at bounding box center [530, 124] width 70 height 21
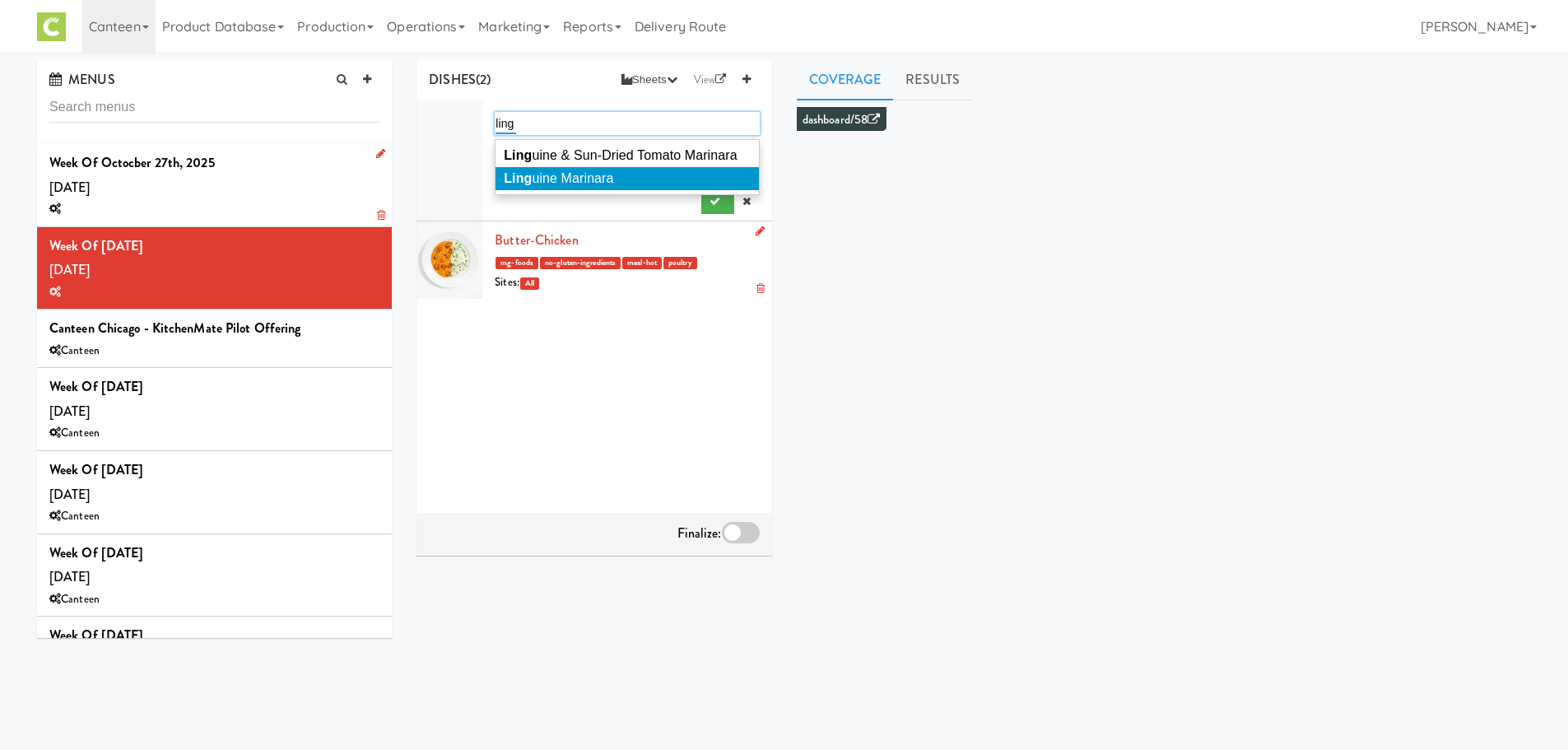
type input "ling"
click at [555, 185] on li "Ling uine Marinara" at bounding box center [627, 178] width 263 height 23
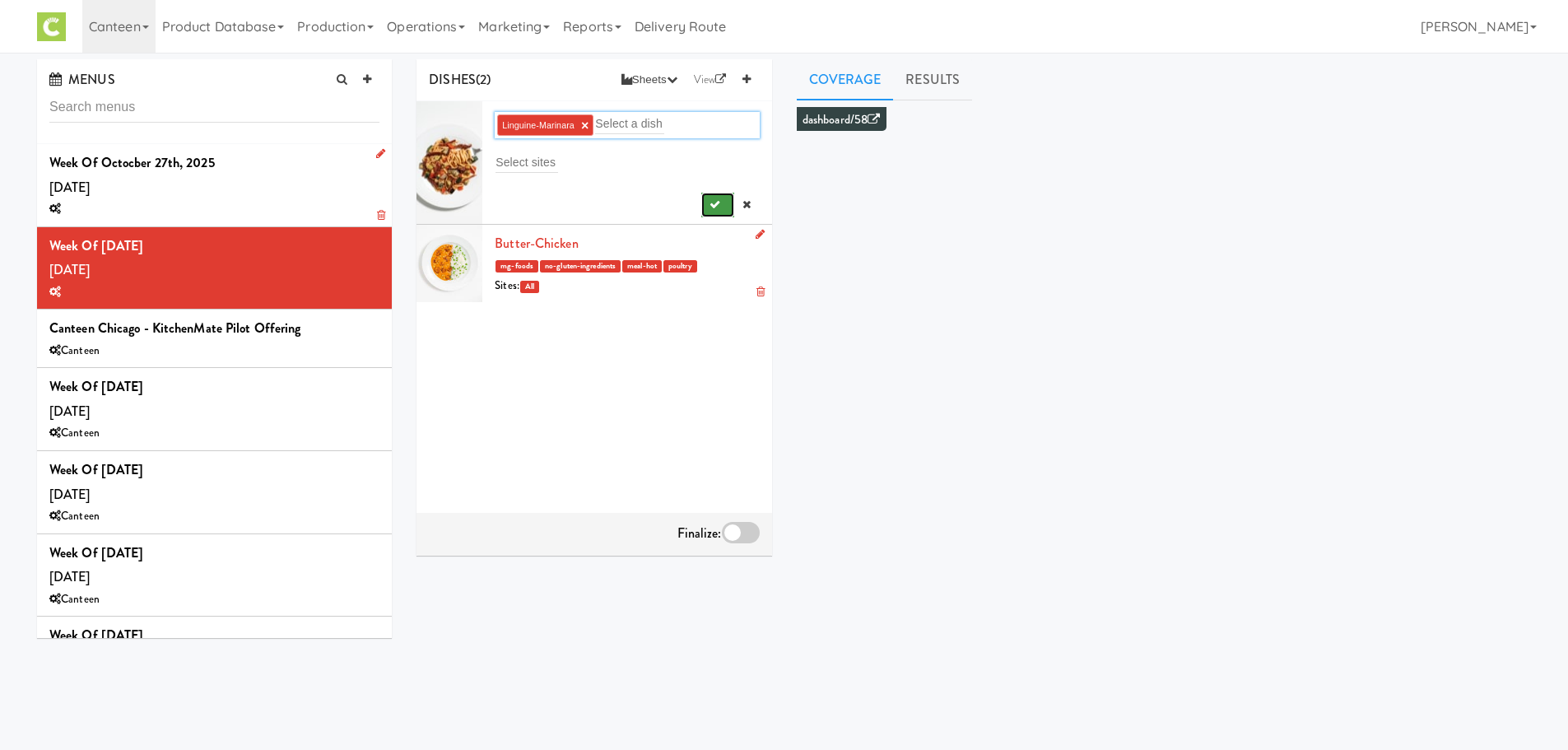
click at [710, 205] on icon "submit" at bounding box center [715, 204] width 11 height 11
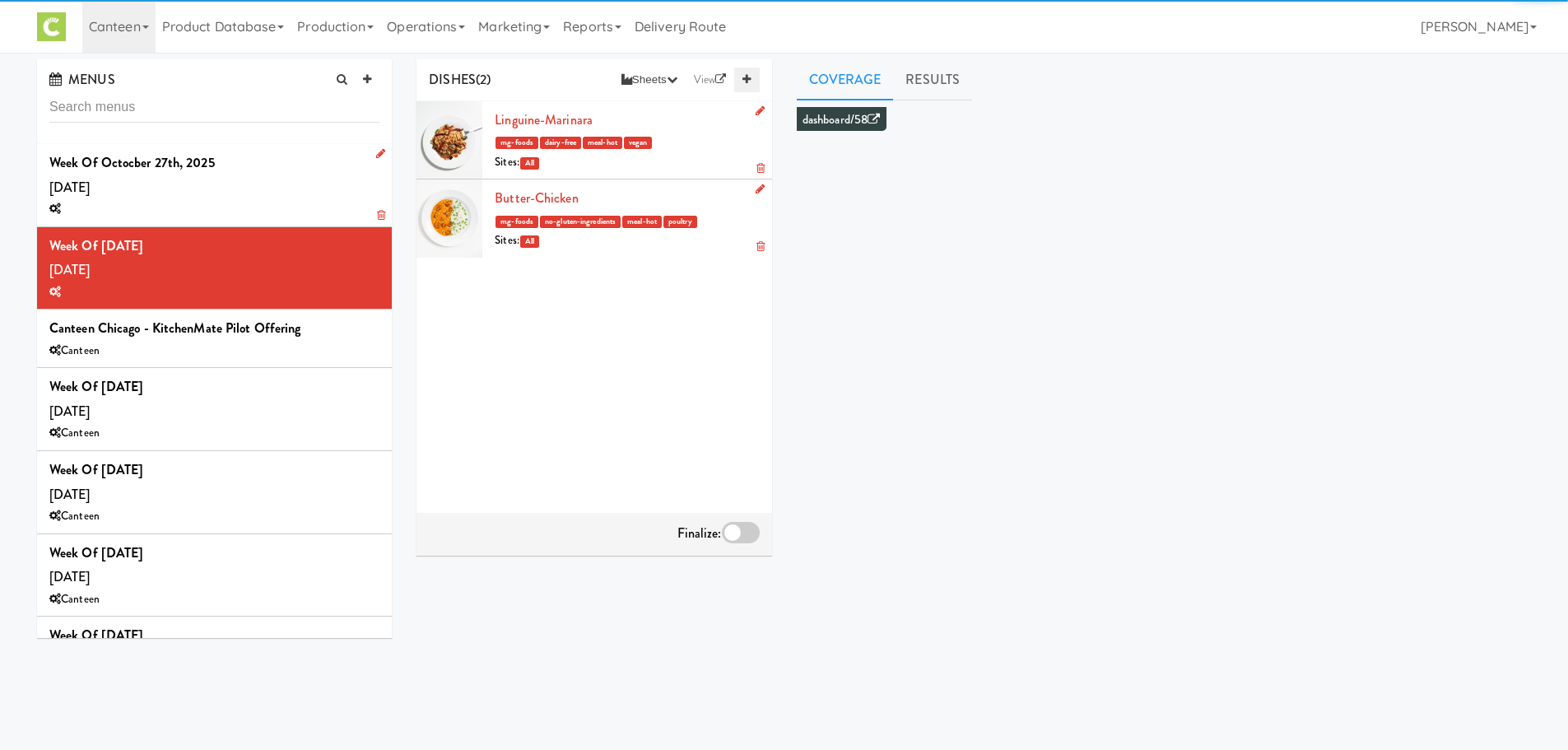
click at [747, 77] on icon at bounding box center [746, 79] width 8 height 11
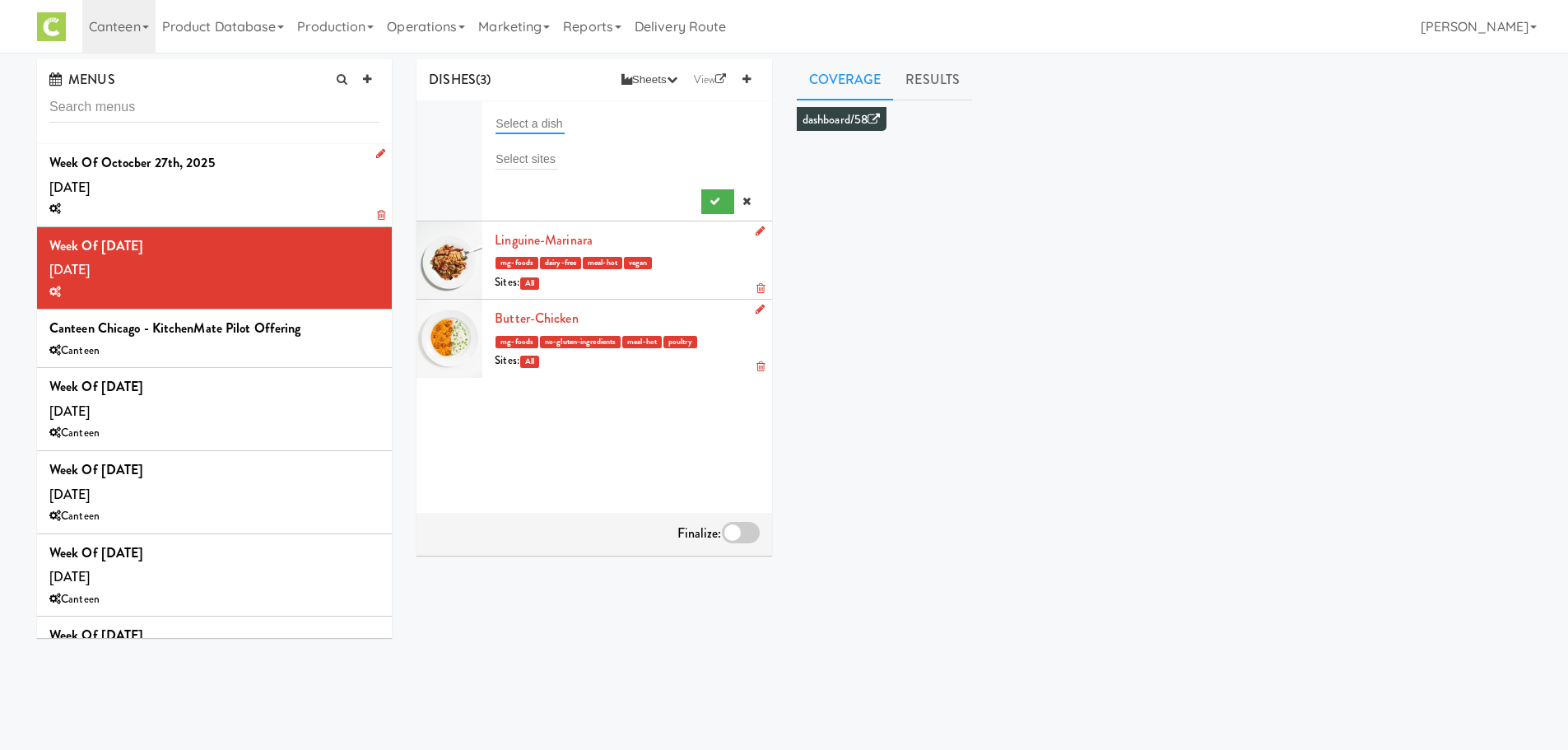
click at [534, 128] on input "text" at bounding box center [530, 124] width 70 height 21
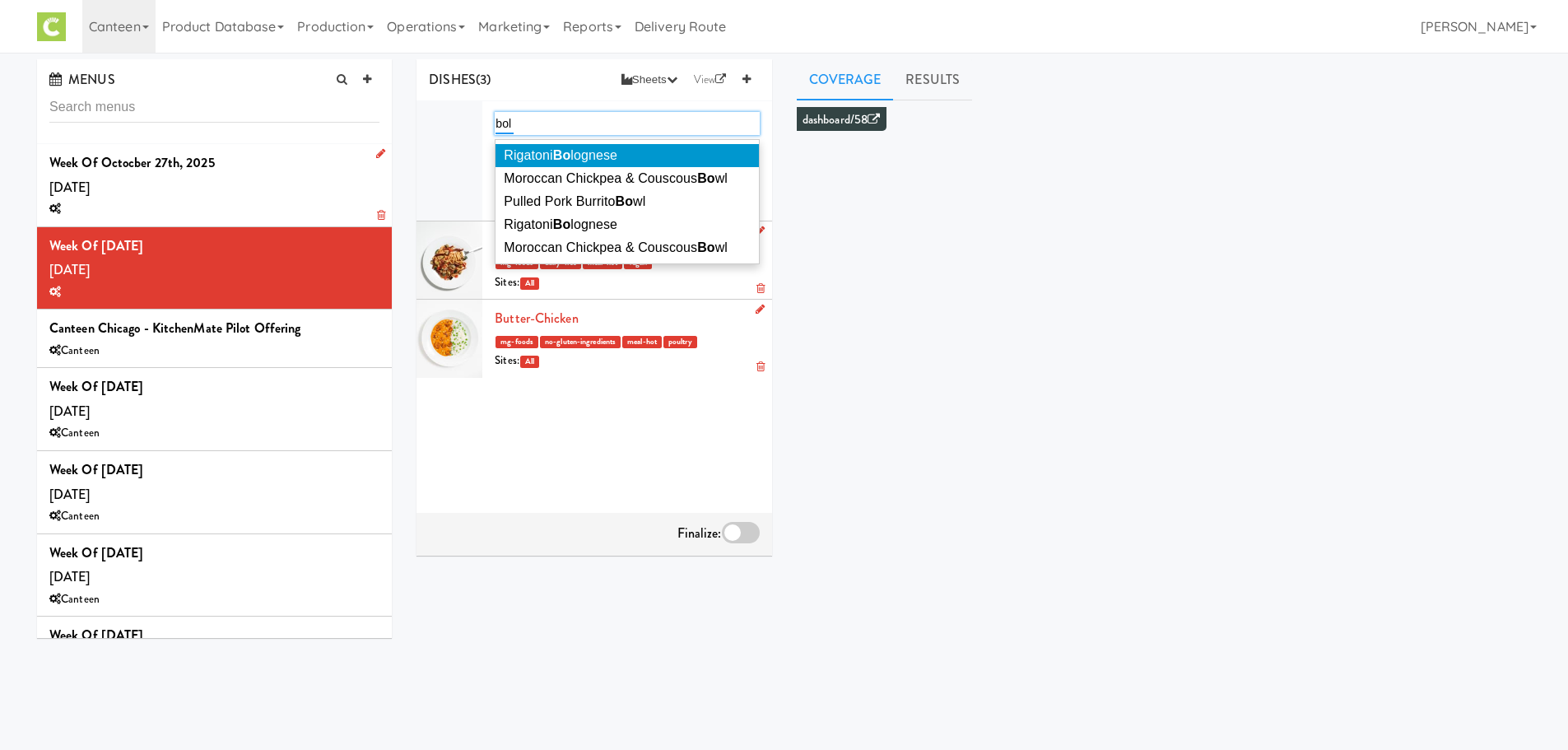
type input "bolo"
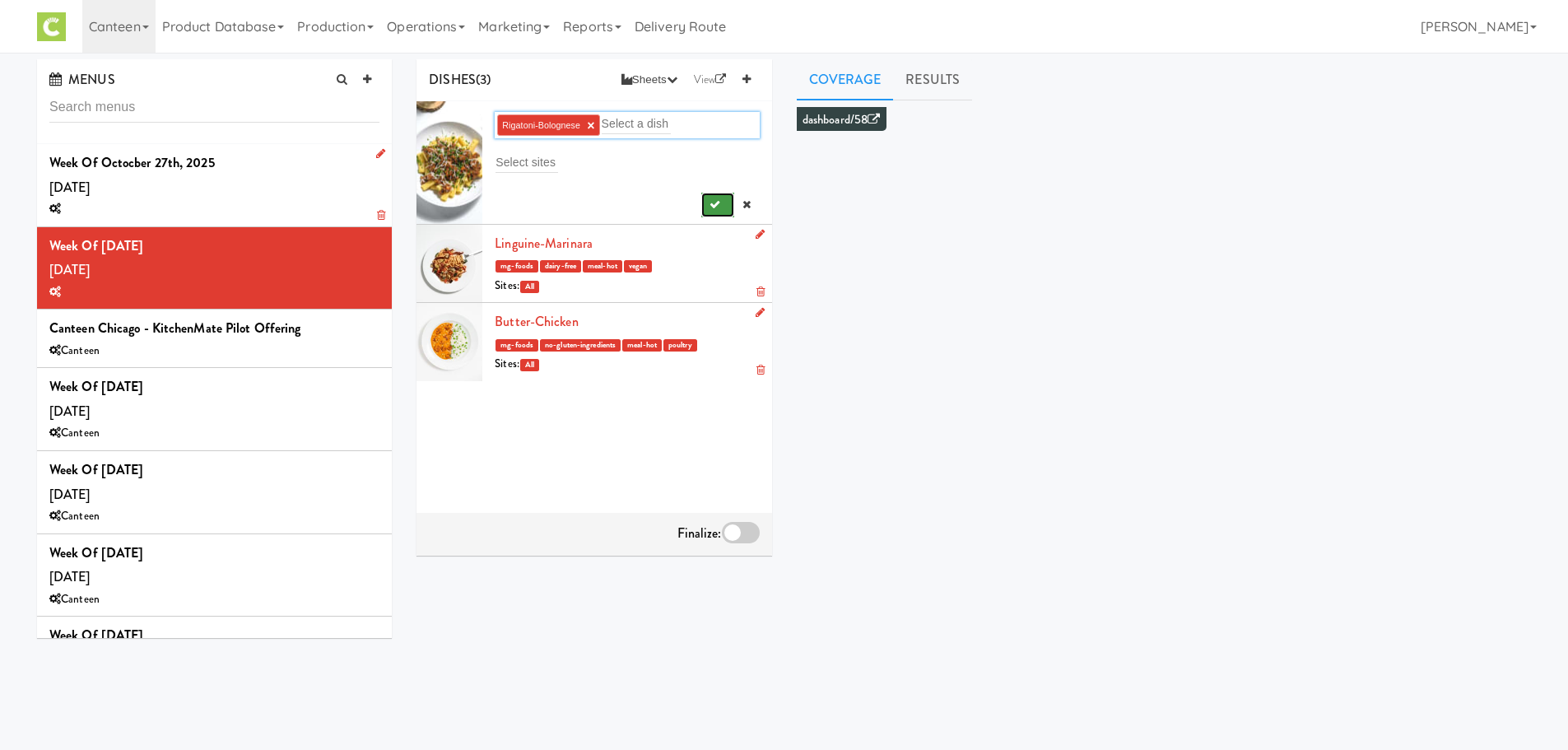
click at [710, 202] on button "submit" at bounding box center [718, 205] width 34 height 25
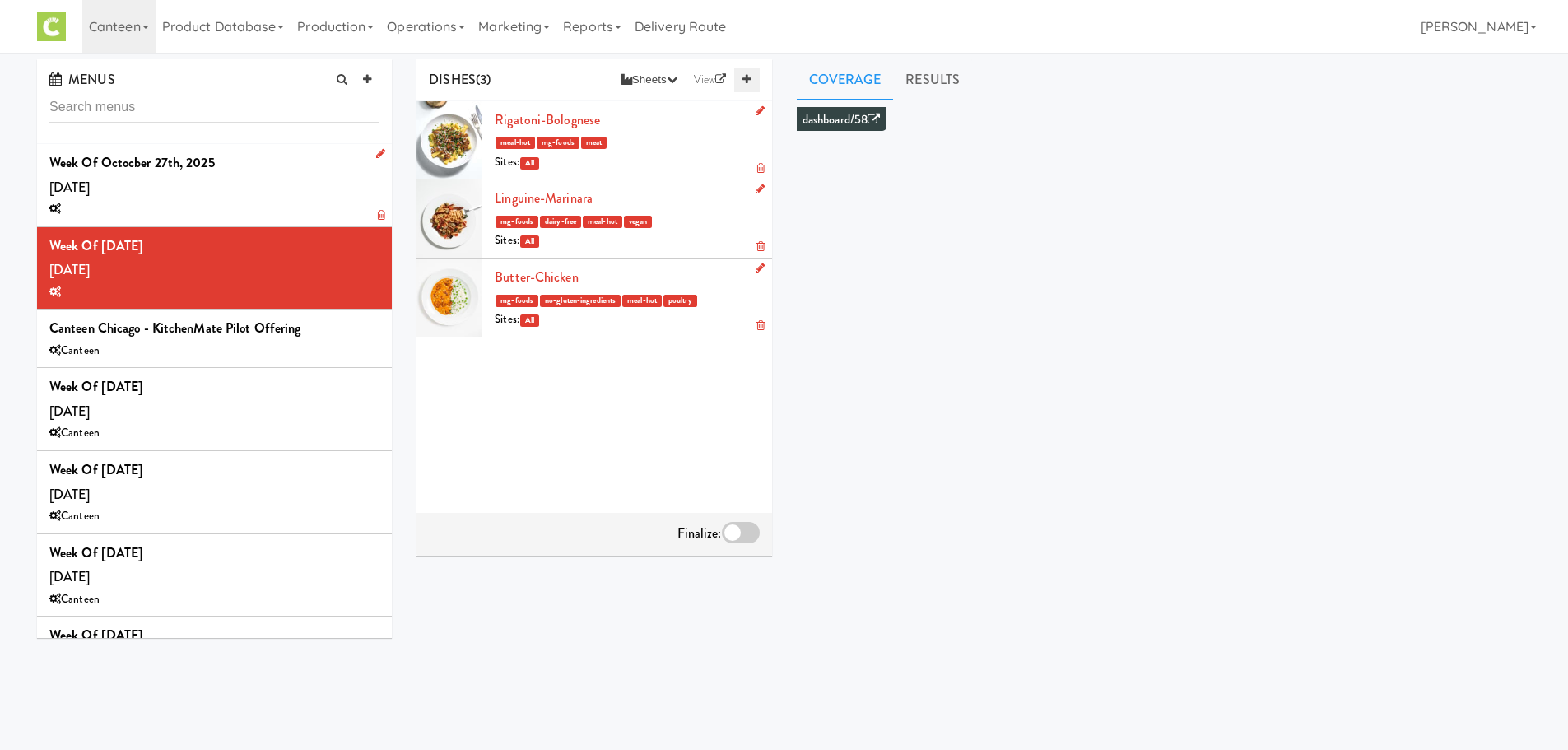
click at [743, 80] on icon at bounding box center [746, 79] width 8 height 11
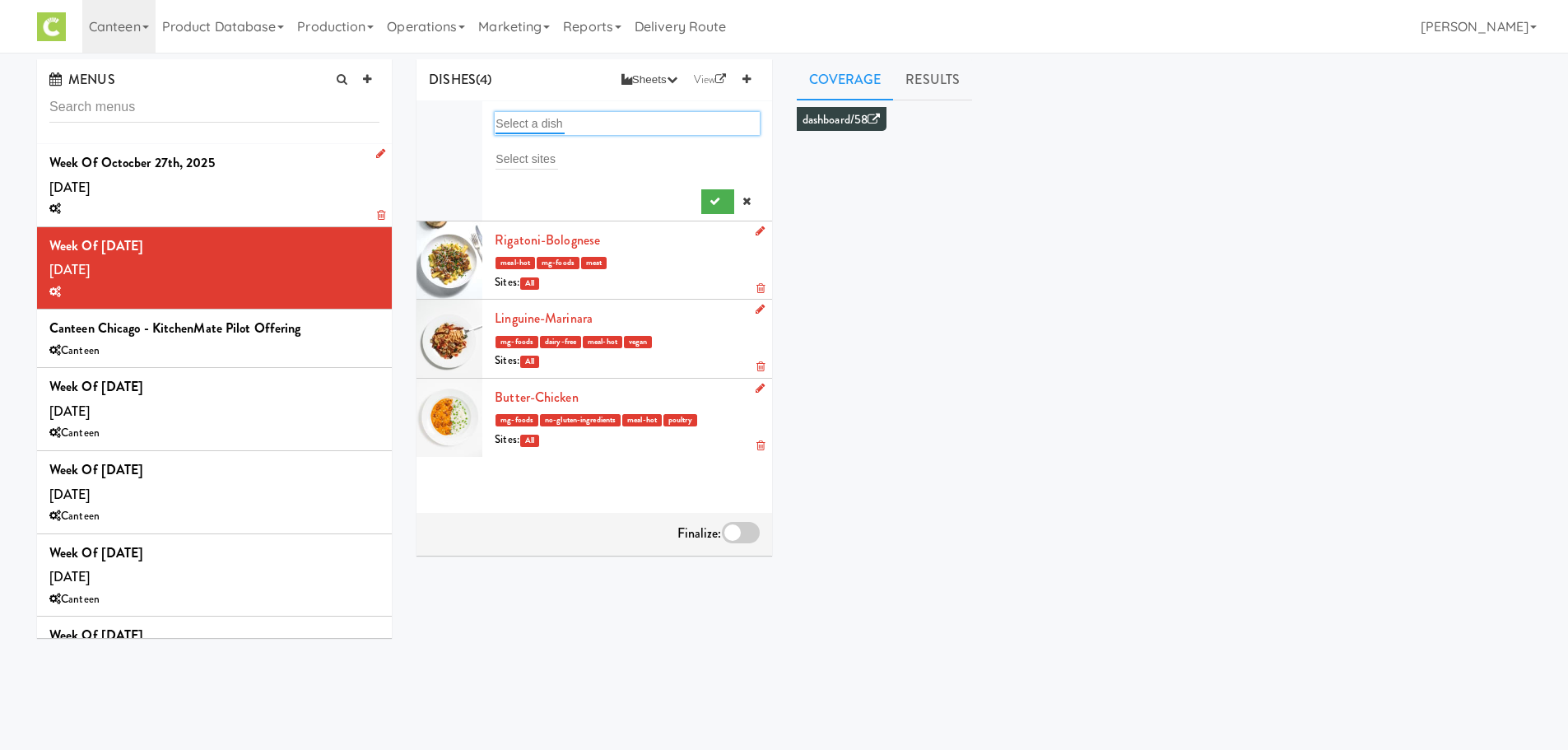
click at [531, 120] on input "text" at bounding box center [530, 124] width 70 height 21
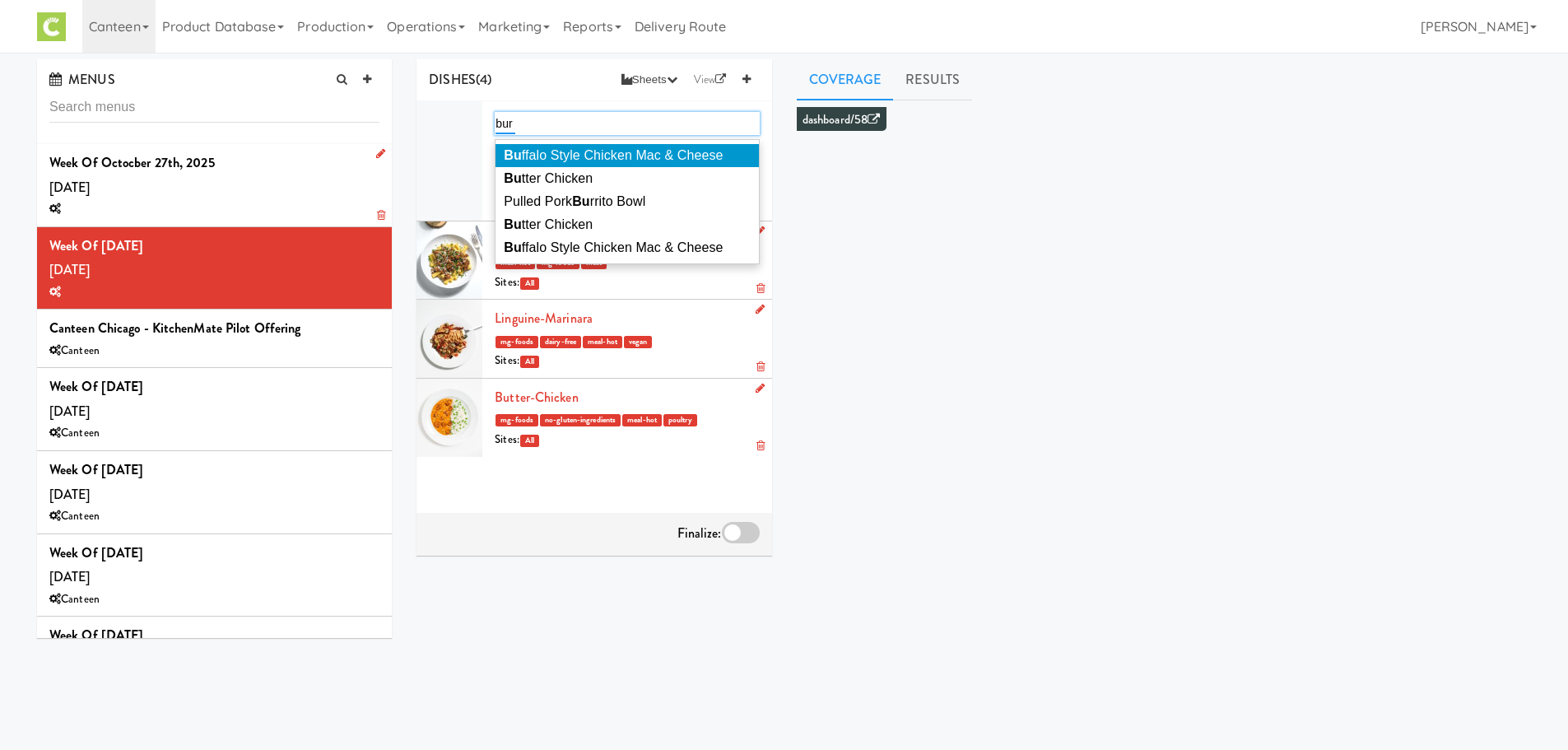
type input "[PERSON_NAME]"
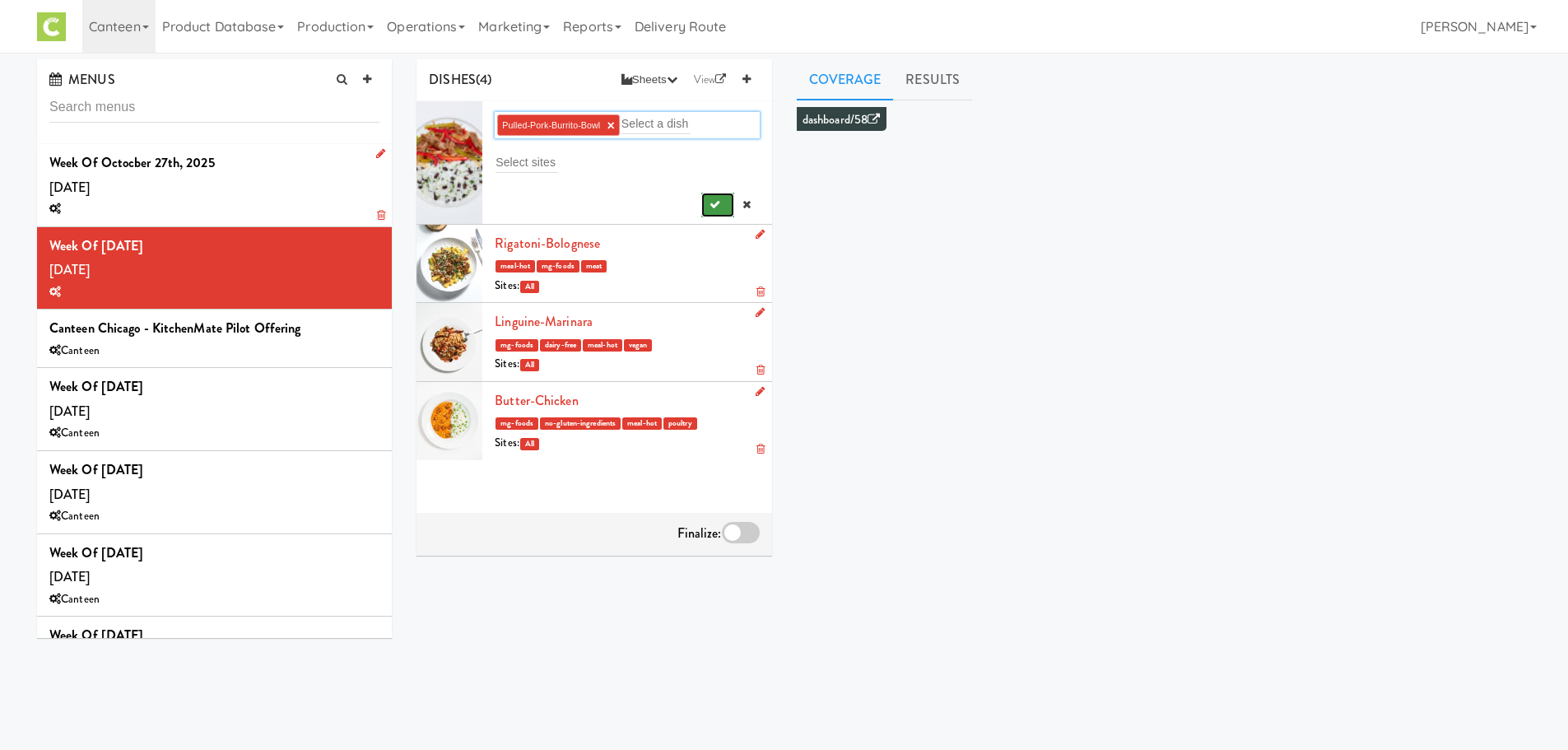
click at [710, 204] on icon "submit" at bounding box center [715, 204] width 11 height 11
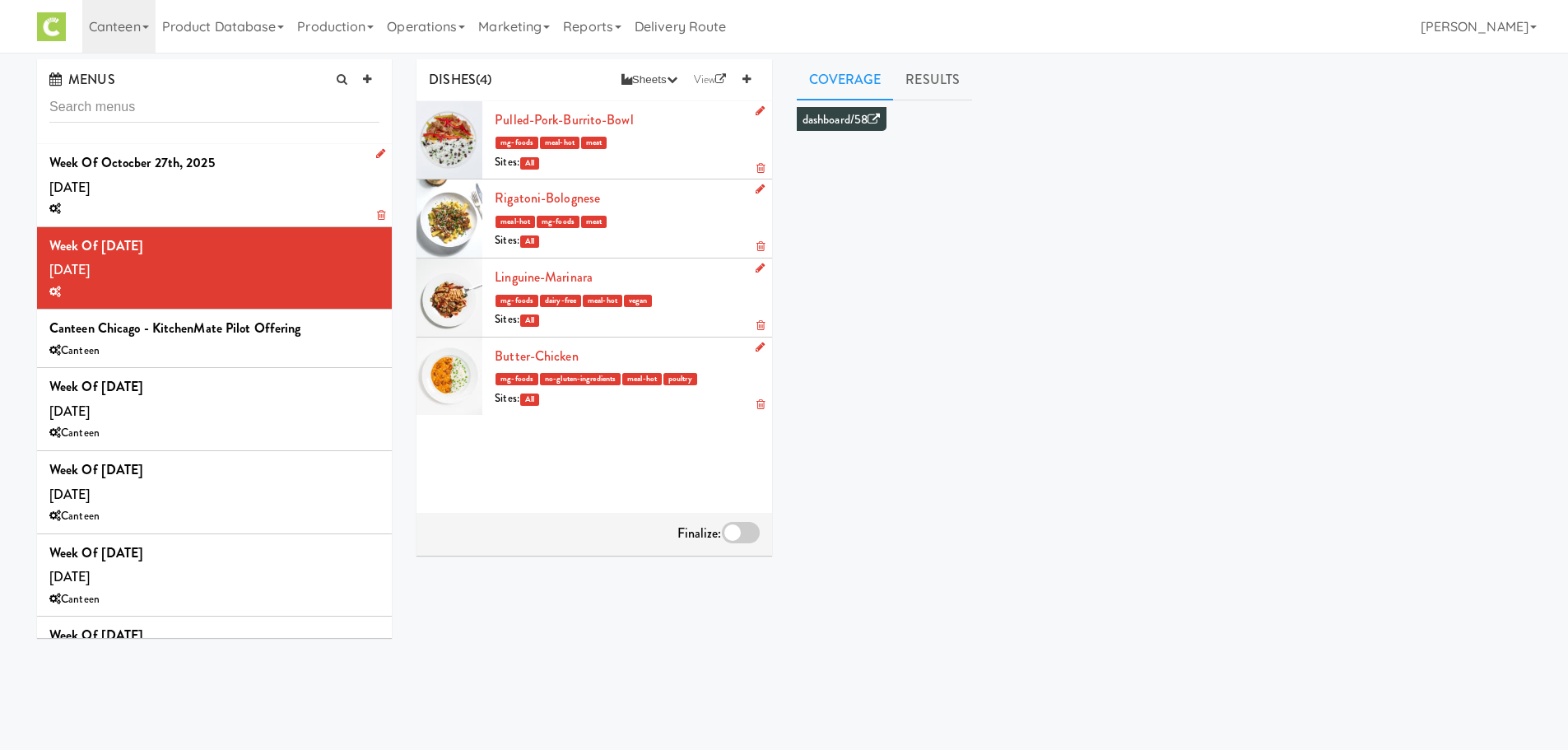
click at [737, 538] on div at bounding box center [741, 532] width 37 height 21
click at [0, 0] on input "checkbox" at bounding box center [0, 0] width 0 height 0
click at [200, 184] on div "Week of Octocber 27th, 2025 [DATE]" at bounding box center [214, 185] width 330 height 70
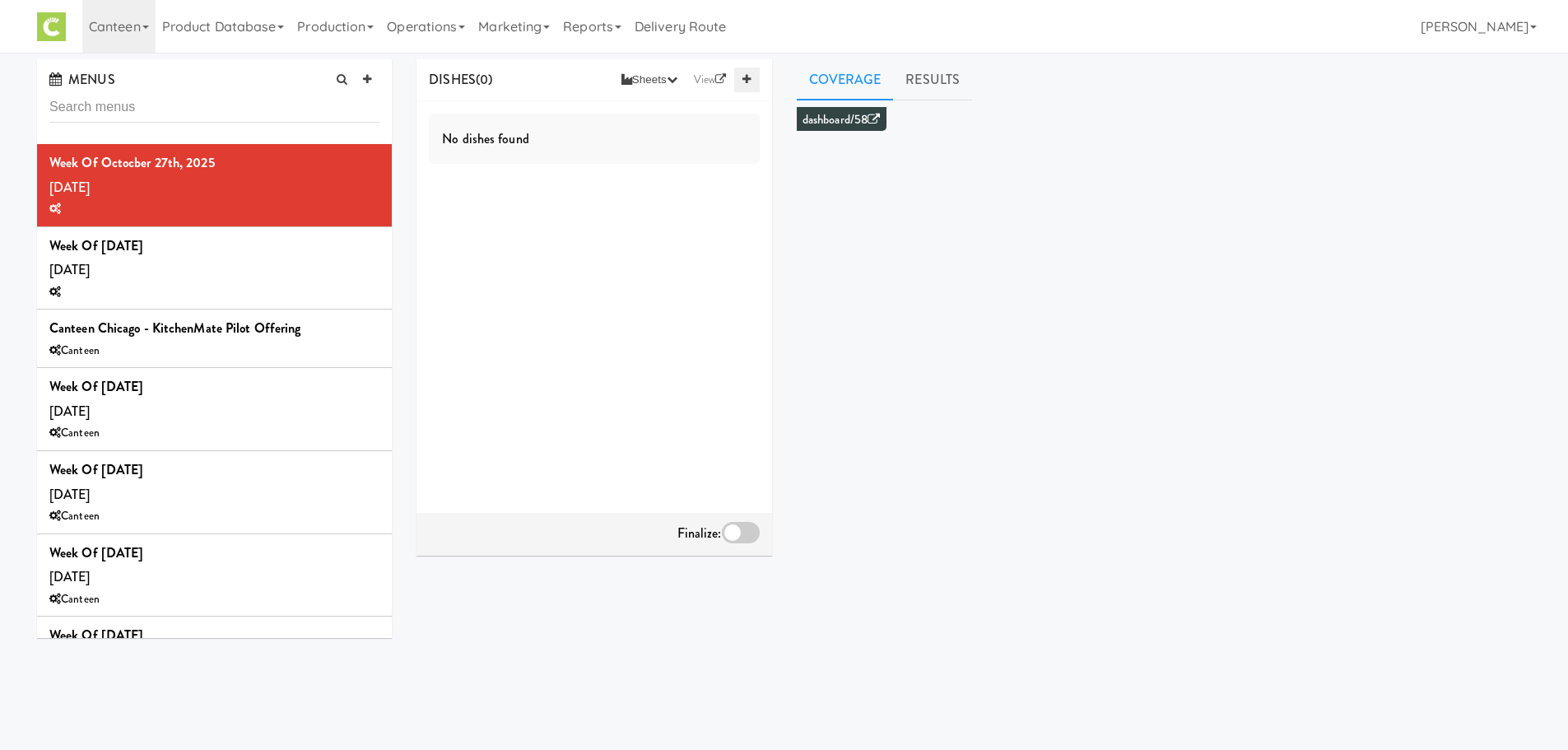
click at [747, 77] on icon at bounding box center [746, 79] width 8 height 11
click at [521, 123] on input "text" at bounding box center [530, 124] width 70 height 21
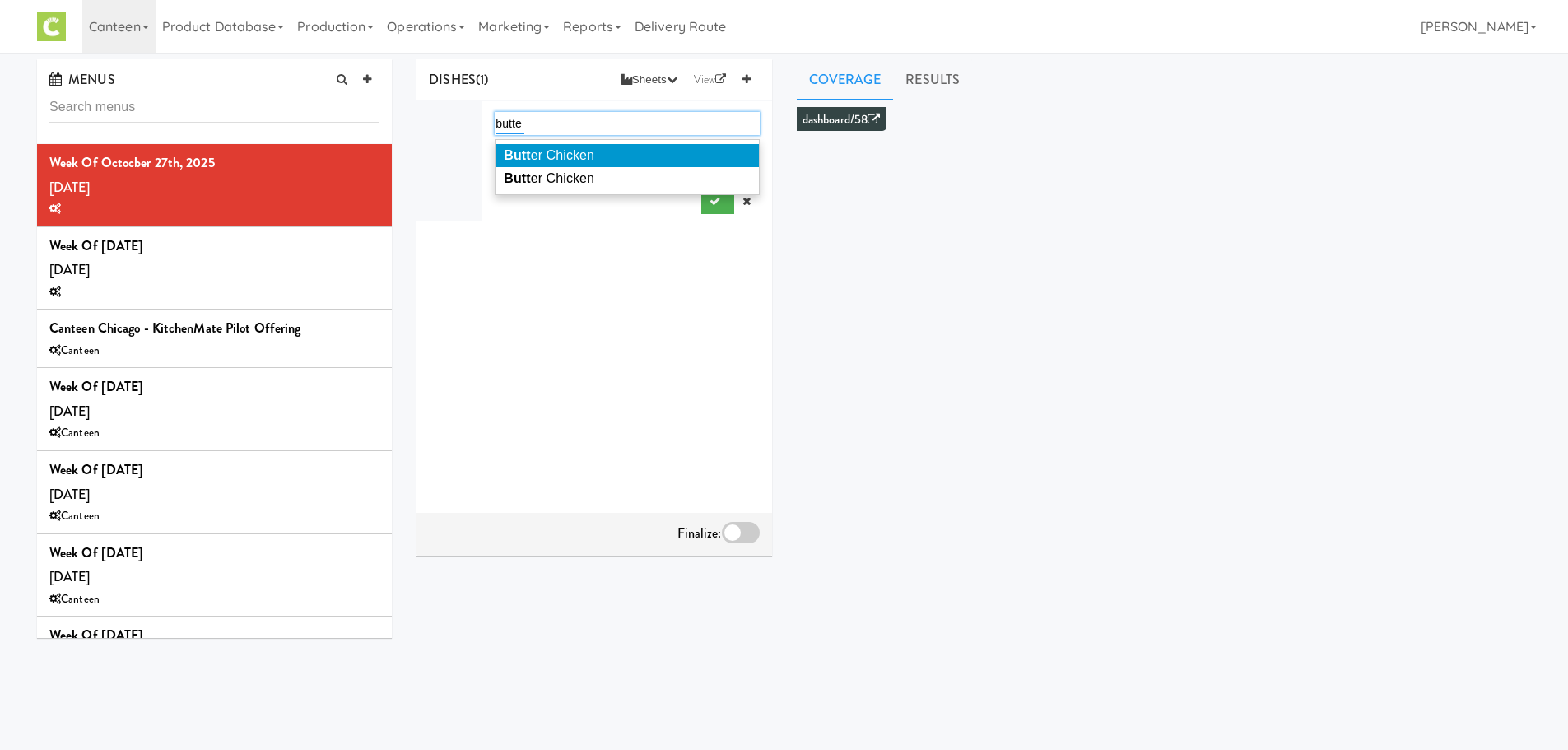
type input "butter"
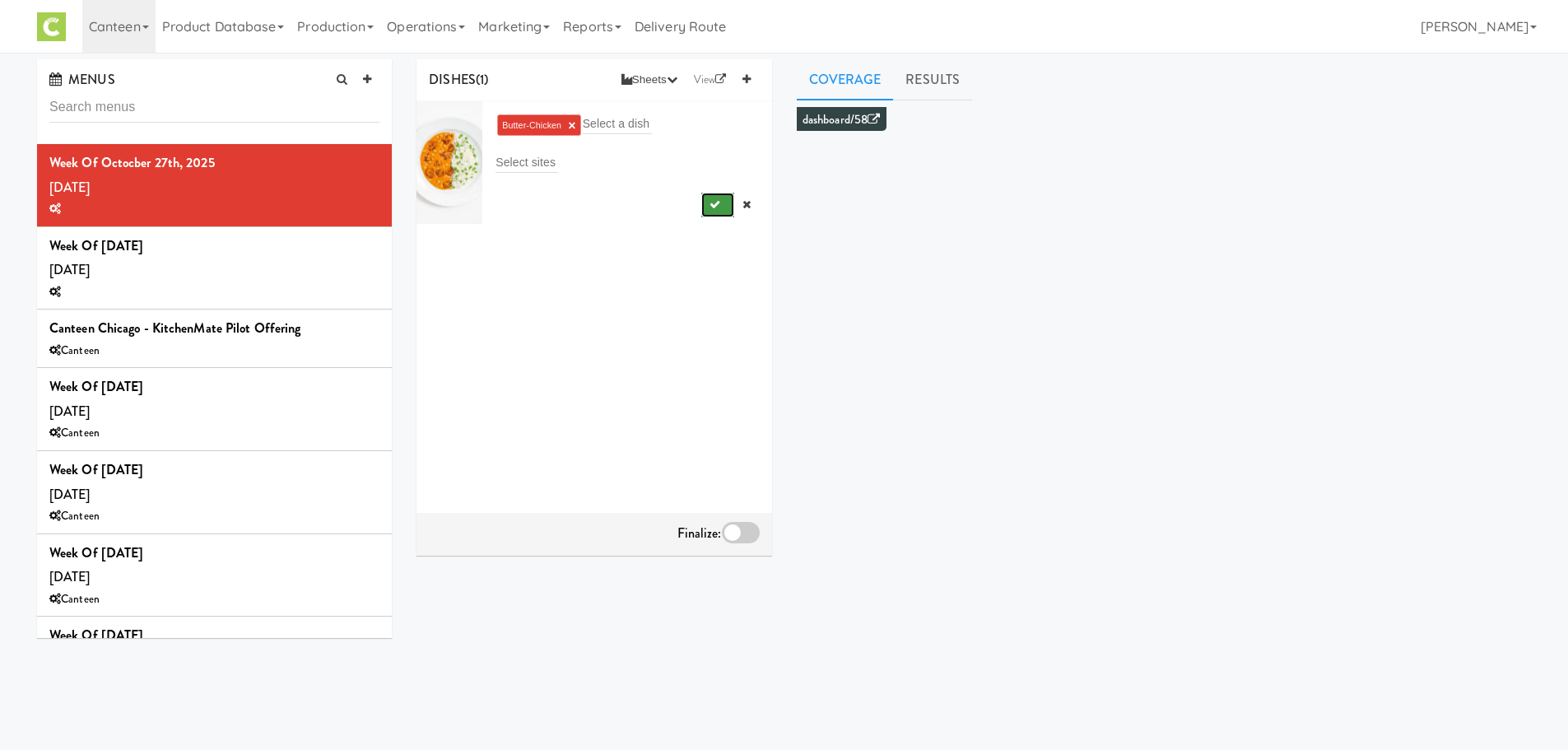
click at [713, 210] on button "submit" at bounding box center [718, 205] width 34 height 25
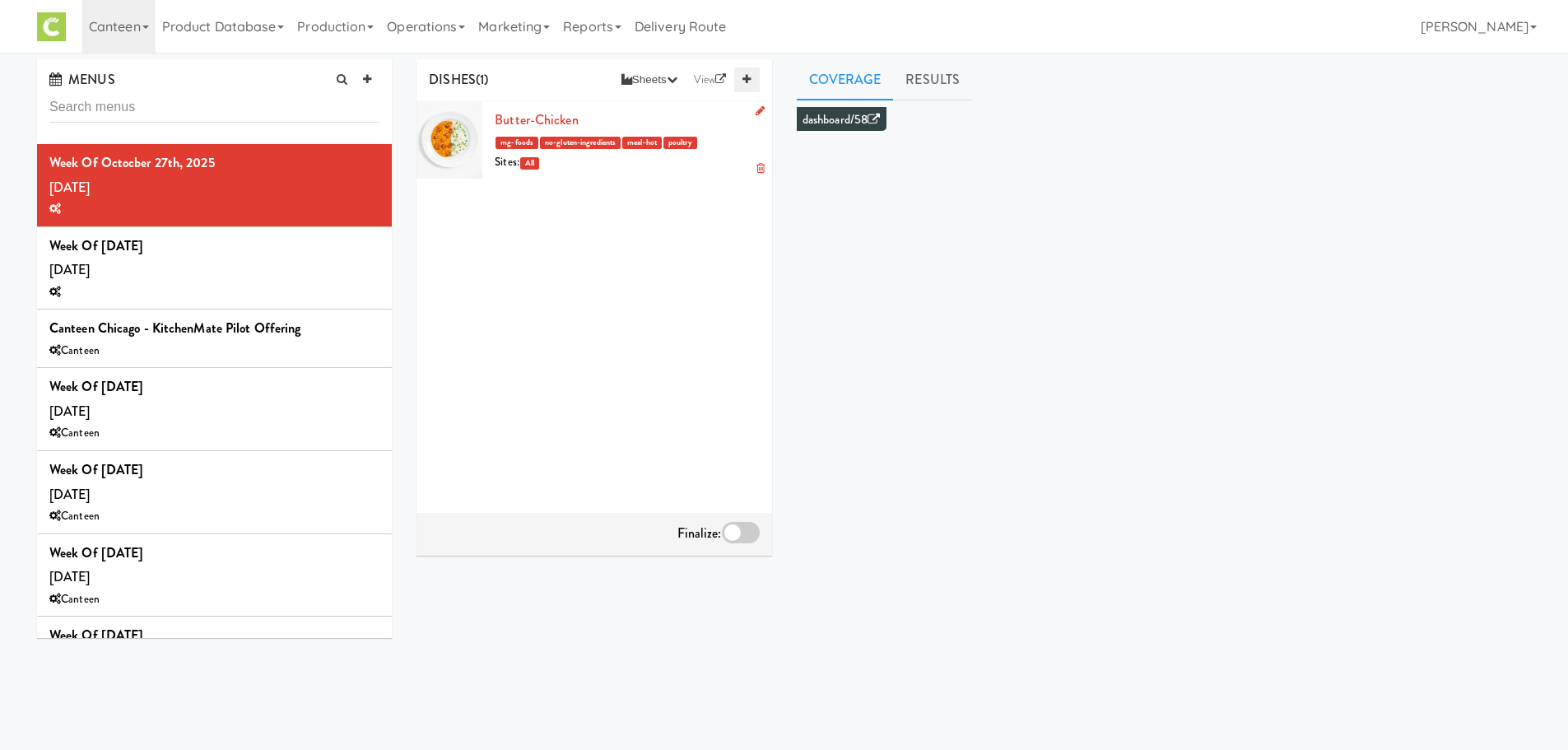
click at [752, 82] on link at bounding box center [747, 80] width 25 height 25
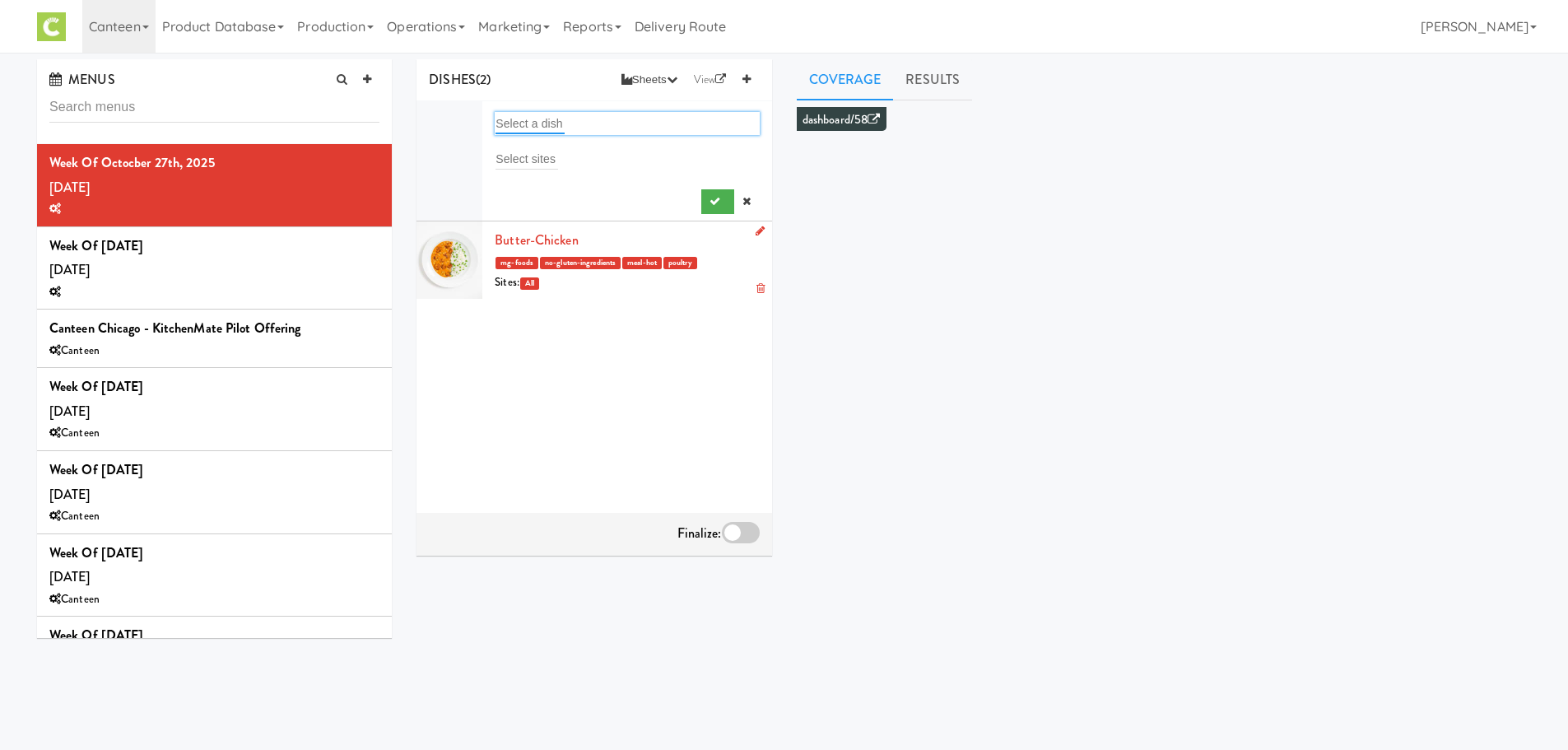
click at [550, 126] on input "text" at bounding box center [530, 124] width 70 height 21
type input "ling"
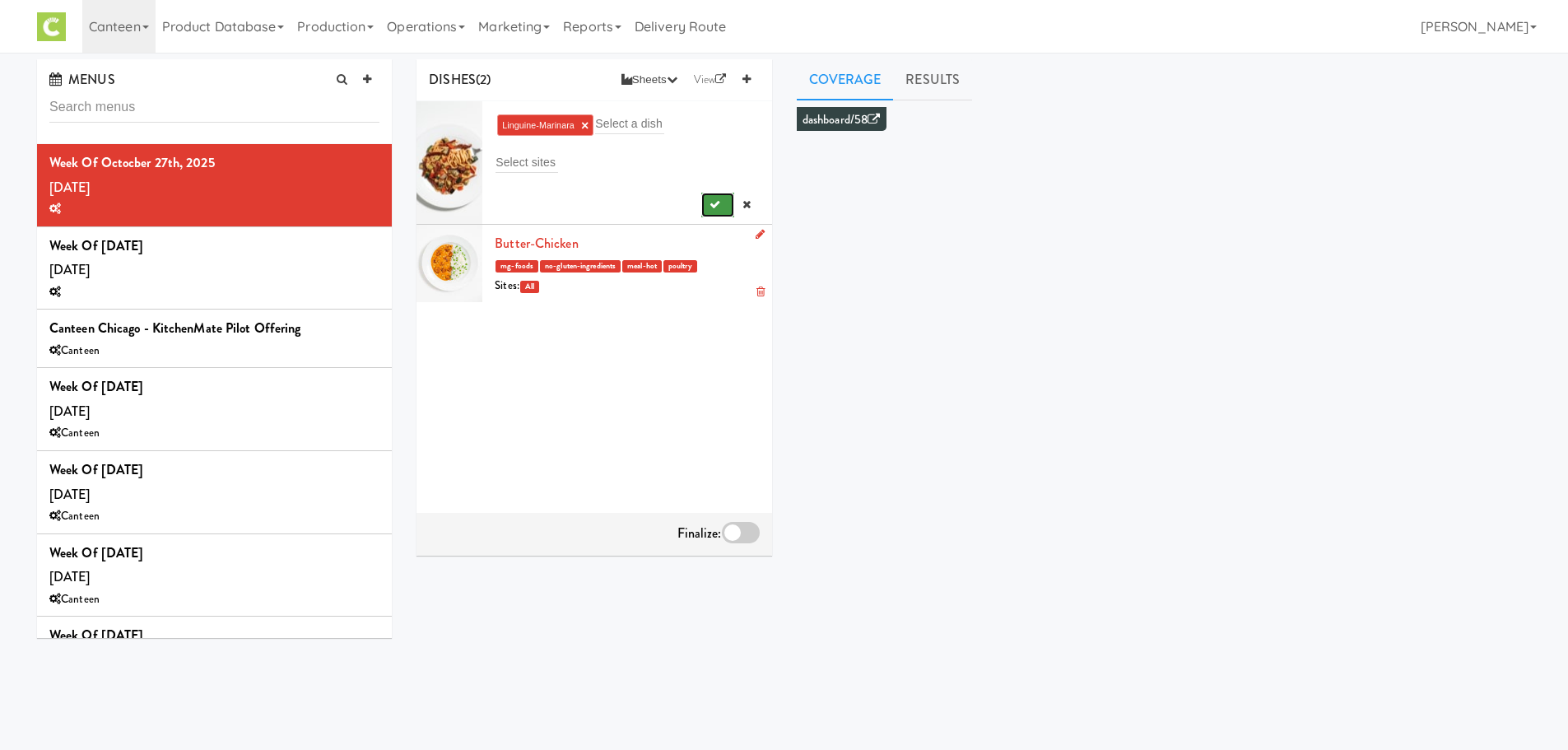
click at [702, 213] on button "submit" at bounding box center [718, 205] width 34 height 25
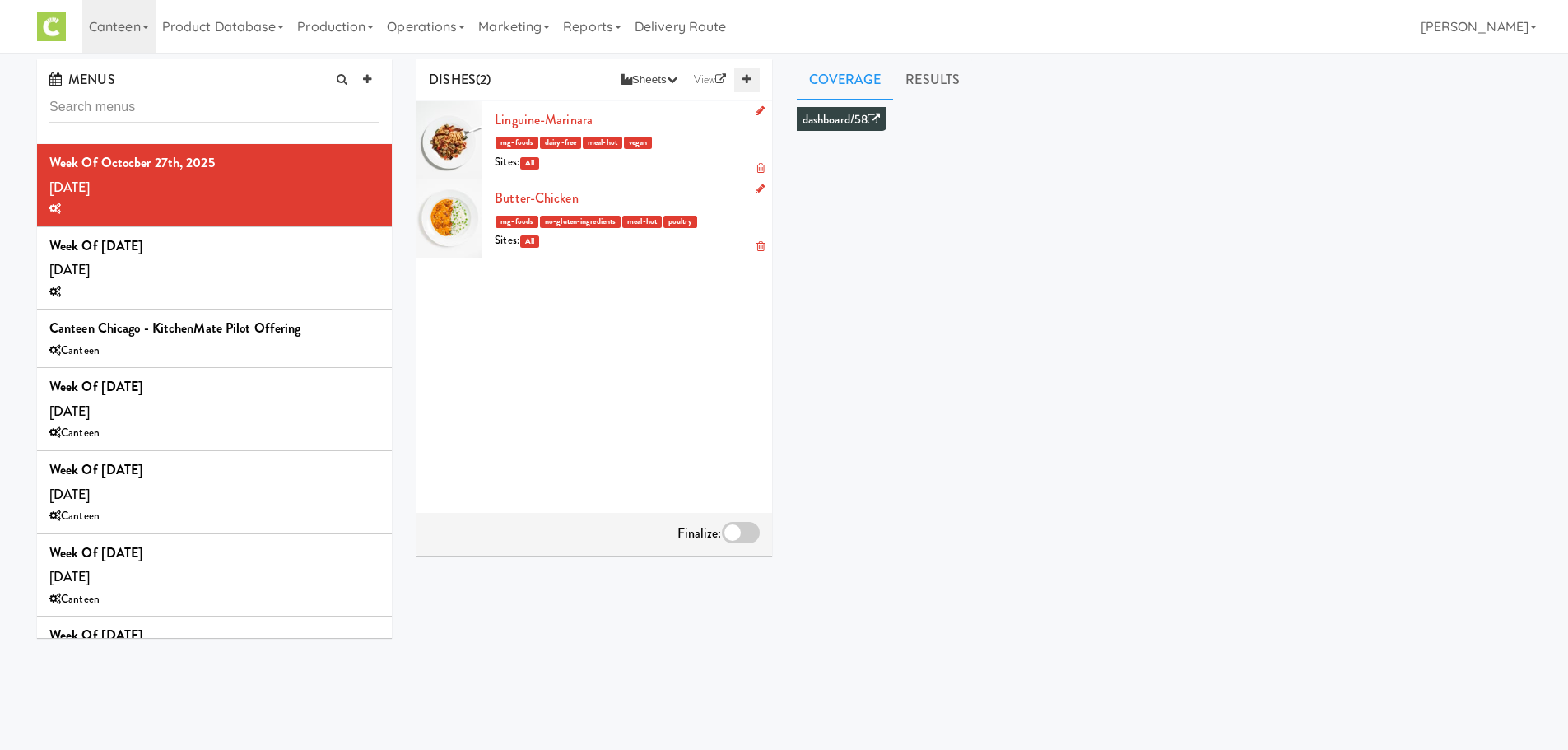
click at [743, 80] on icon at bounding box center [746, 79] width 8 height 11
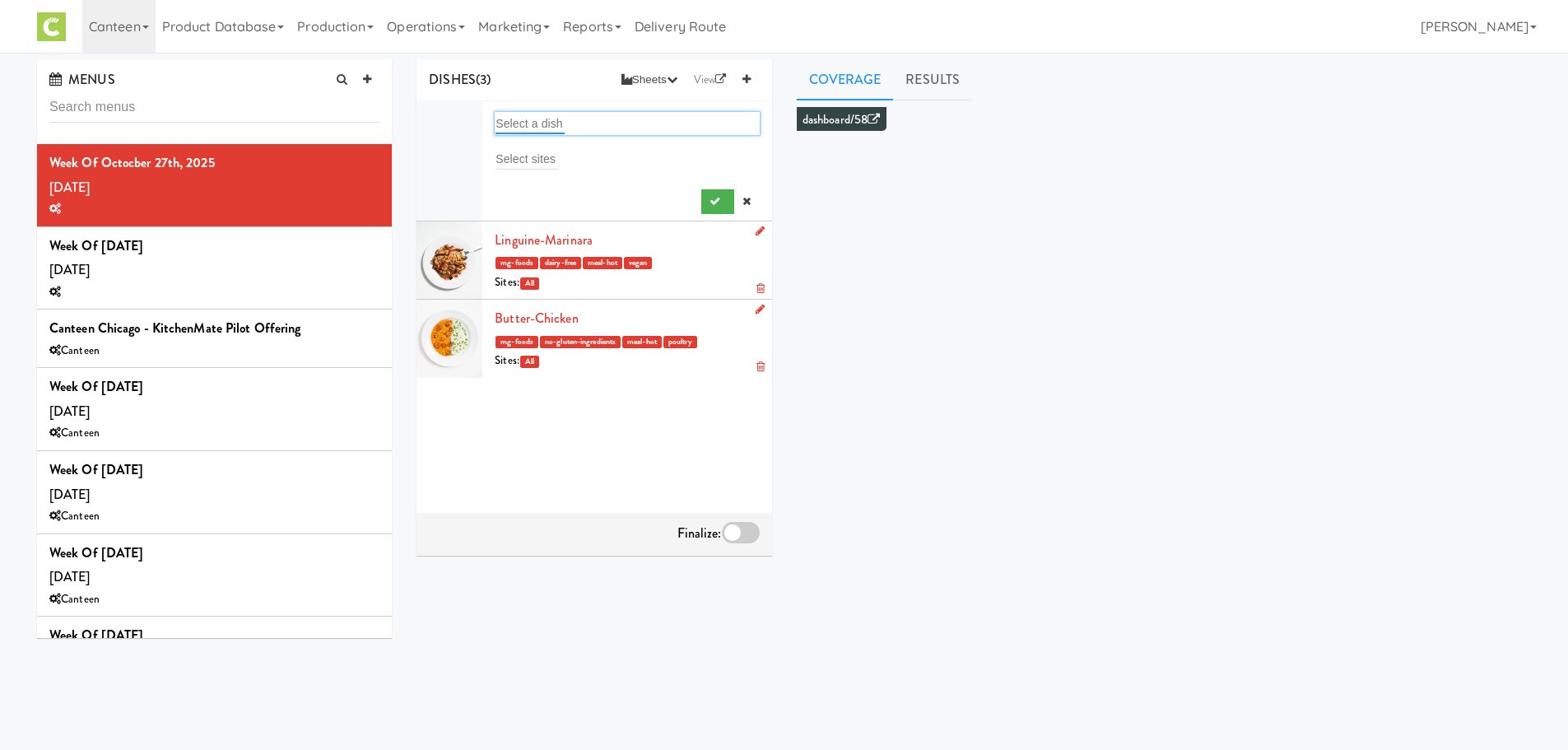
click at [558, 118] on input "text" at bounding box center [530, 124] width 70 height 21
type input "bur"
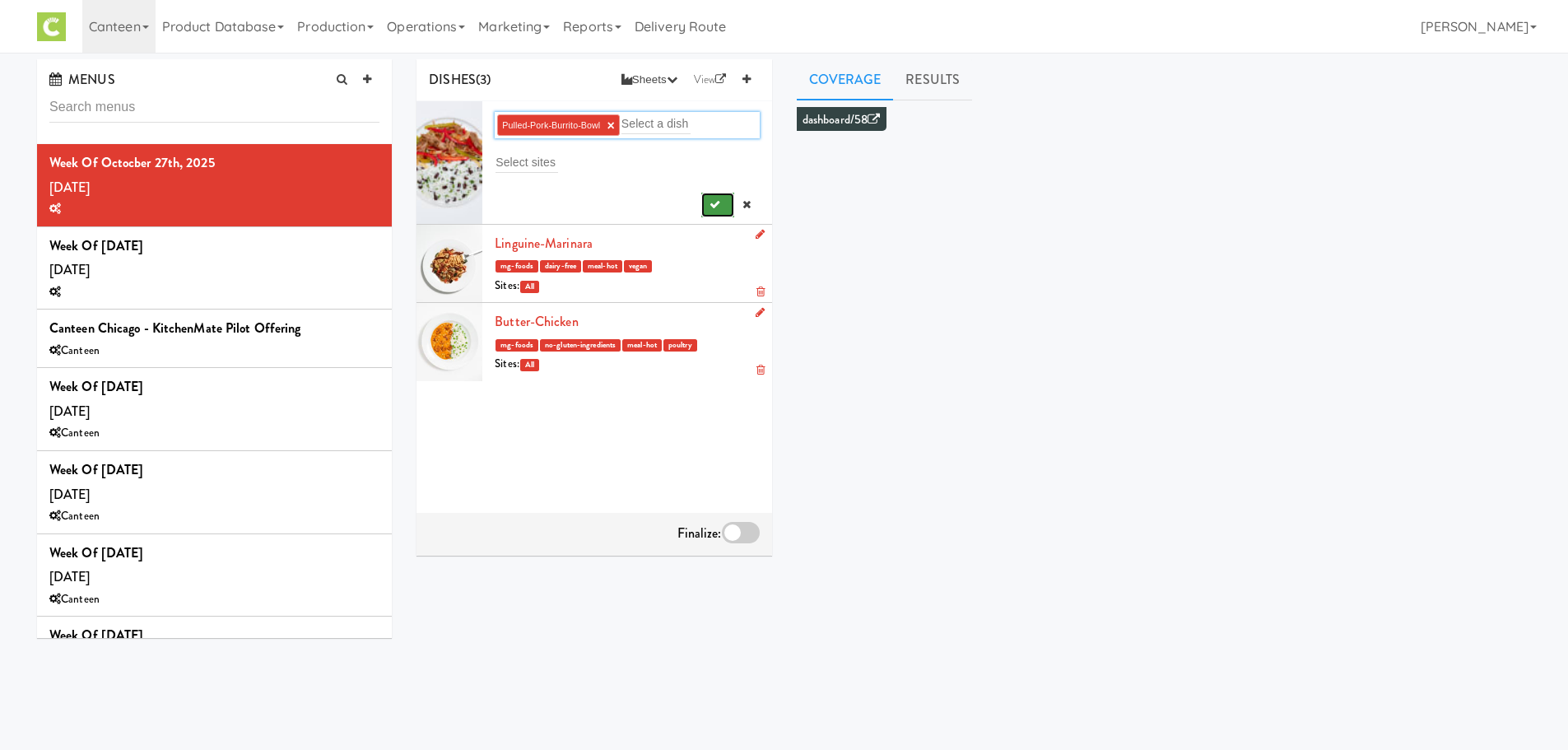
click at [711, 208] on button "submit" at bounding box center [718, 205] width 34 height 25
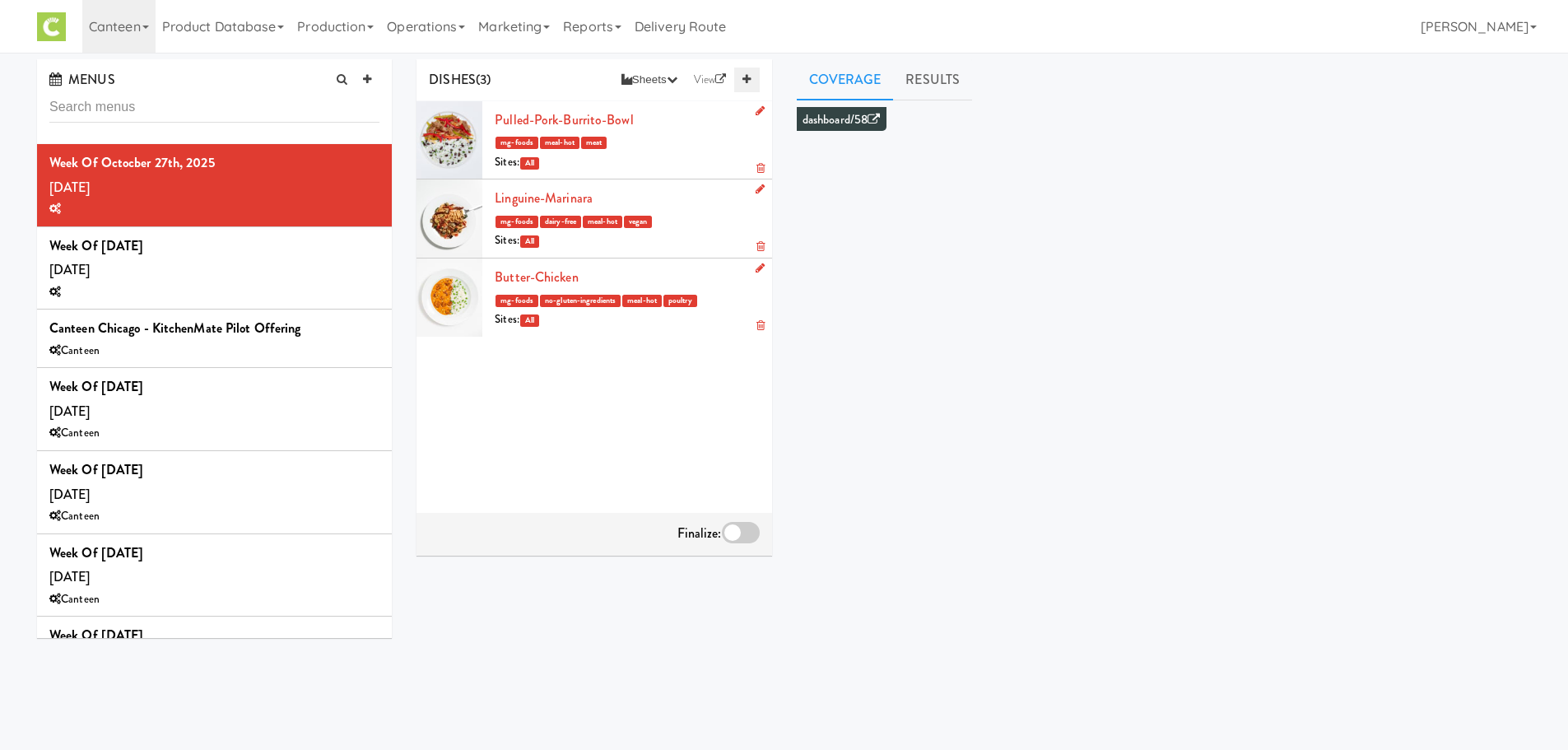
click at [747, 75] on icon at bounding box center [746, 79] width 8 height 11
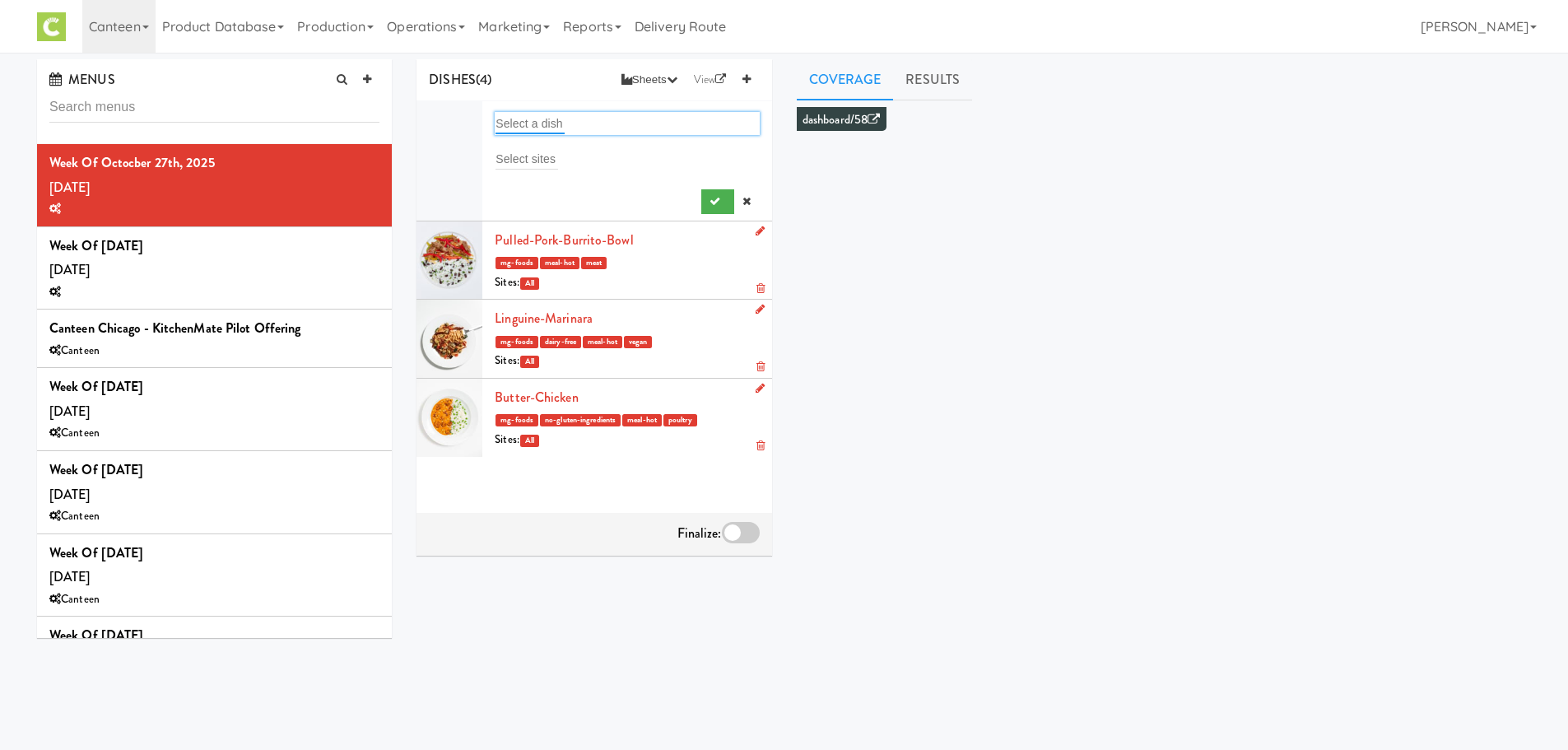
click at [542, 120] on input "text" at bounding box center [530, 124] width 70 height 21
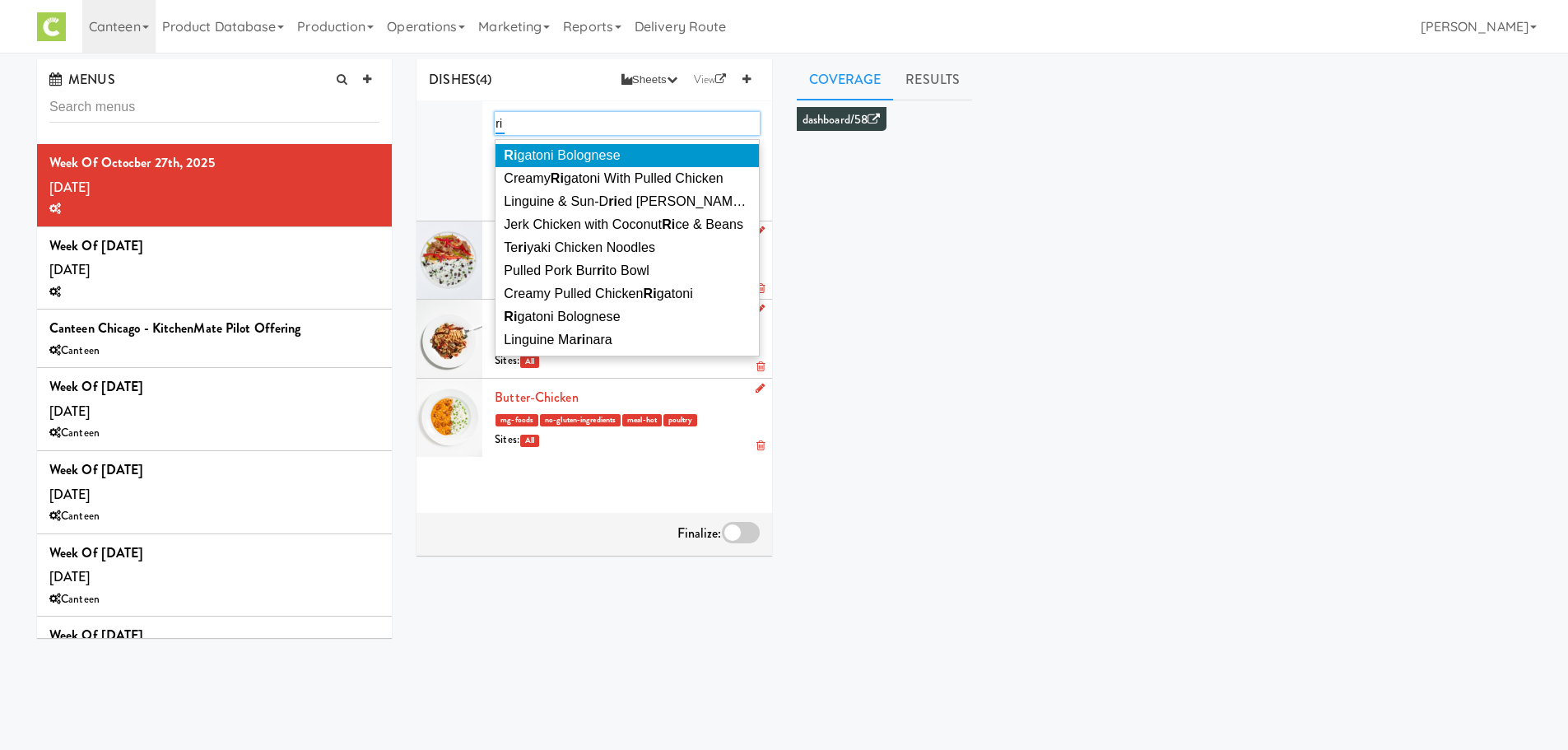
type input "r"
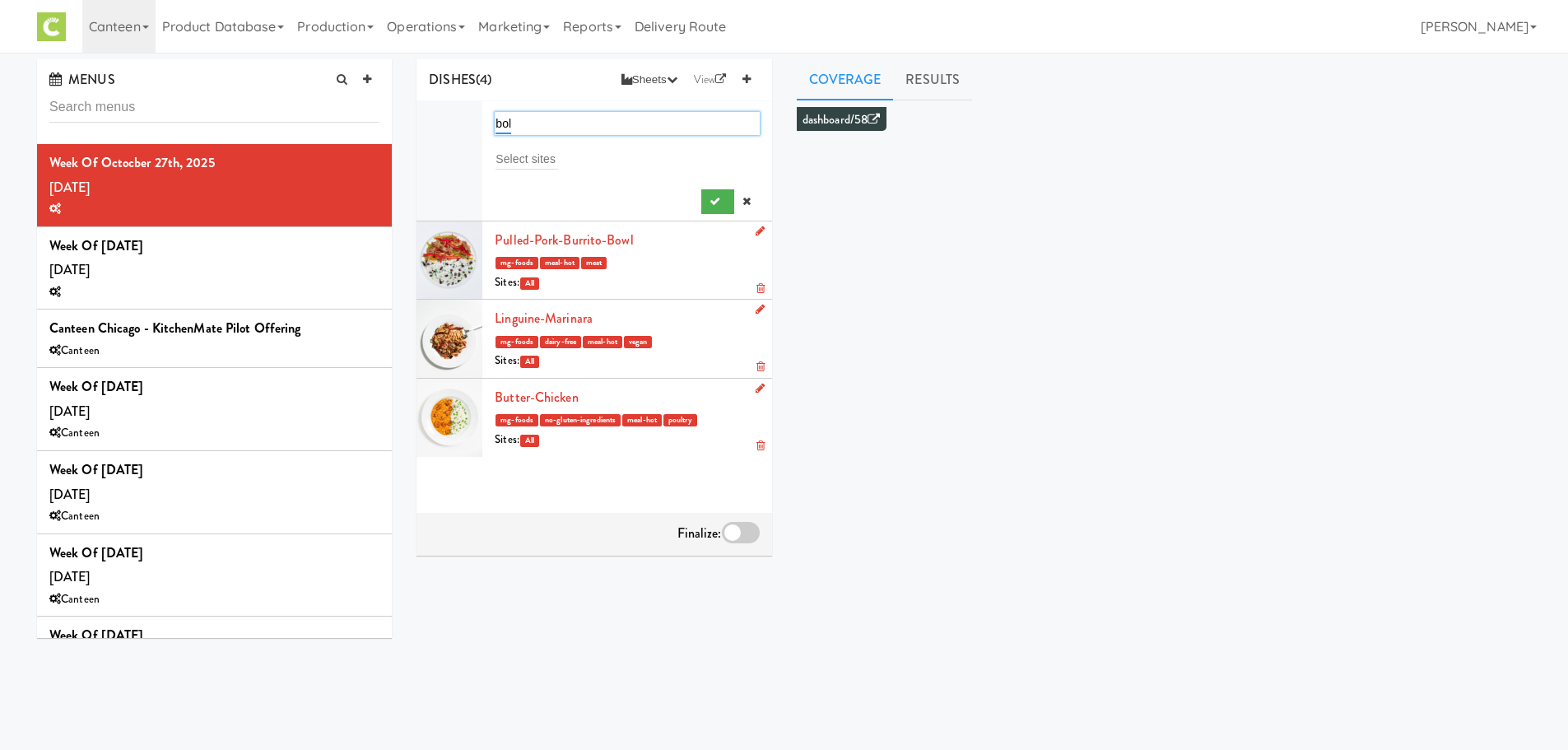
type input "bolo"
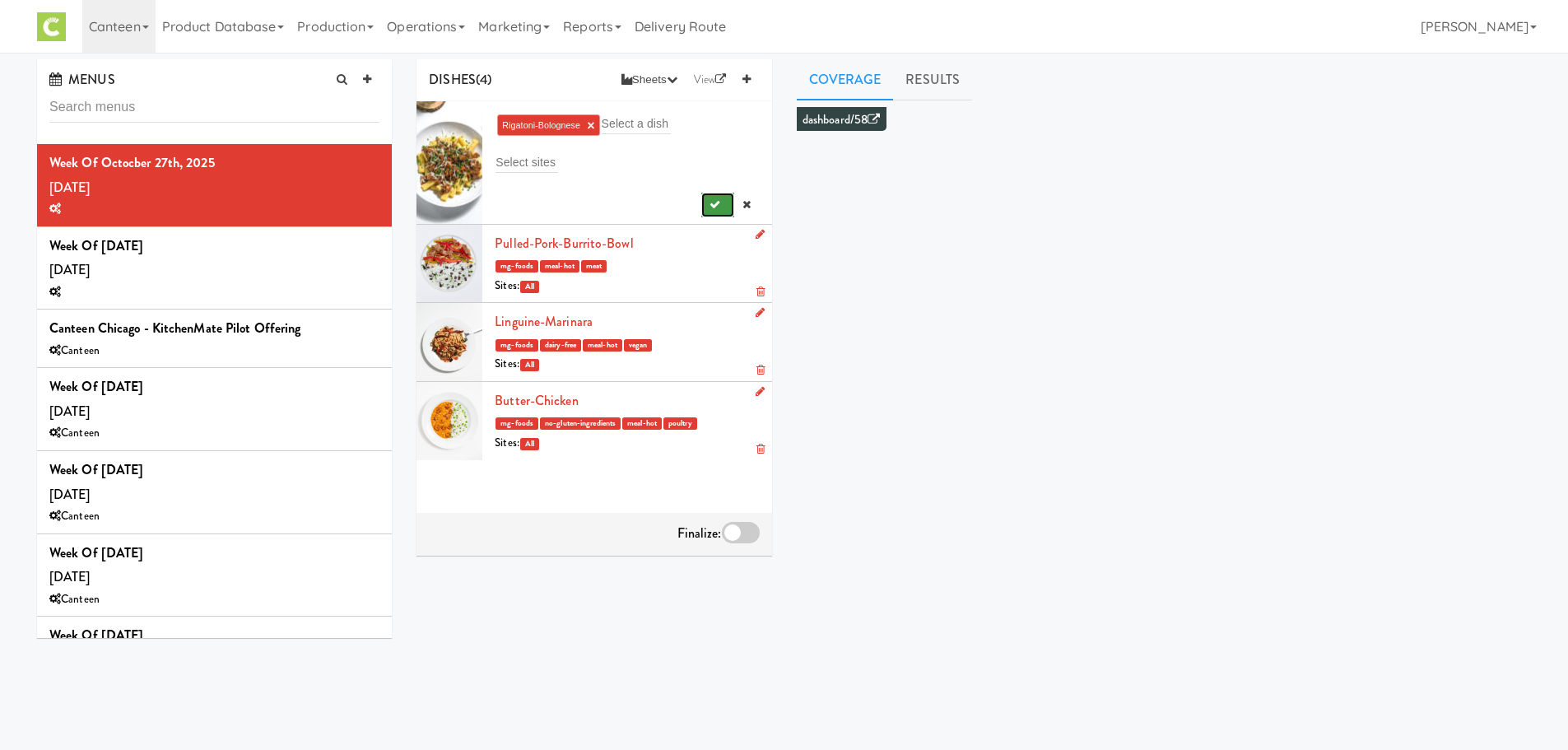
click at [710, 209] on button "submit" at bounding box center [718, 205] width 34 height 25
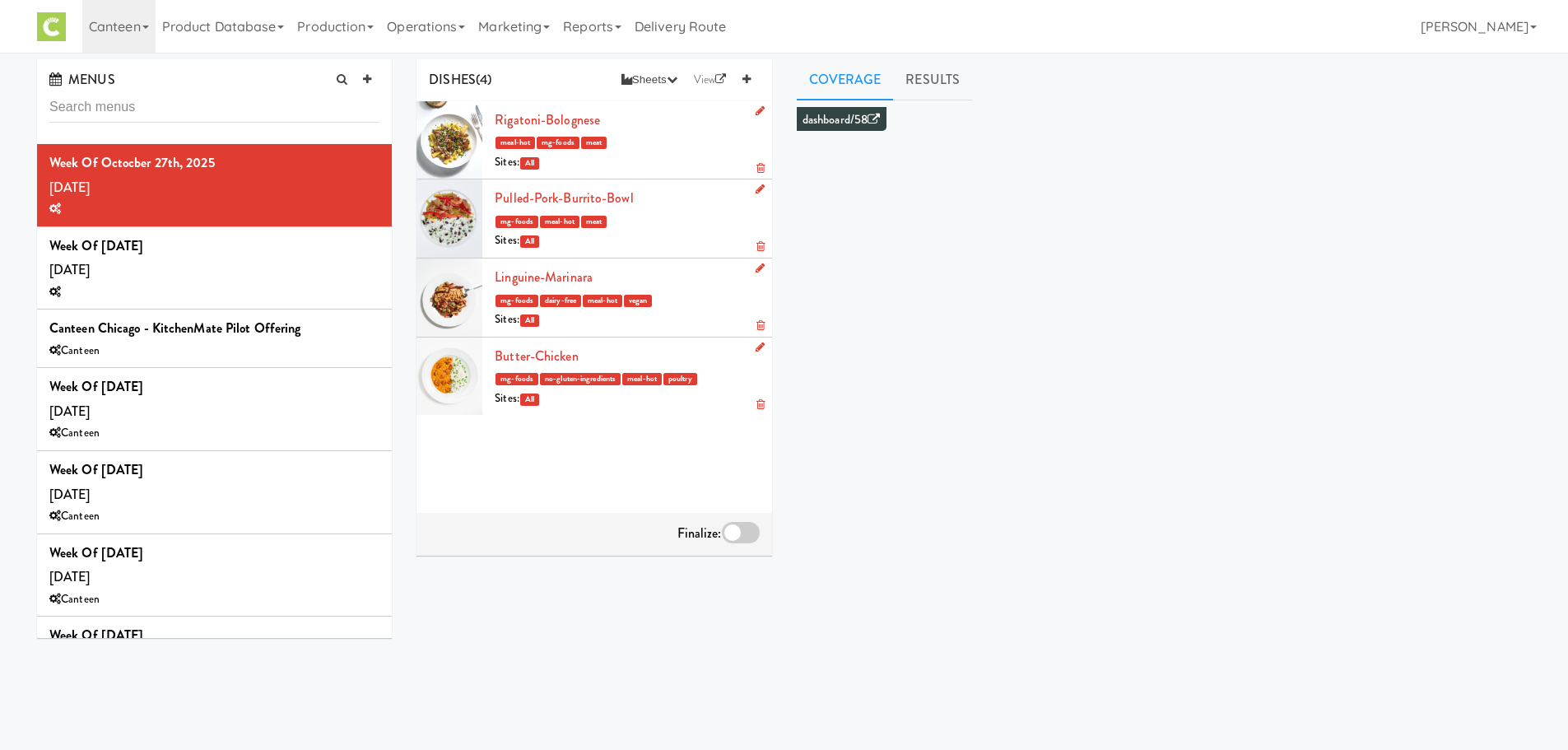
click at [736, 526] on div at bounding box center [741, 532] width 37 height 21
click at [0, 0] on input "checkbox" at bounding box center [0, 0] width 0 height 0
